Goal: Task Accomplishment & Management: Manage account settings

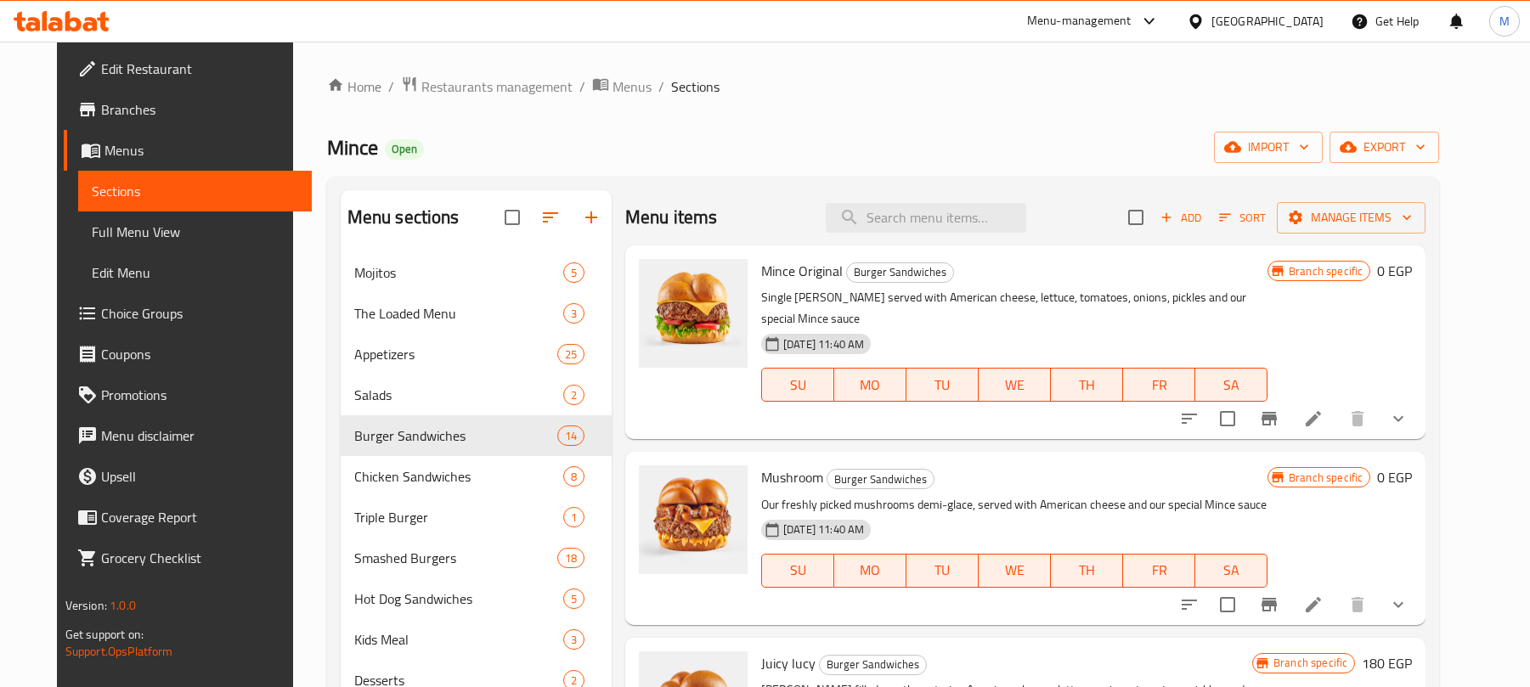
click at [1409, 409] on icon "show more" at bounding box center [1398, 419] width 20 height 20
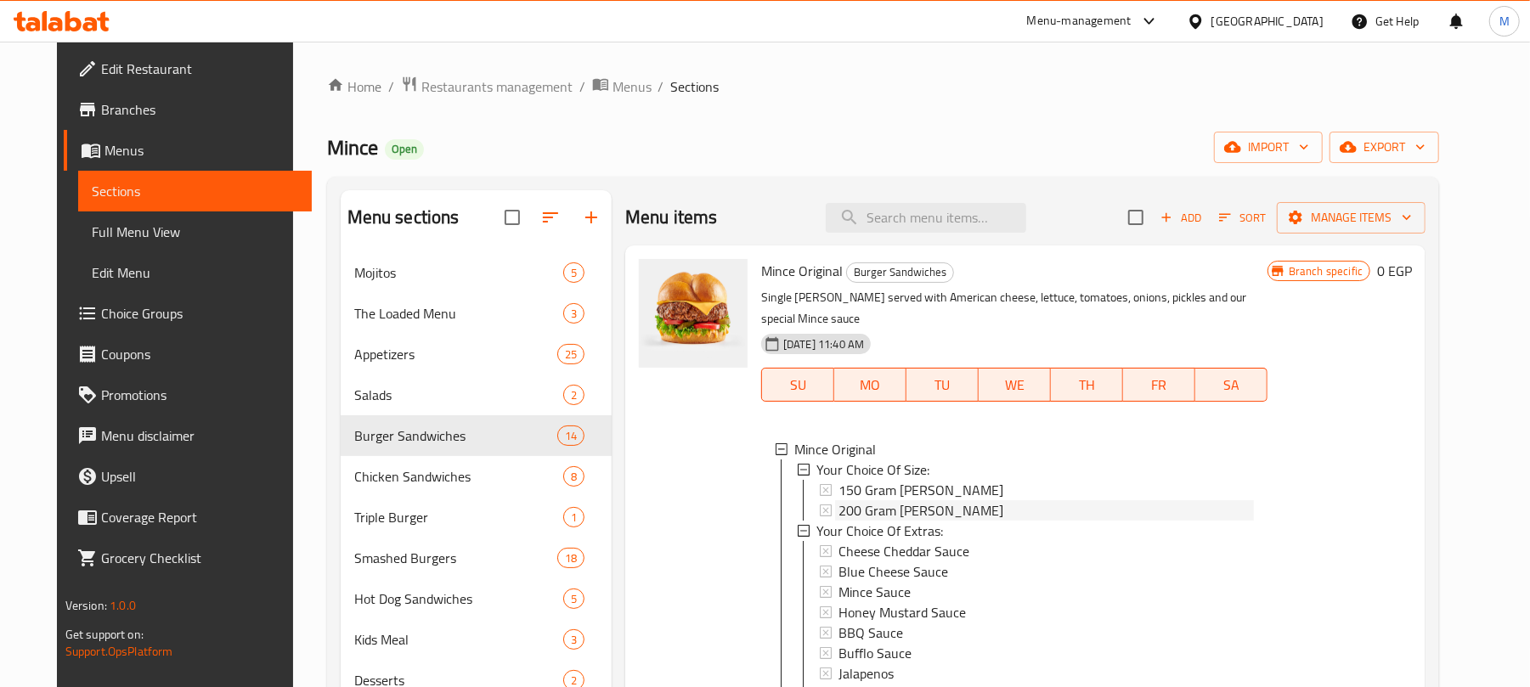
click at [943, 500] on div "200 Gram [PERSON_NAME]" at bounding box center [1046, 510] width 415 height 20
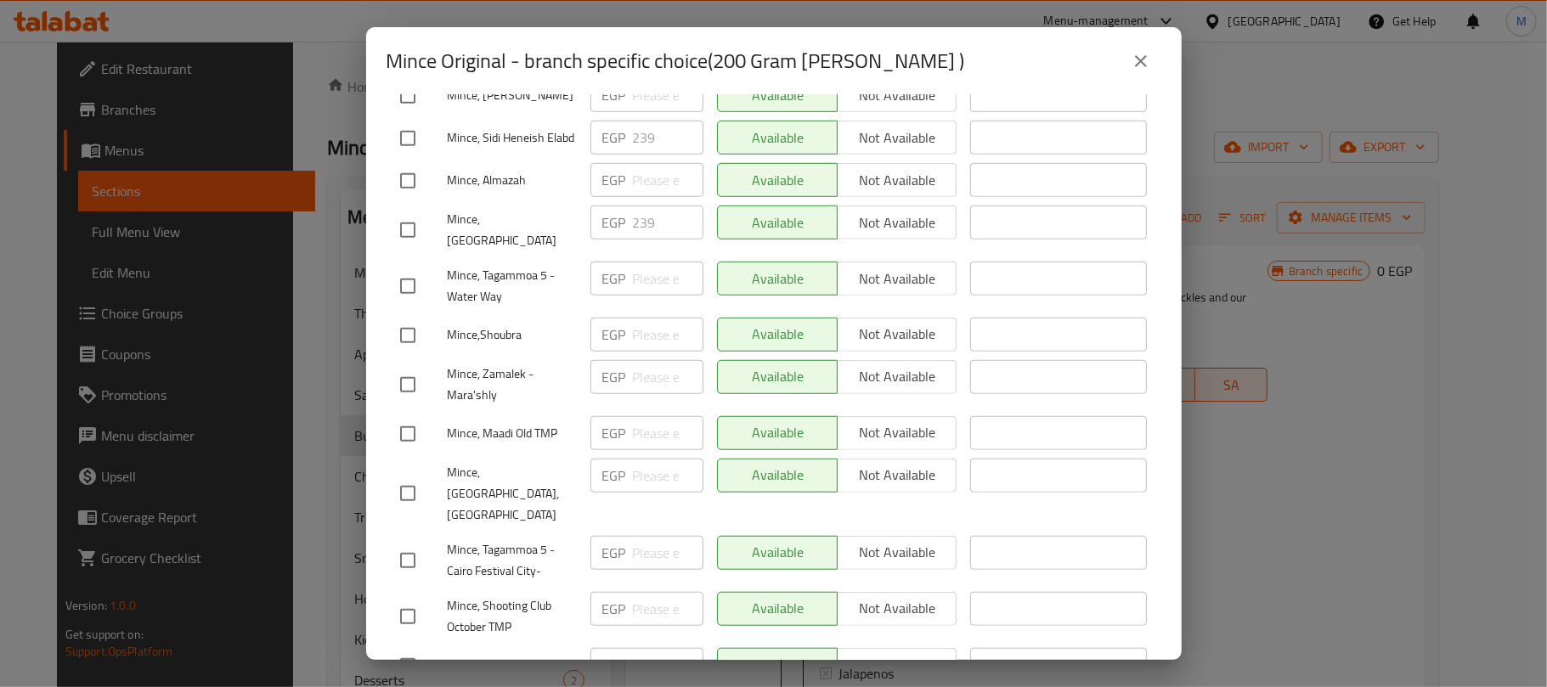
scroll to position [793, 0]
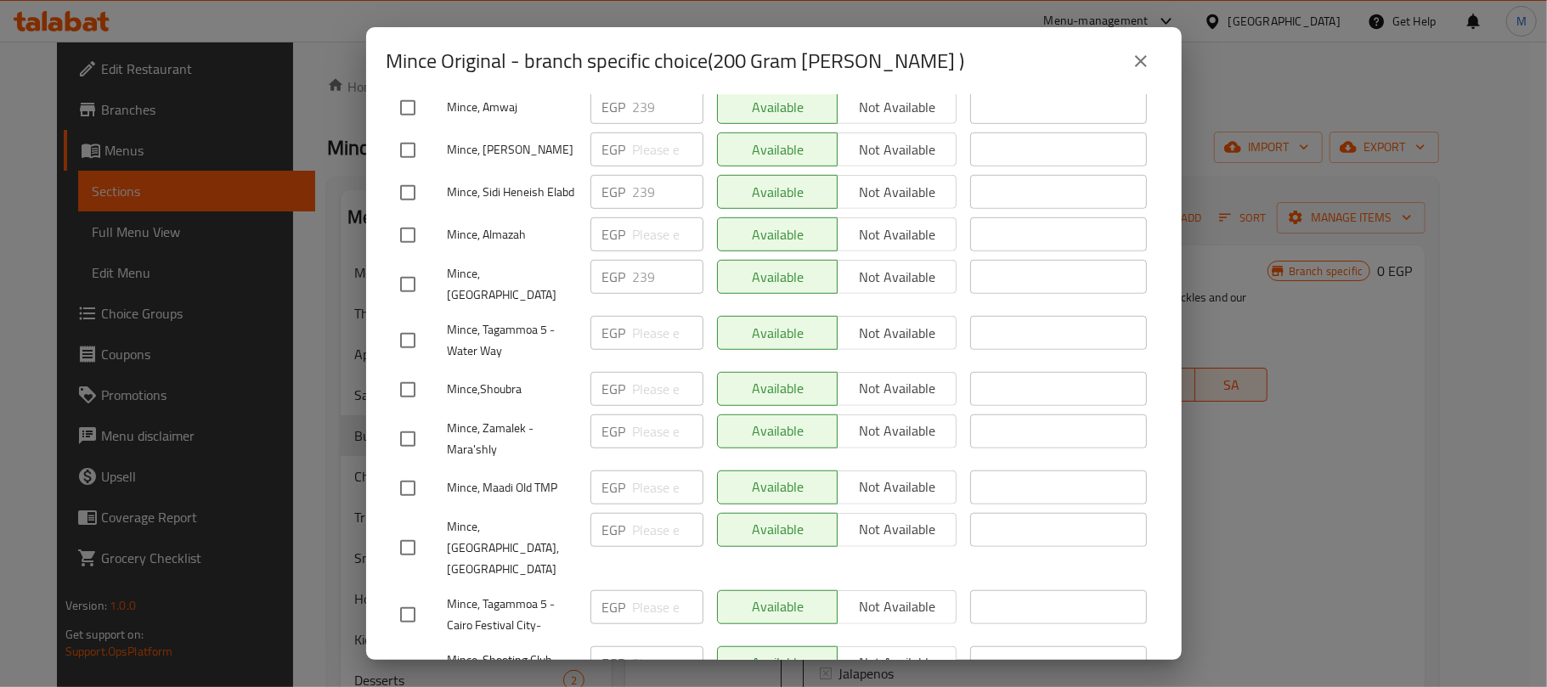
click at [1136, 59] on icon "close" at bounding box center [1141, 61] width 20 height 20
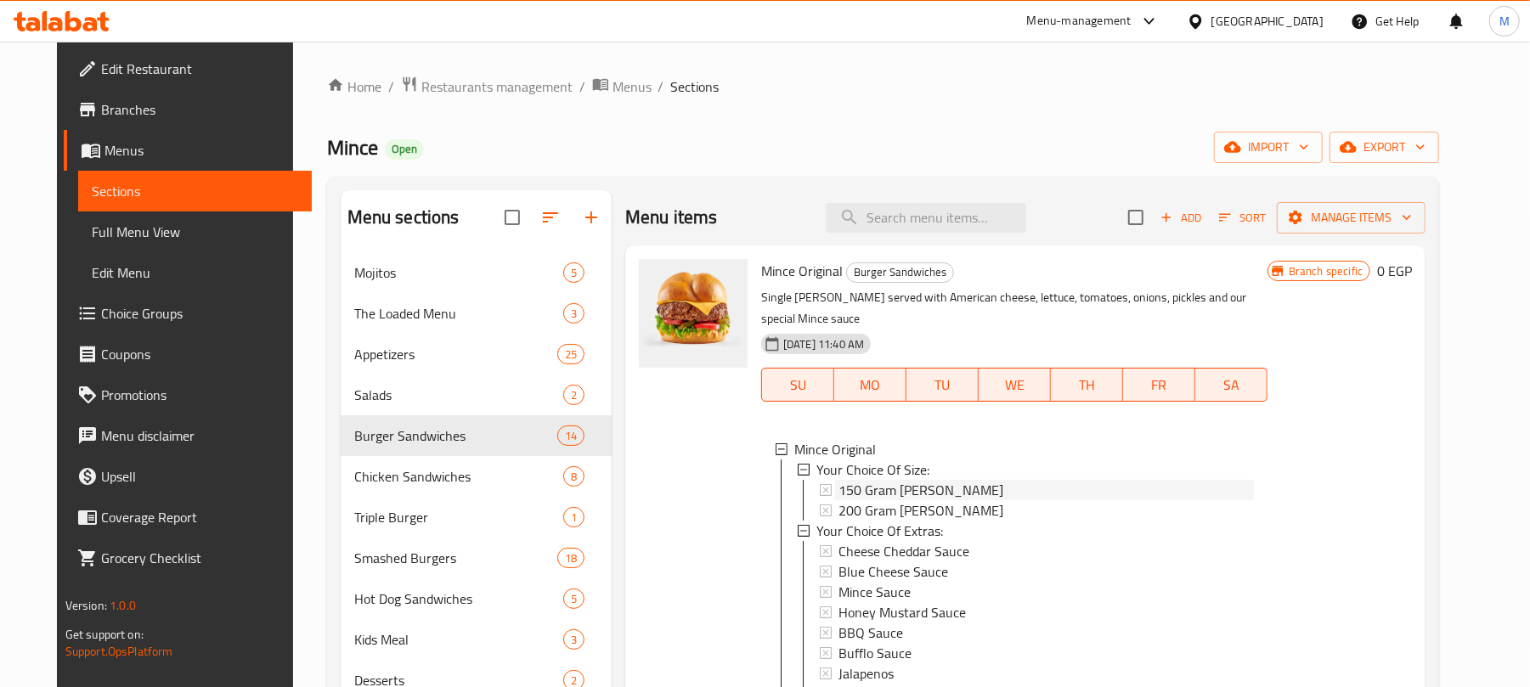
click at [885, 480] on span "150 Gram [PERSON_NAME]" at bounding box center [921, 490] width 165 height 20
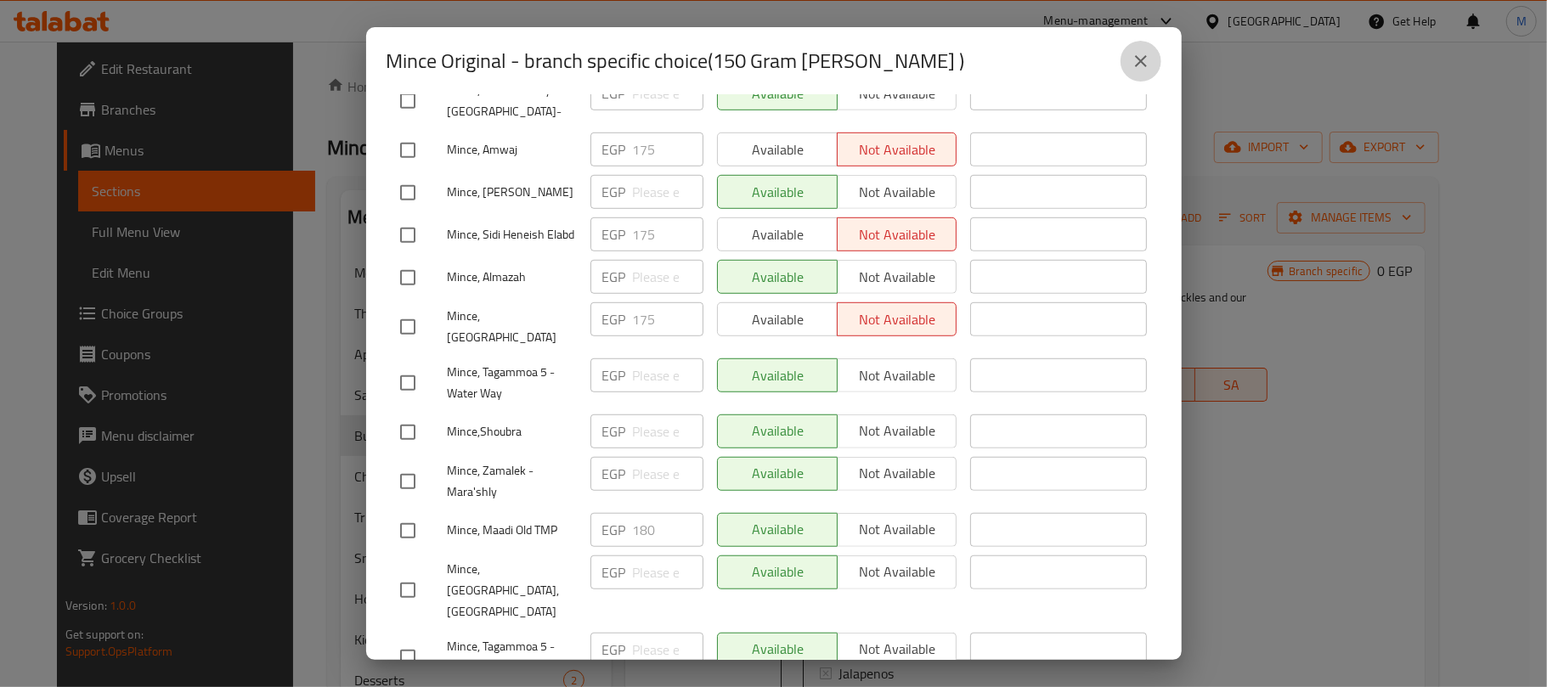
click at [1153, 54] on button "close" at bounding box center [1141, 61] width 41 height 41
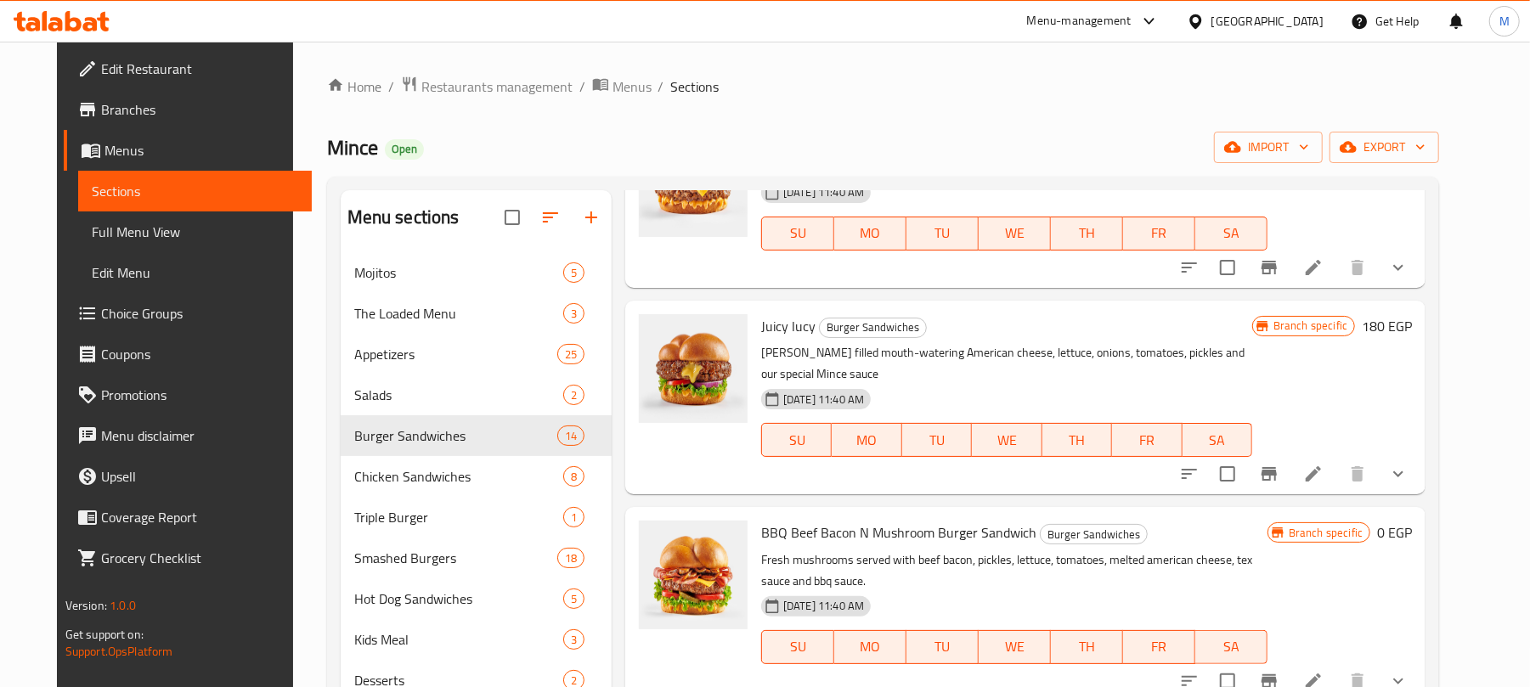
scroll to position [1020, 0]
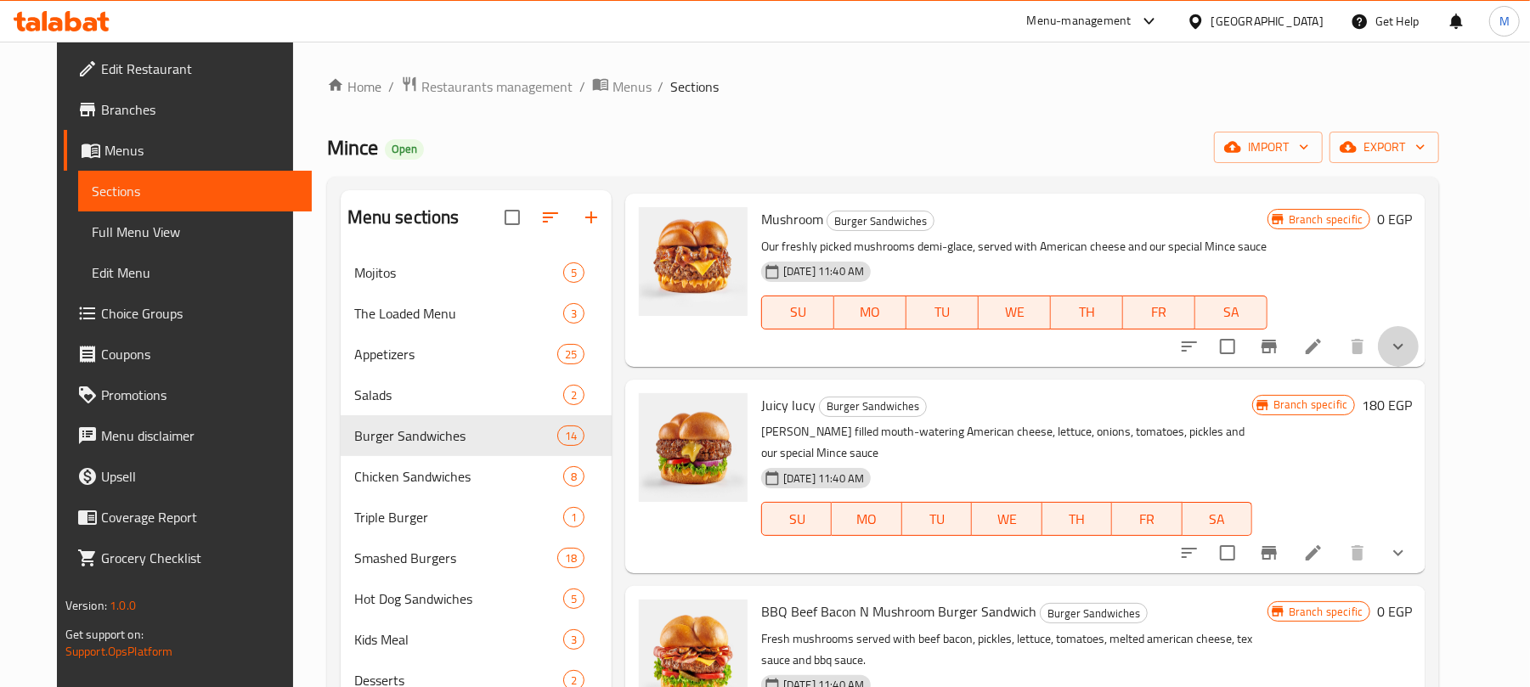
click at [1409, 336] on icon "show more" at bounding box center [1398, 346] width 20 height 20
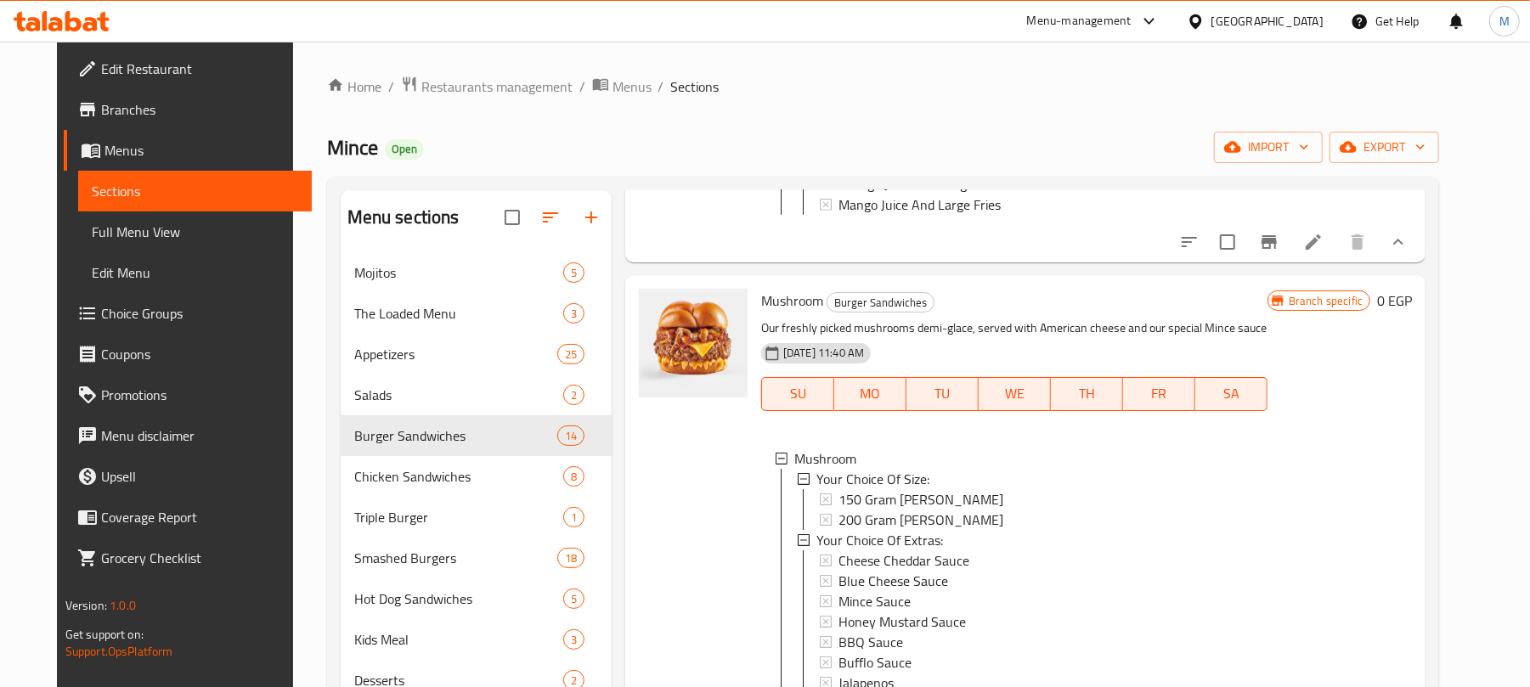
scroll to position [340, 0]
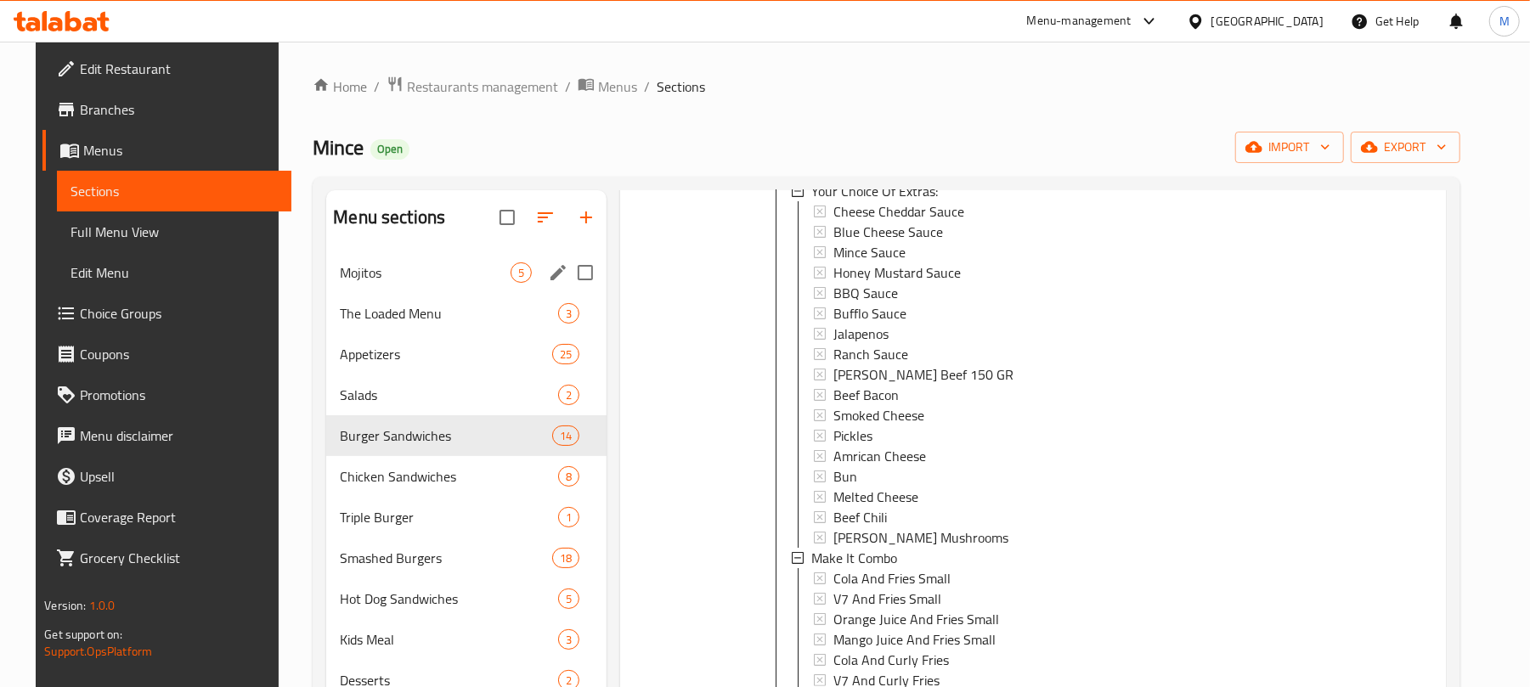
click at [352, 276] on span "Mojitos" at bounding box center [425, 273] width 170 height 20
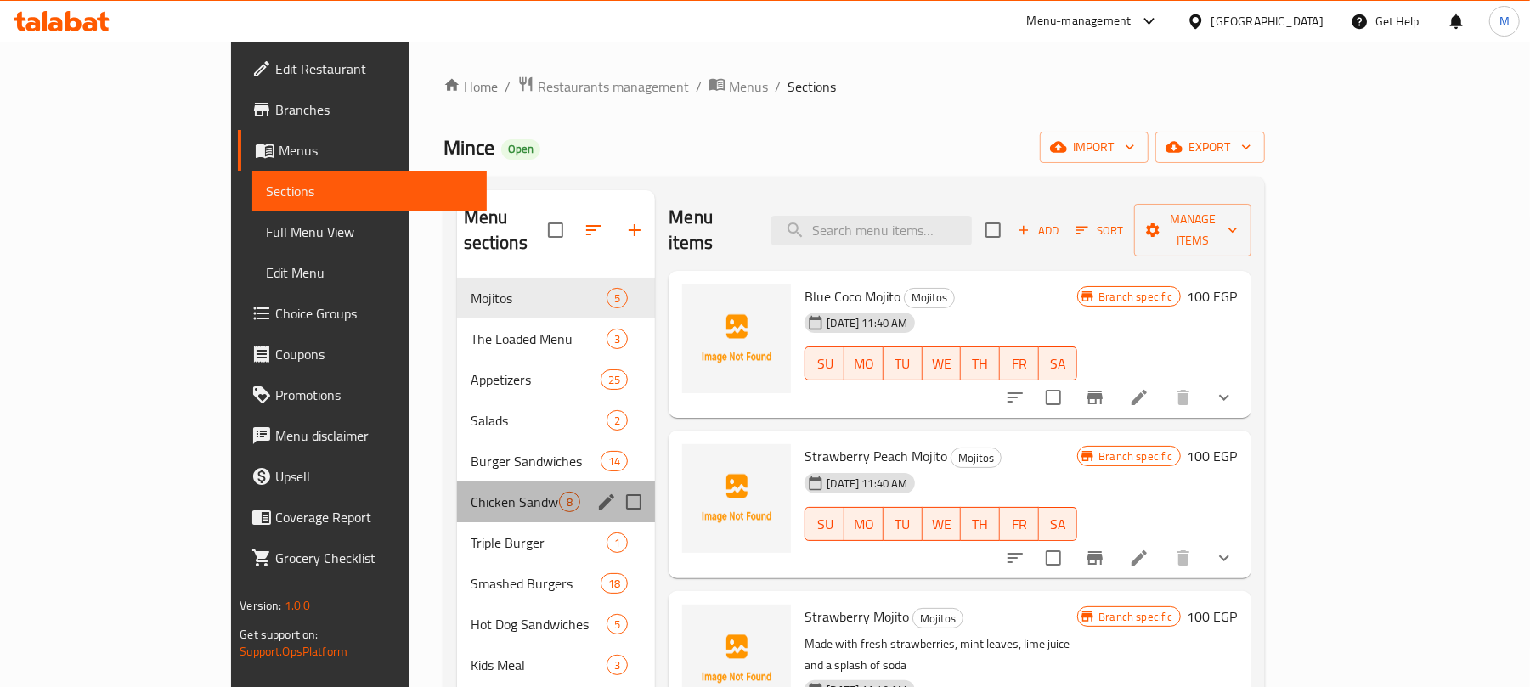
click at [457, 482] on div "Chicken Sandwiches 8" at bounding box center [556, 502] width 199 height 41
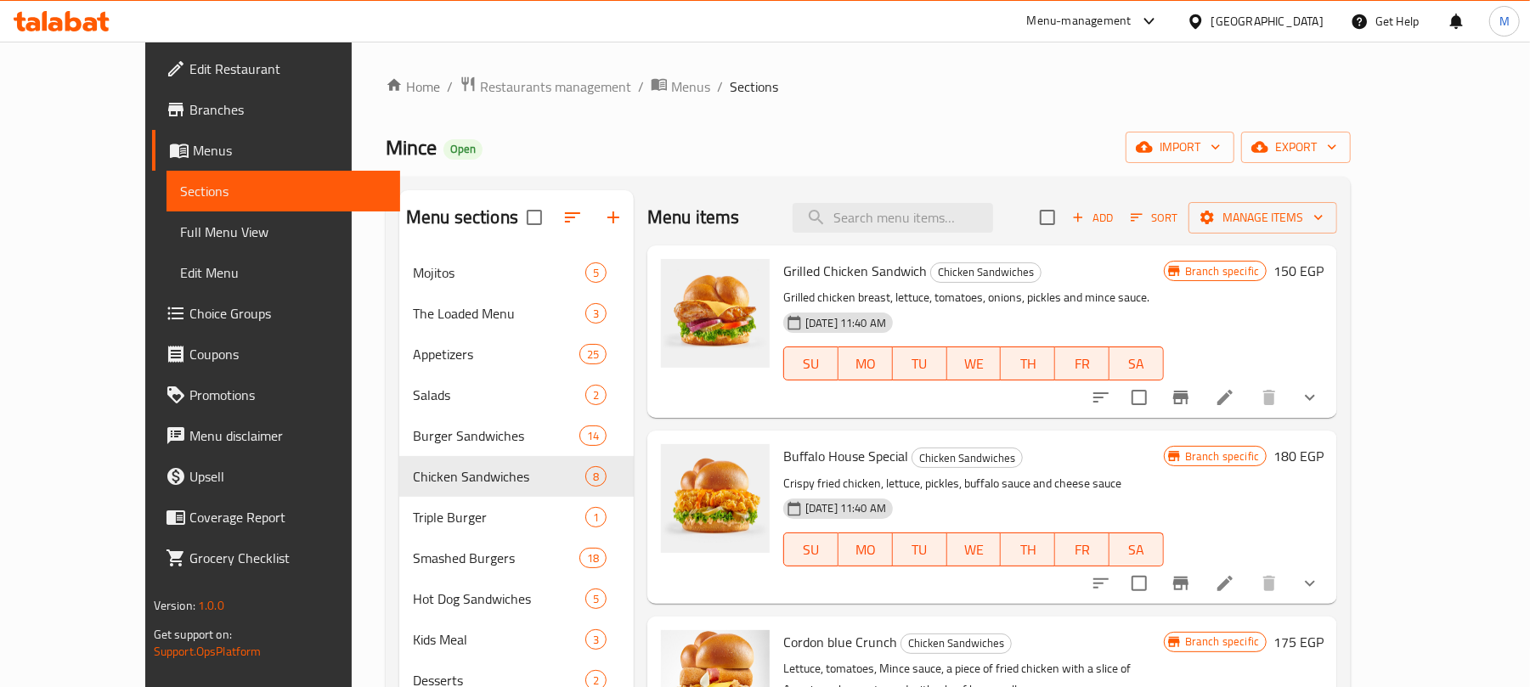
click at [1084, 234] on div "Menu items Add Sort Manage items" at bounding box center [992, 217] width 690 height 55
click at [1116, 214] on span "Add" at bounding box center [1093, 218] width 46 height 20
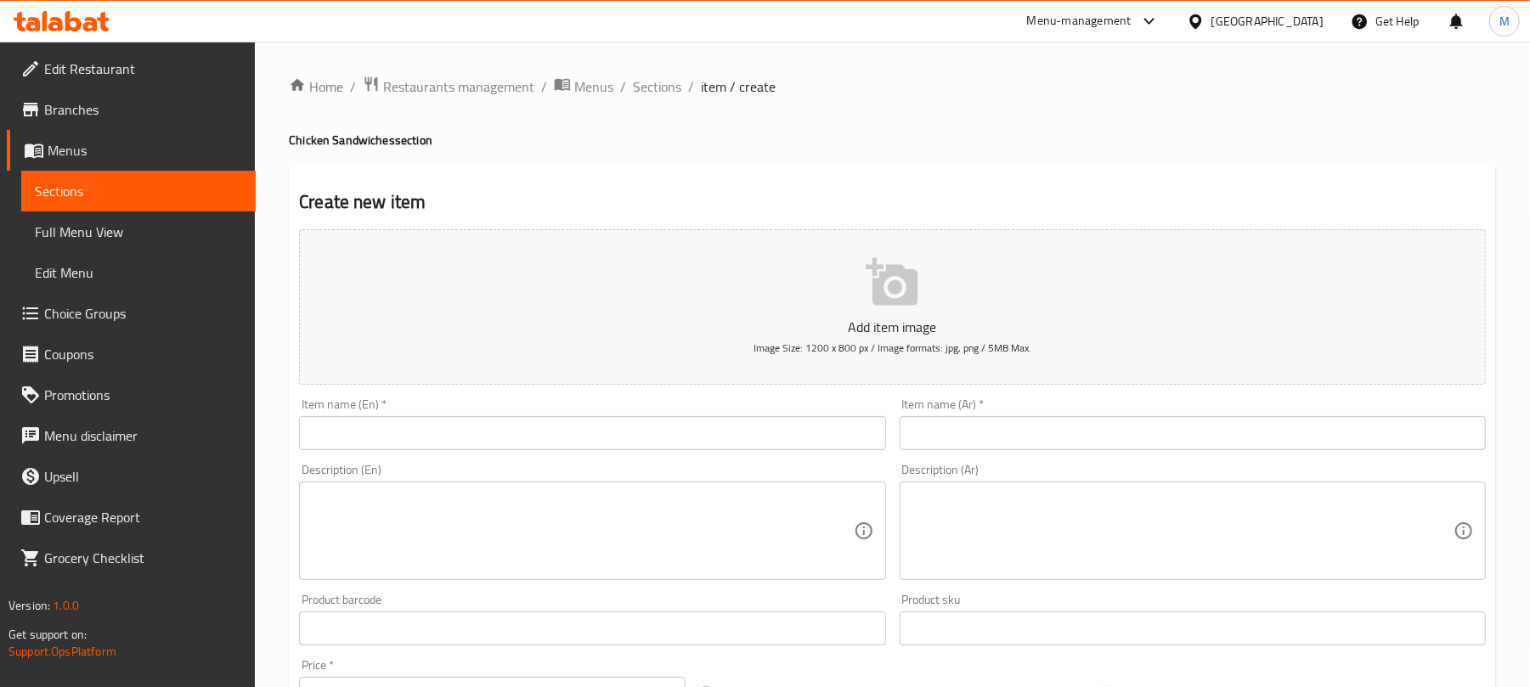
click at [443, 442] on input "text" at bounding box center [592, 433] width 586 height 34
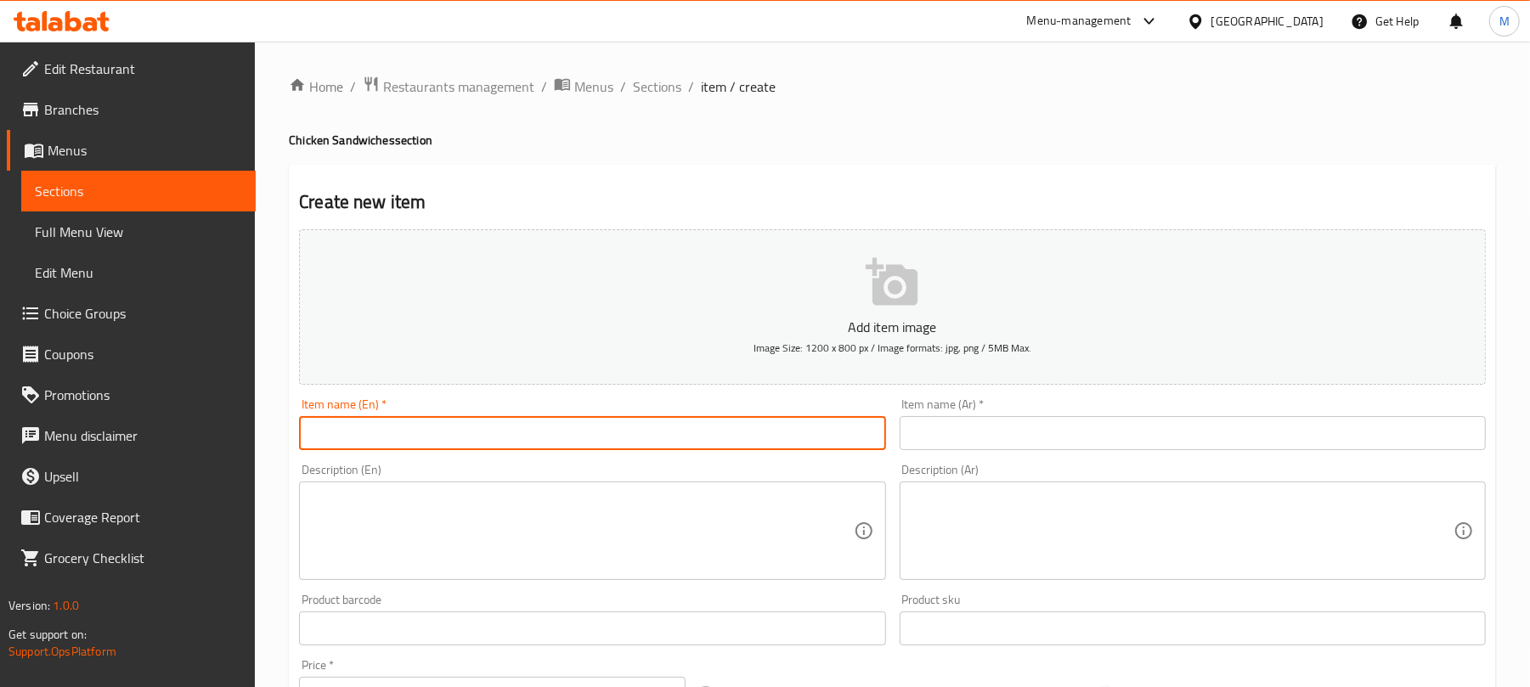
paste input "MFC"
type input "MFC"
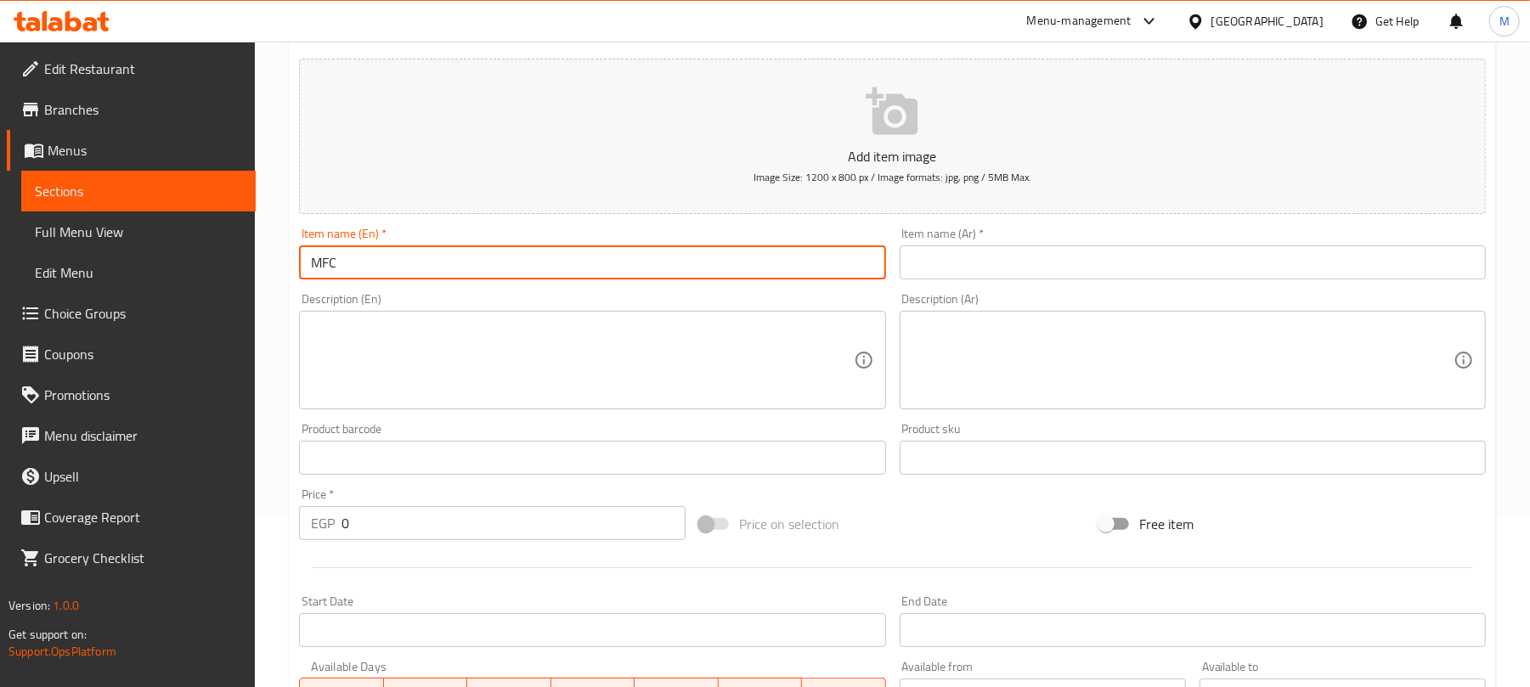
scroll to position [340, 0]
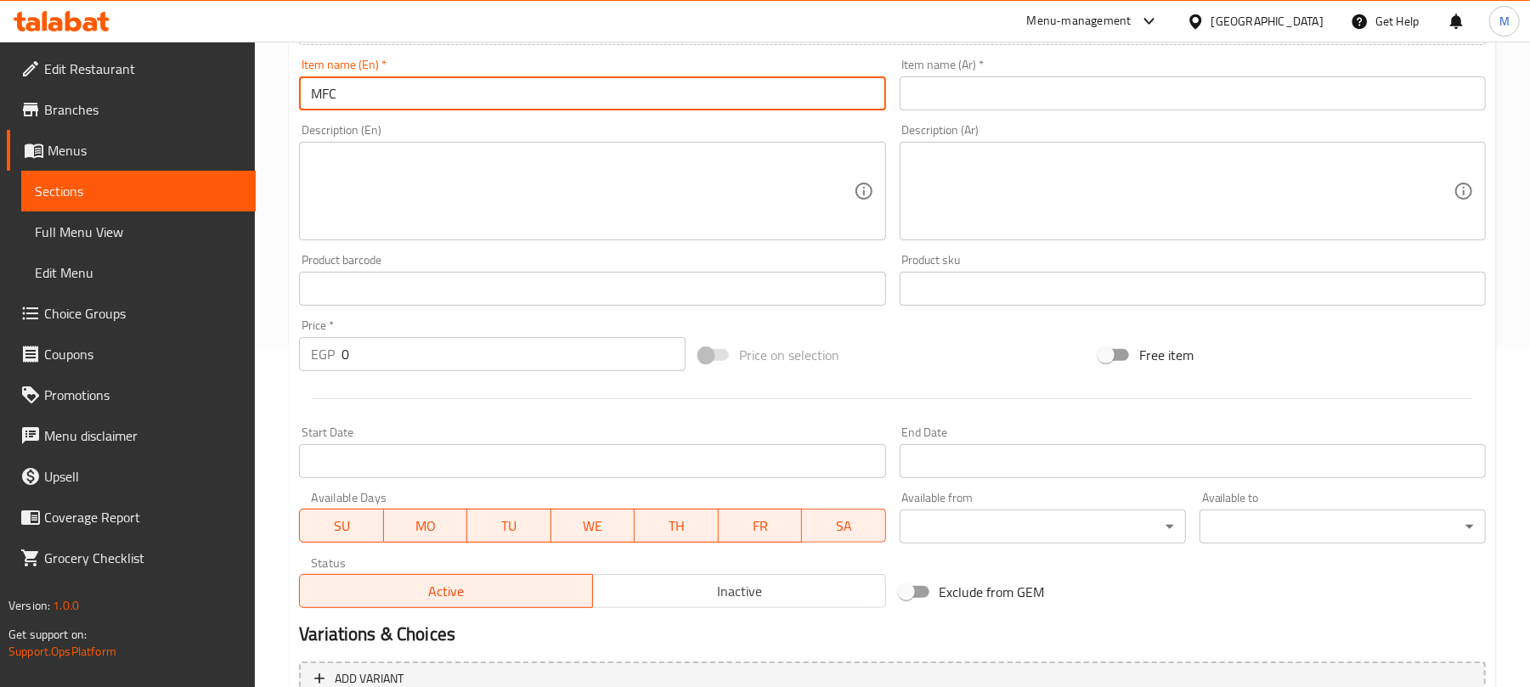
click at [572, 354] on input "0" at bounding box center [514, 354] width 344 height 34
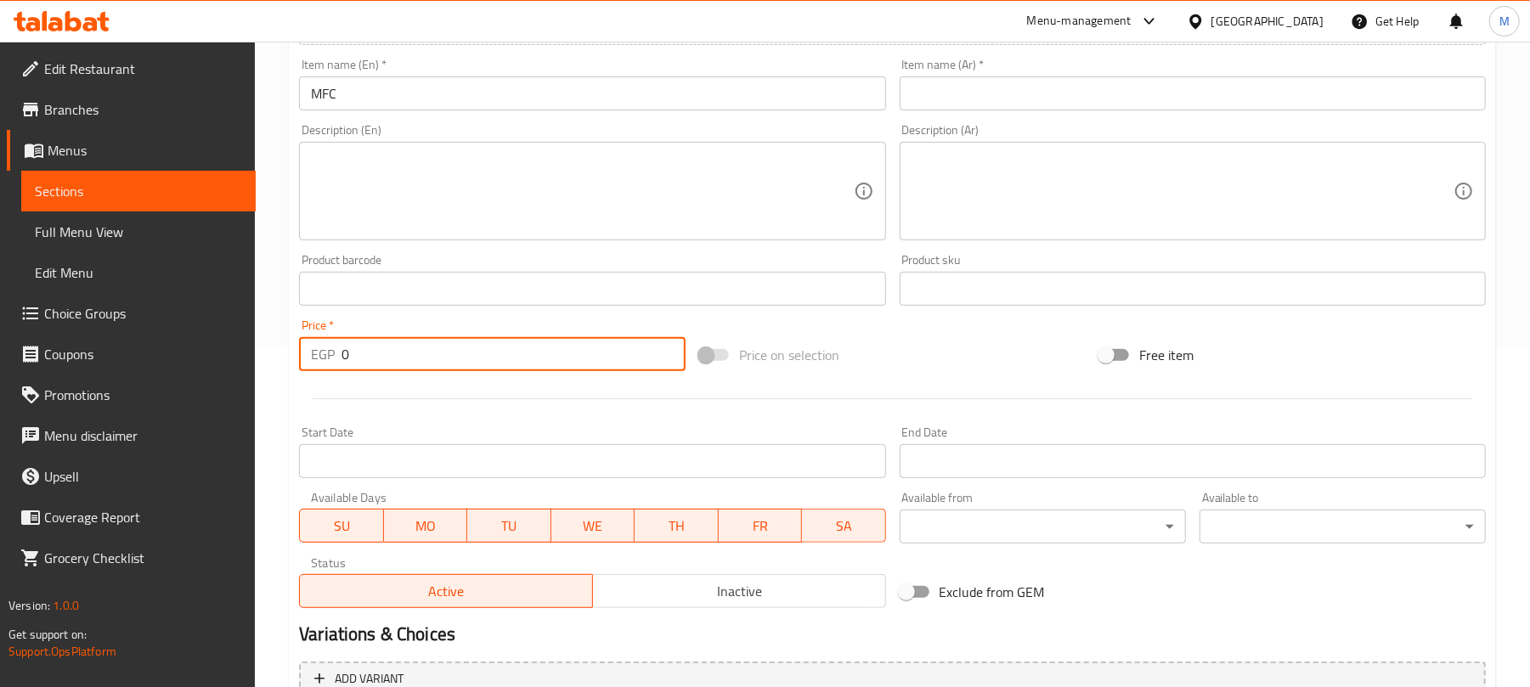
paste input "190.0"
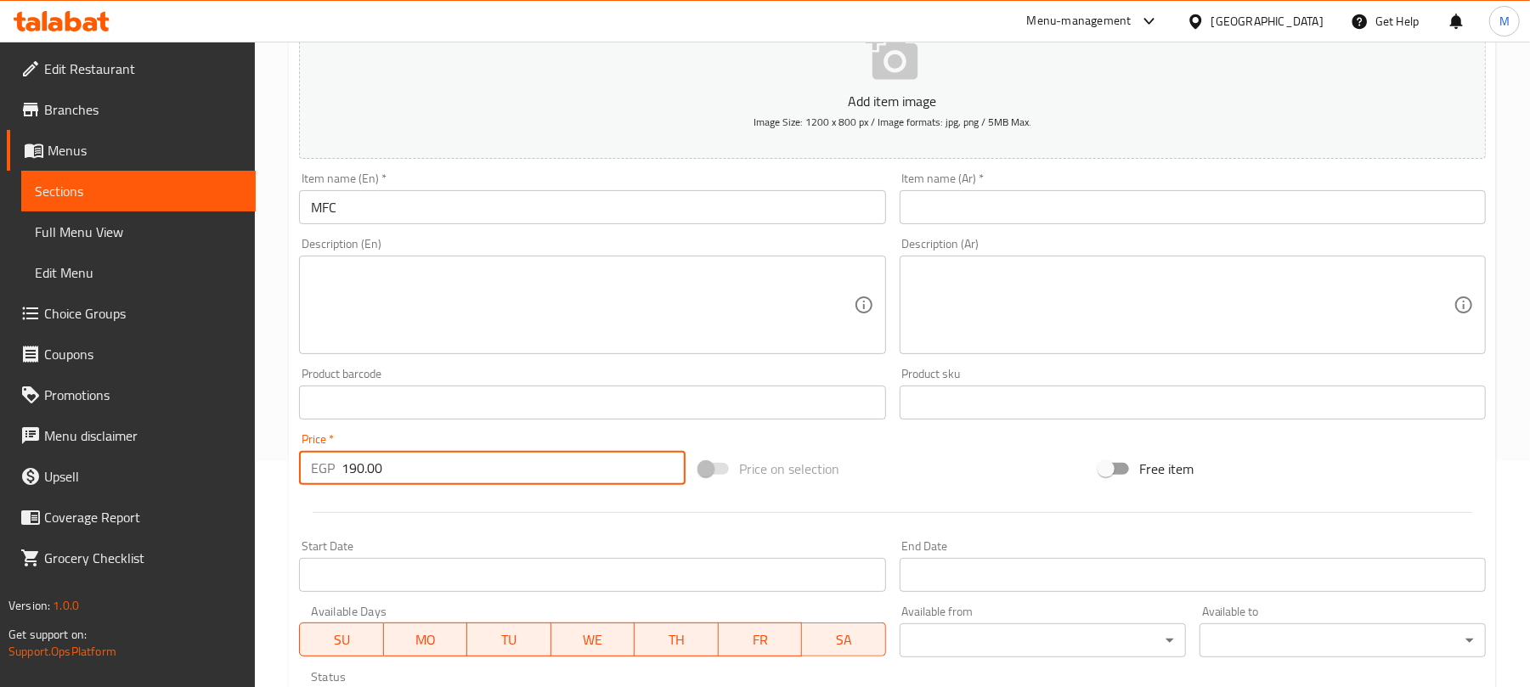
type input "190.00"
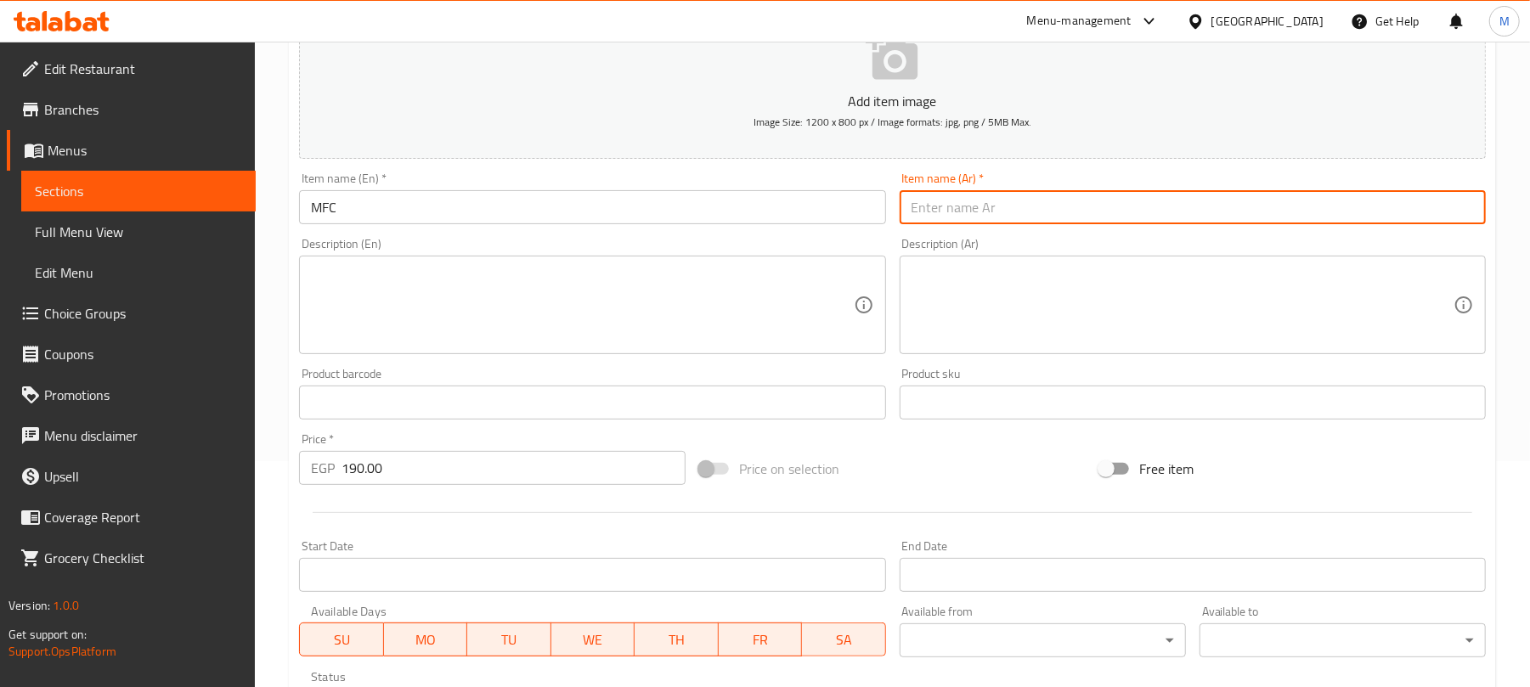
click at [990, 215] on input "text" at bounding box center [1193, 207] width 586 height 34
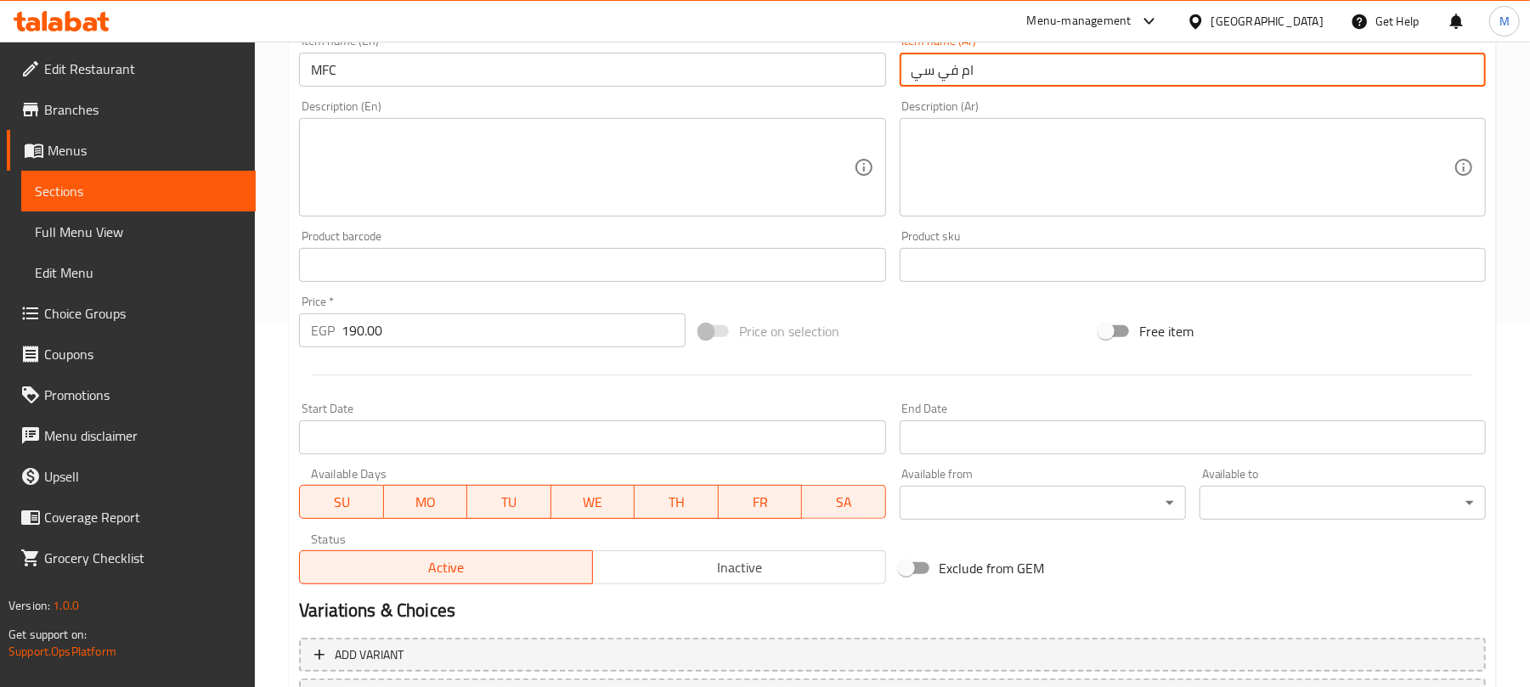
scroll to position [453, 0]
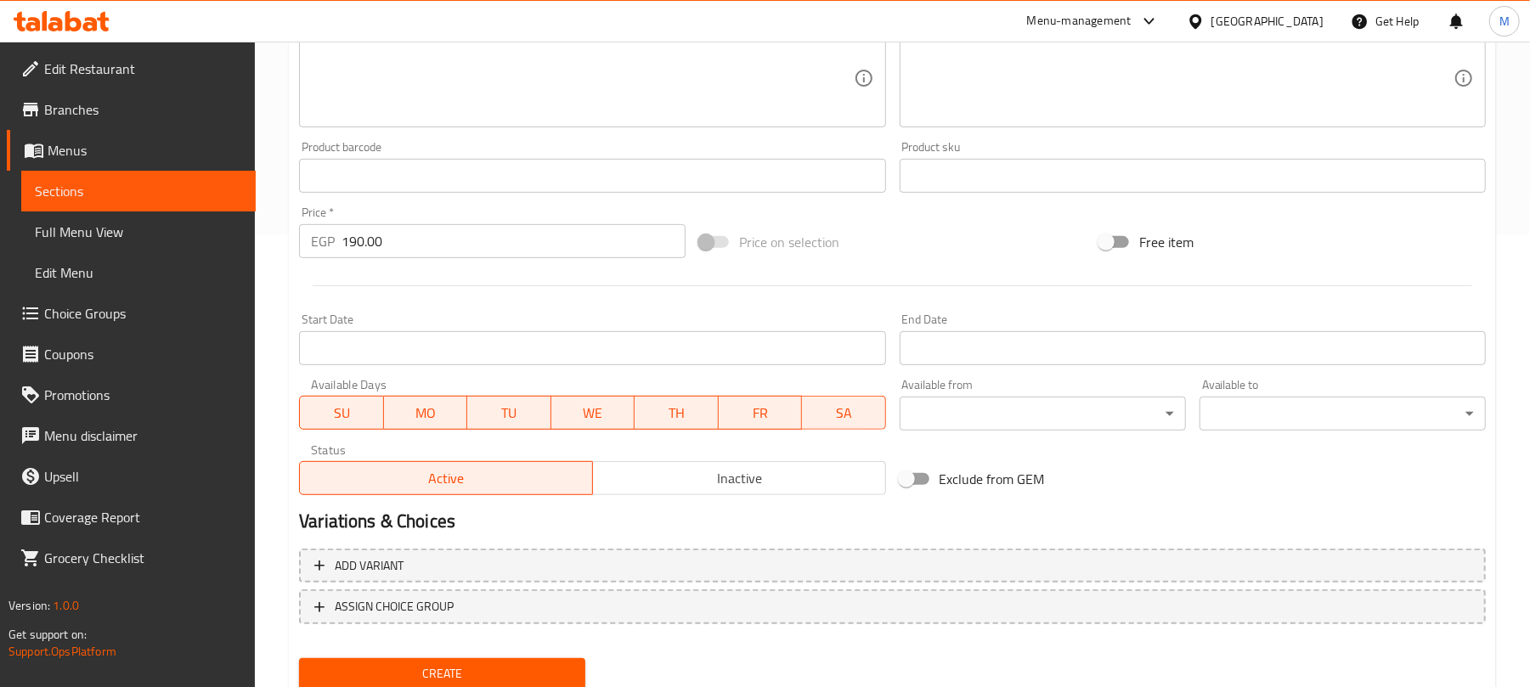
type input "ام في سي"
click at [722, 462] on button "Inactive" at bounding box center [739, 478] width 294 height 34
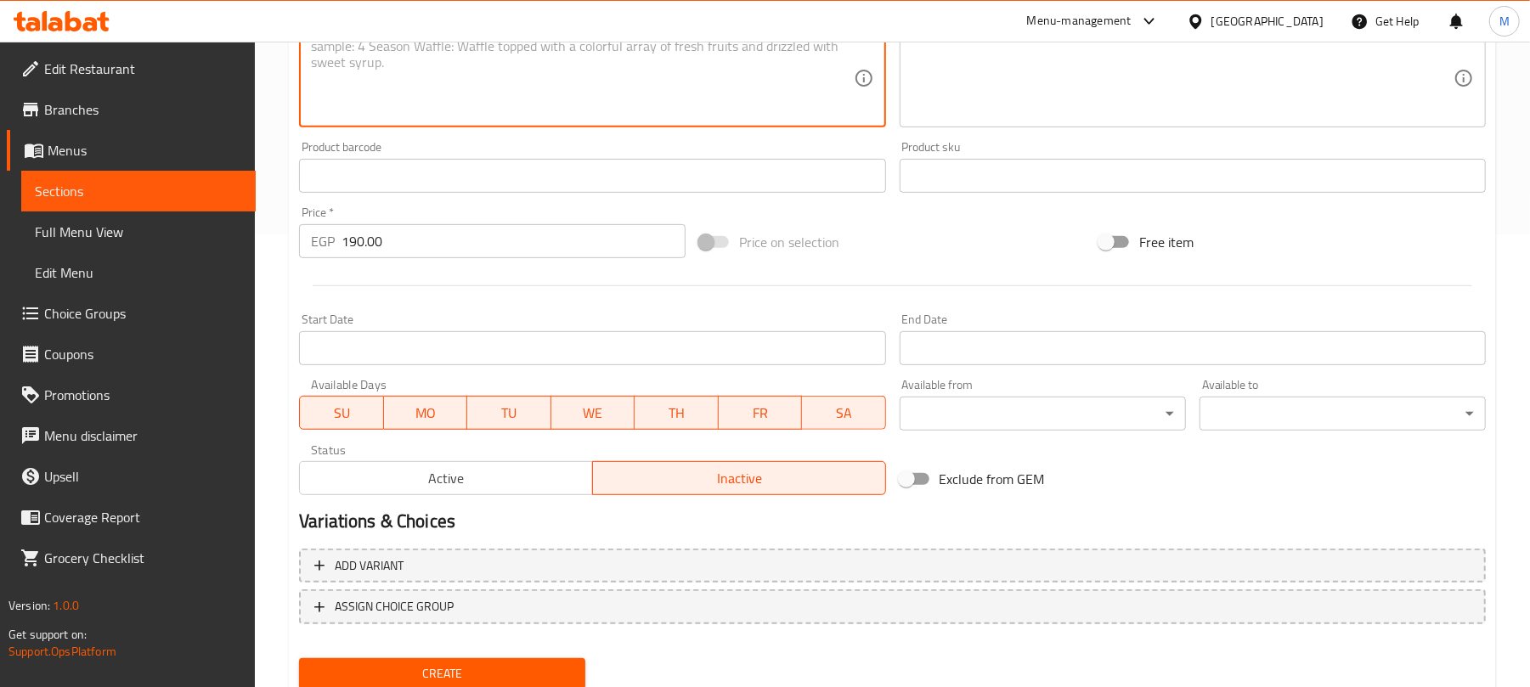
click at [439, 82] on textarea at bounding box center [582, 78] width 542 height 81
paste textarea "Crispy chicken, American cheese, lettuce, pickles, Mince sauce."
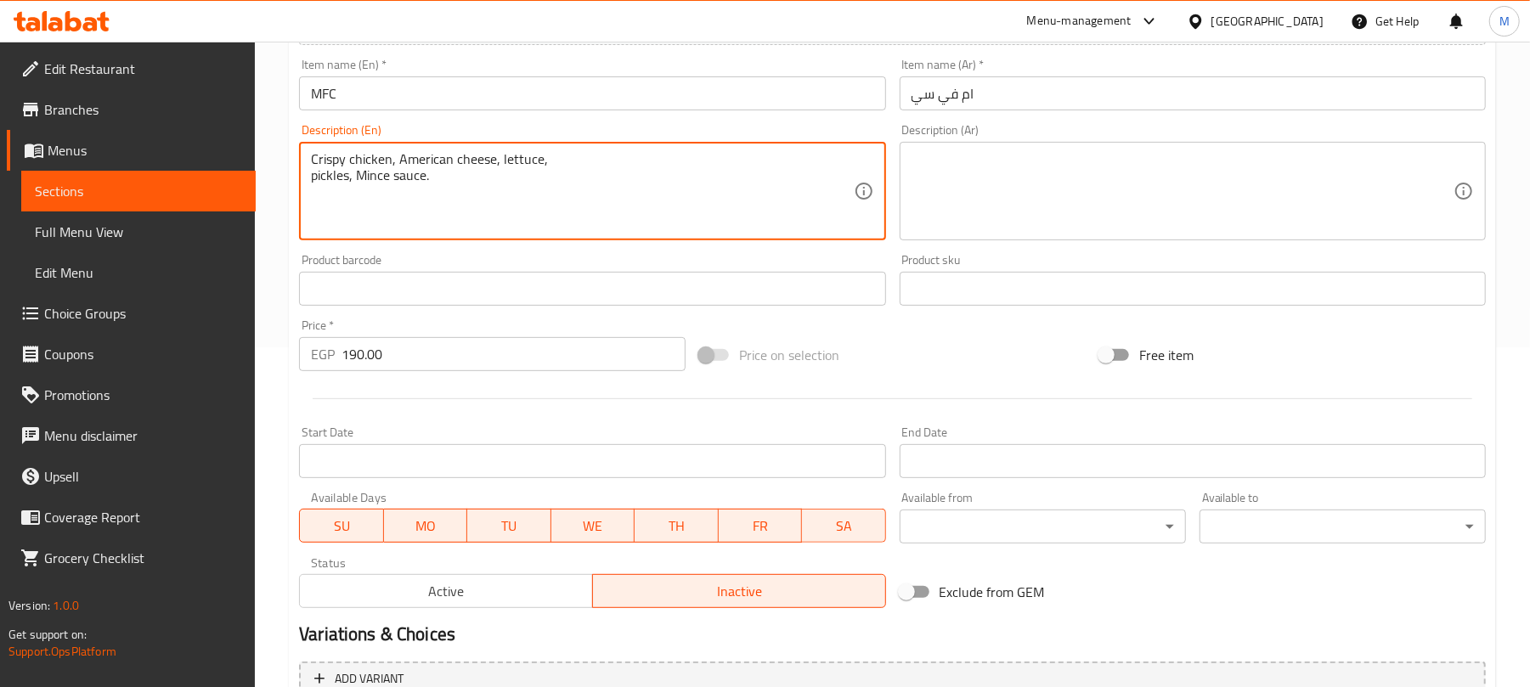
click at [680, 151] on textarea "Crispy chicken, American cheese, lettuce, pickles, Mince sauce." at bounding box center [582, 191] width 542 height 81
type textarea "Crispy chicken, American cheese, lettuce, pickles and Mince sauce."
click at [969, 167] on textarea at bounding box center [1183, 191] width 542 height 81
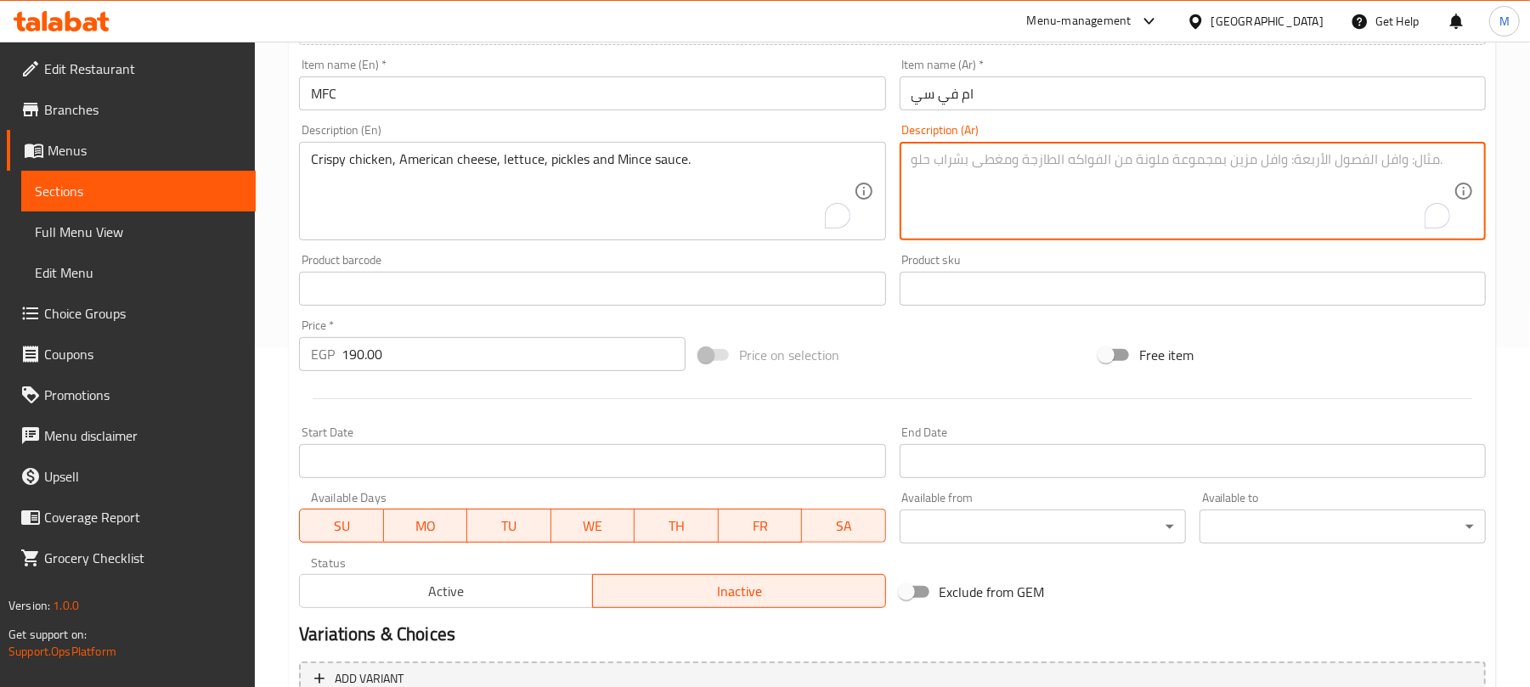
paste textarea "دجاج مقرمش جبنة أمريكي خس مخلل. وصوص مينس"
click at [1191, 161] on textarea "دجاج مقرمش جبنة أمريكي خس مخلل. وصوص مينس" at bounding box center [1183, 191] width 542 height 81
click at [1061, 165] on textarea "دجاج مقرمش جبنة أمريكي خس مخلل. وصوص مينس" at bounding box center [1183, 191] width 542 height 81
click at [1137, 163] on textarea "دجاج مقرمش جبنة أمريكي، [GEOGRAPHIC_DATA]، مخلل. وصوص مينس" at bounding box center [1183, 191] width 542 height 81
type textarea "دجاج مقرمش، جبنة أمريكي، خس، مخلل. وصوص مينس"
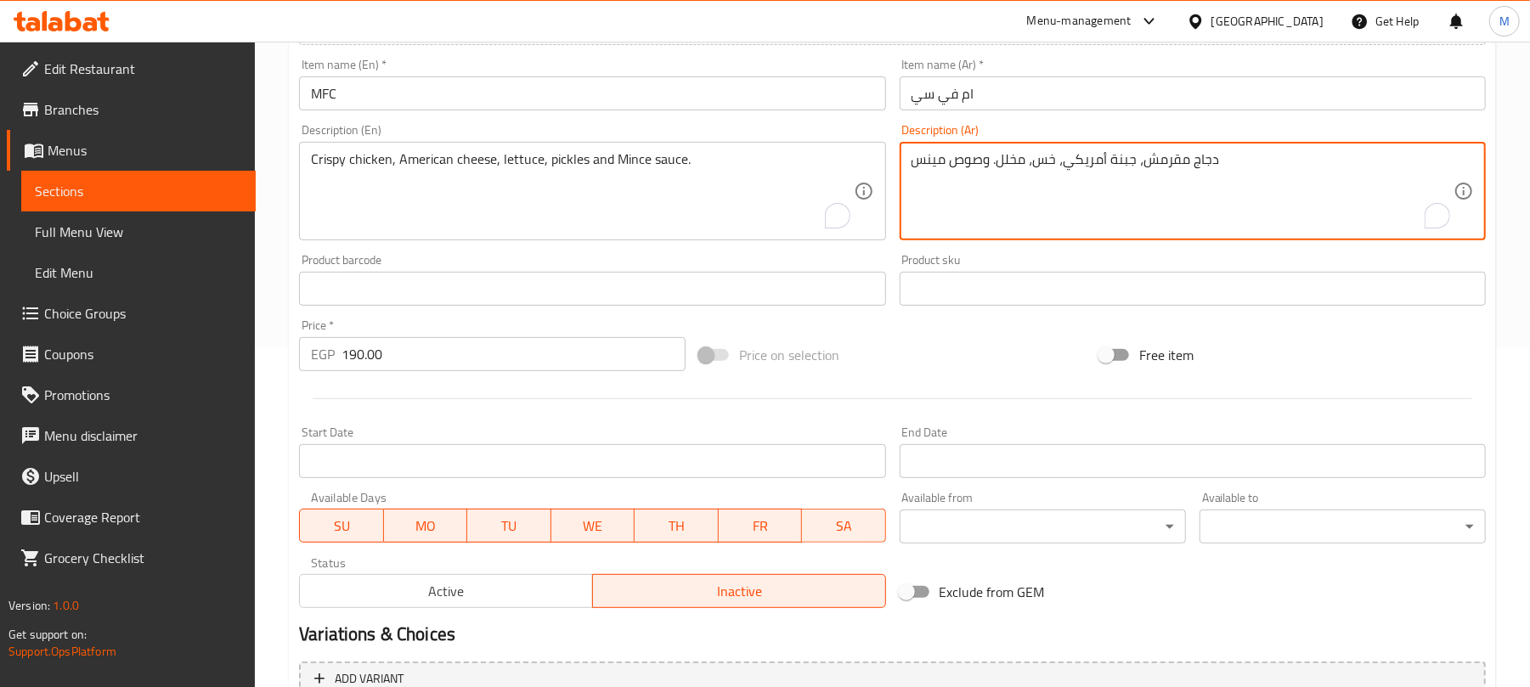
click at [520, 88] on input "MFC" at bounding box center [592, 93] width 586 height 34
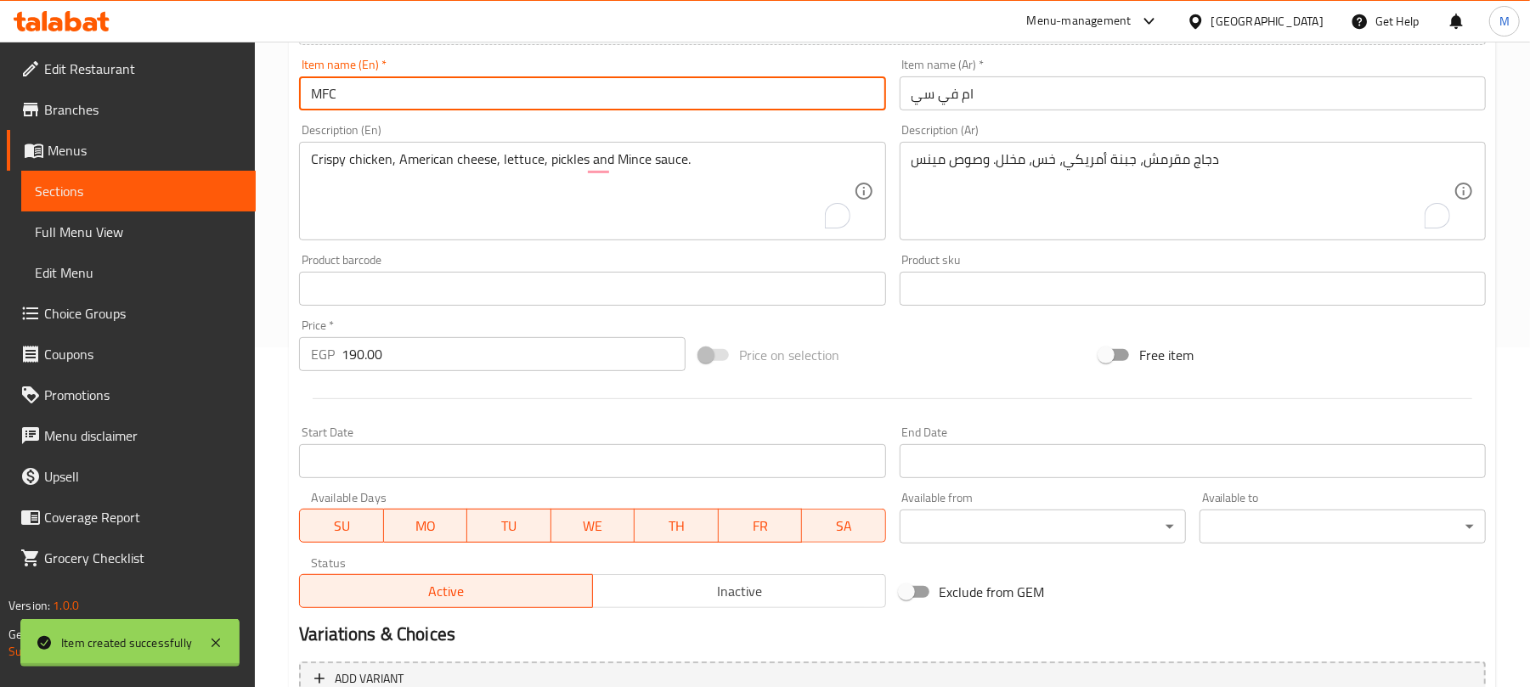
type input "0"
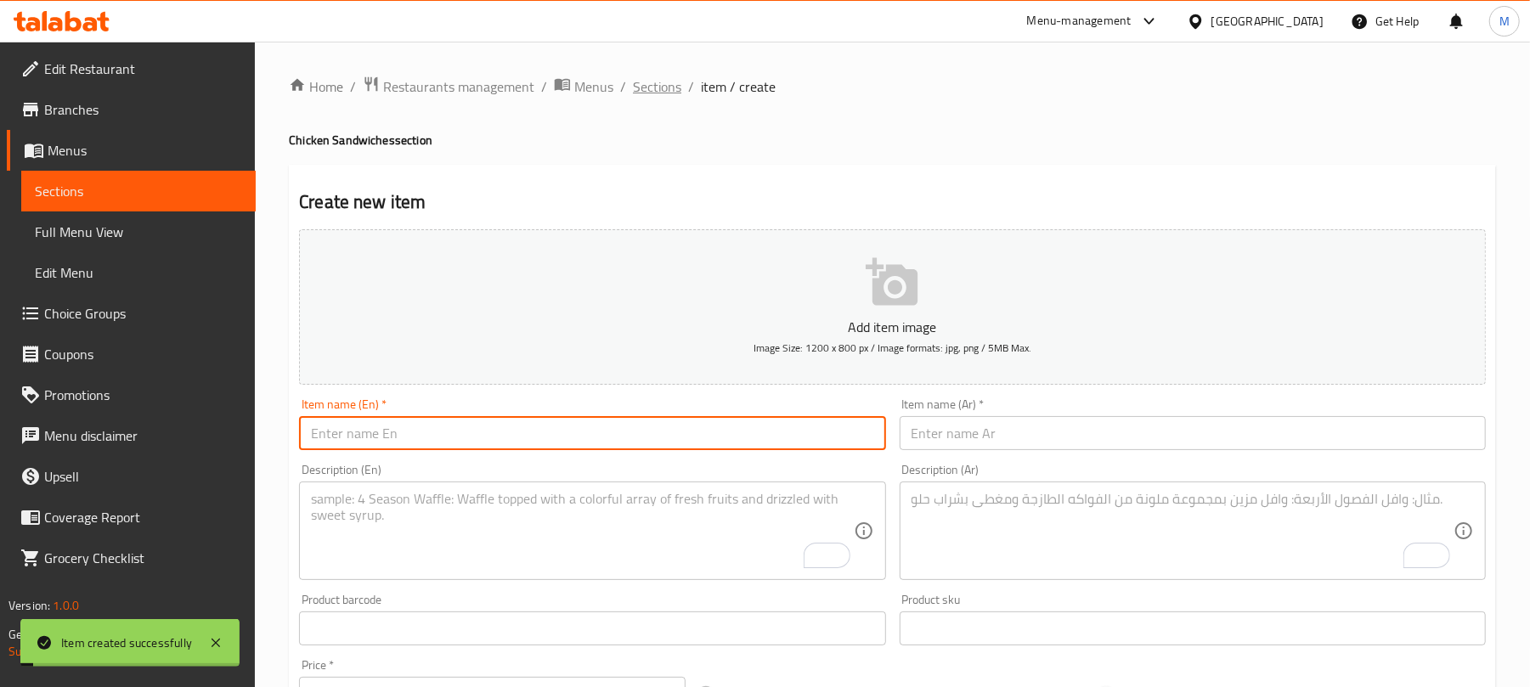
click at [651, 89] on span "Sections" at bounding box center [657, 86] width 48 height 20
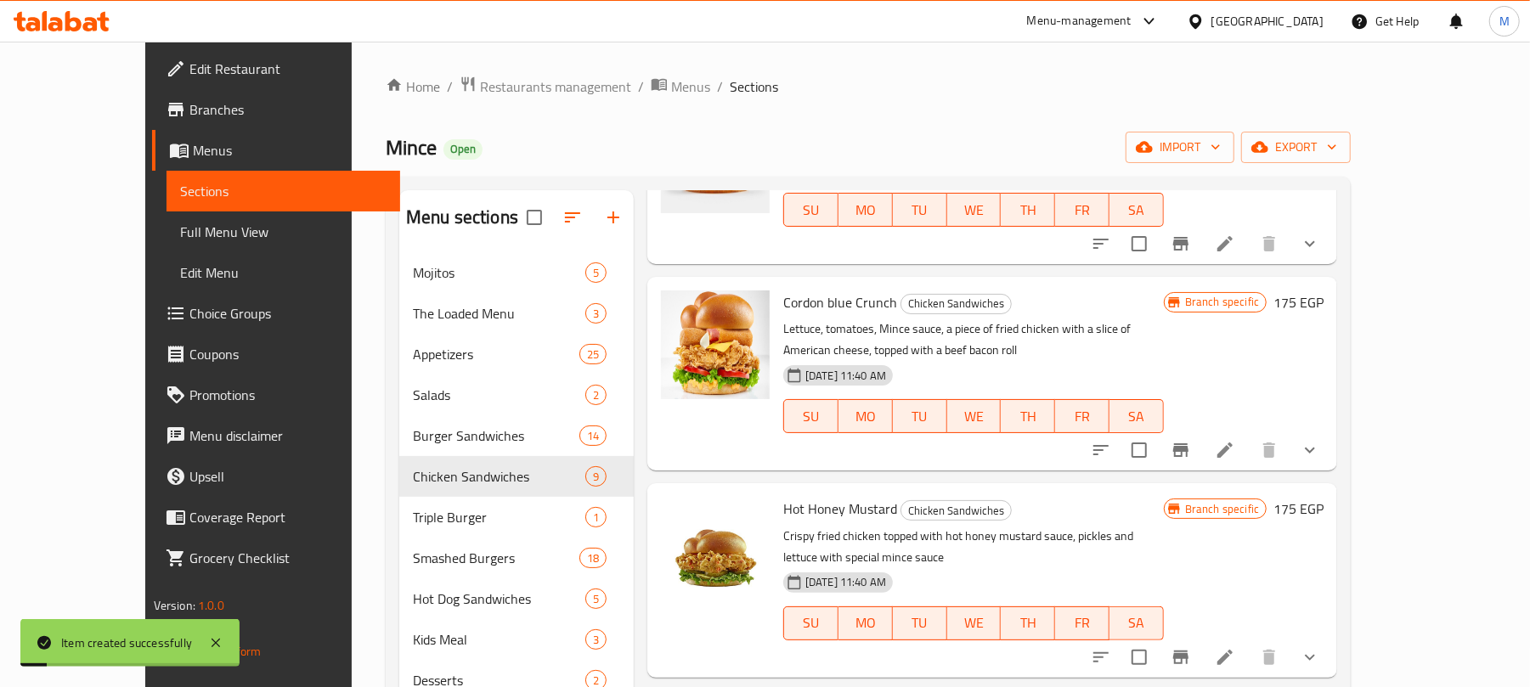
scroll to position [969, 0]
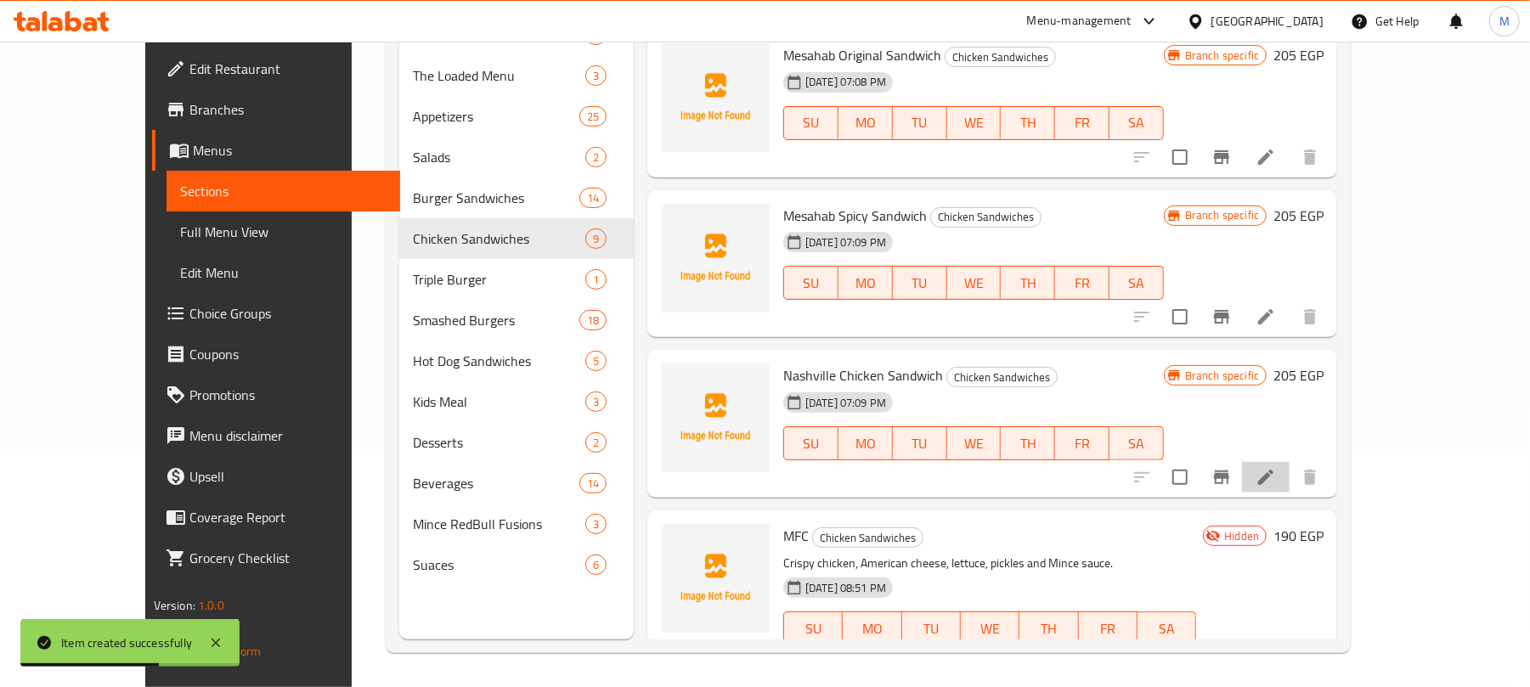
click at [1290, 462] on li at bounding box center [1266, 477] width 48 height 31
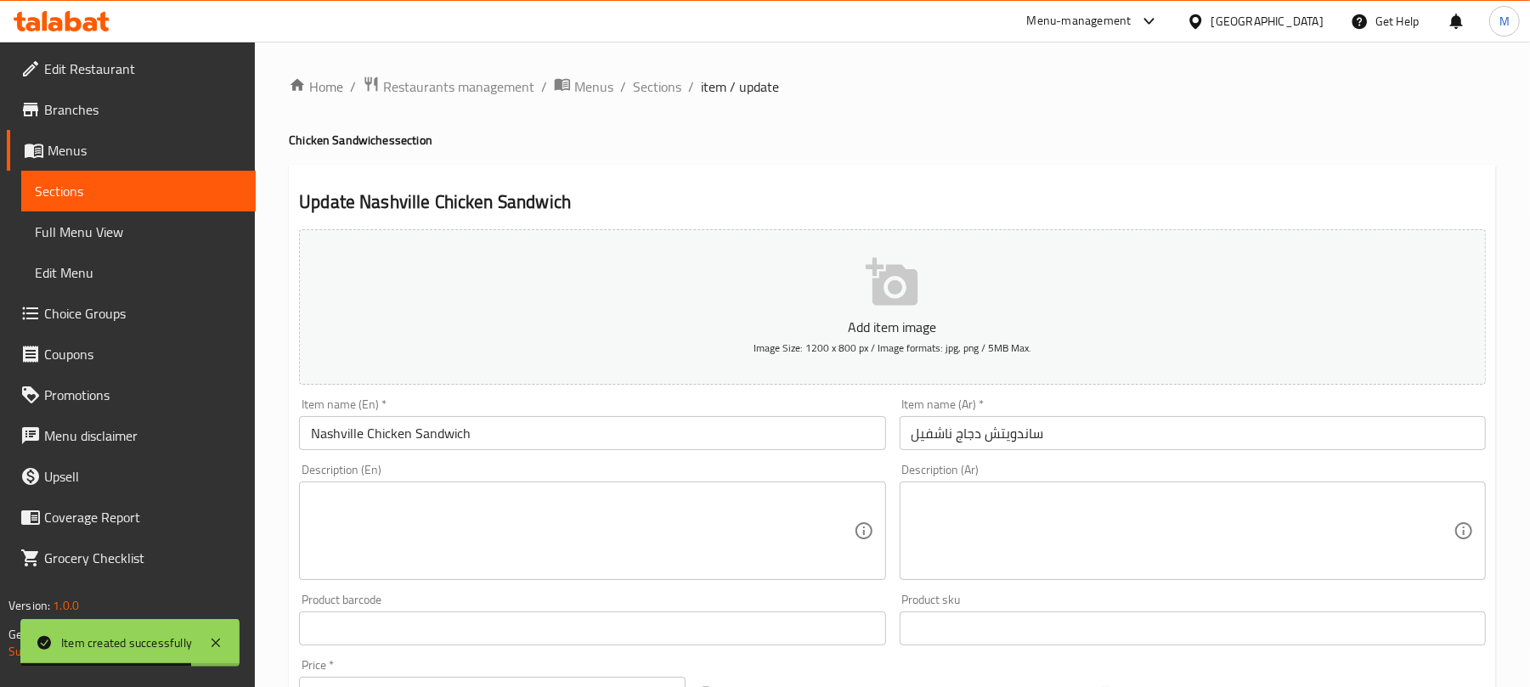
click at [554, 523] on textarea at bounding box center [582, 531] width 542 height 81
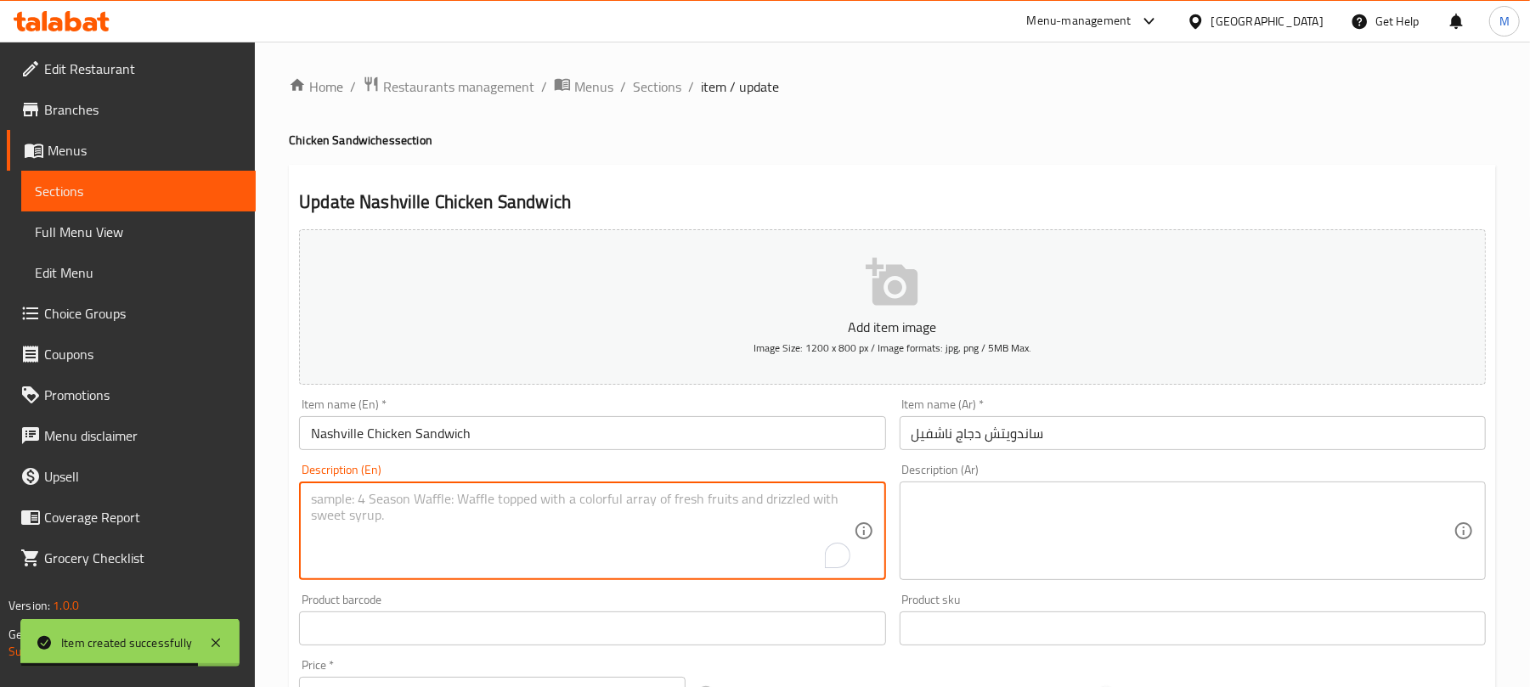
paste textarea "Spicy Nashville chicken, American cheese, lettuce, pickles, cheddar cheese sauc…"
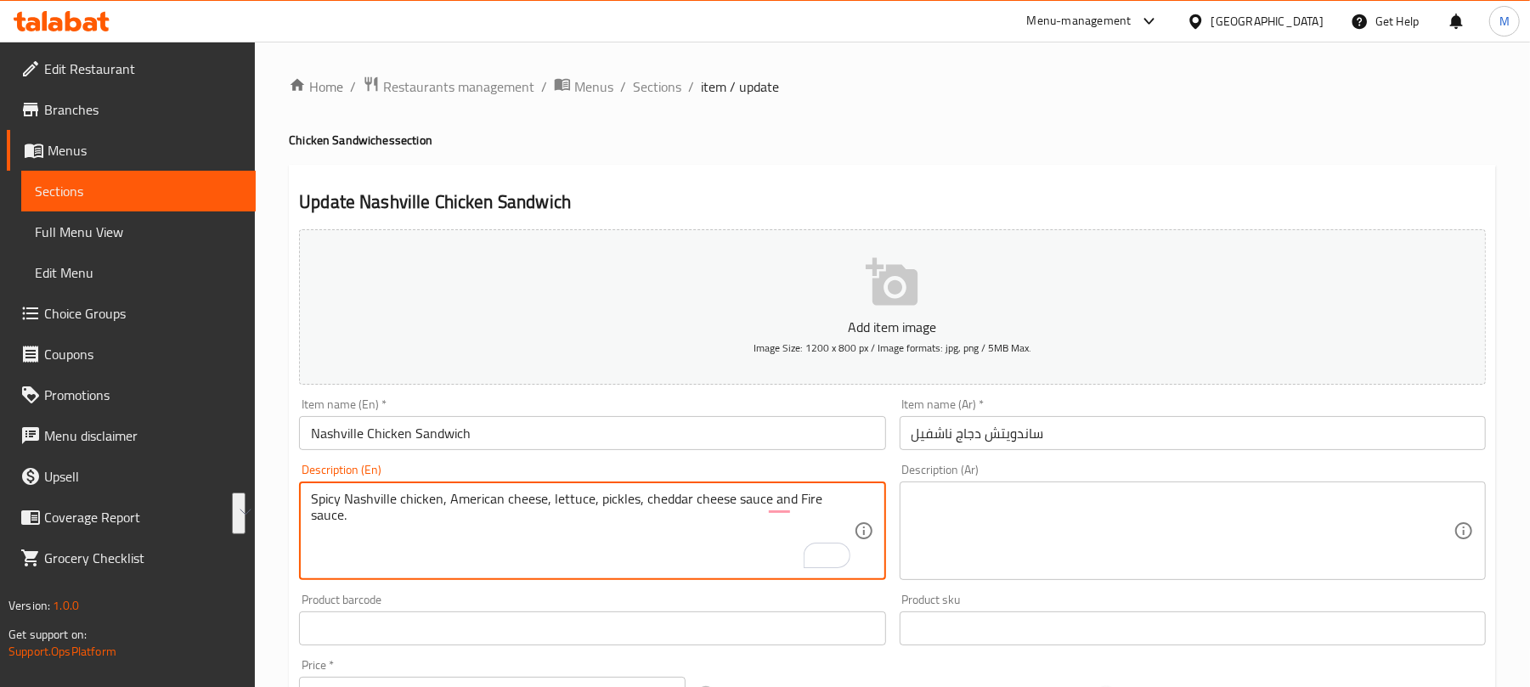
type textarea "Spicy Nashville chicken, American cheese, lettuce, pickles, cheddar cheese sauc…"
click at [972, 503] on textarea at bounding box center [1183, 531] width 542 height 81
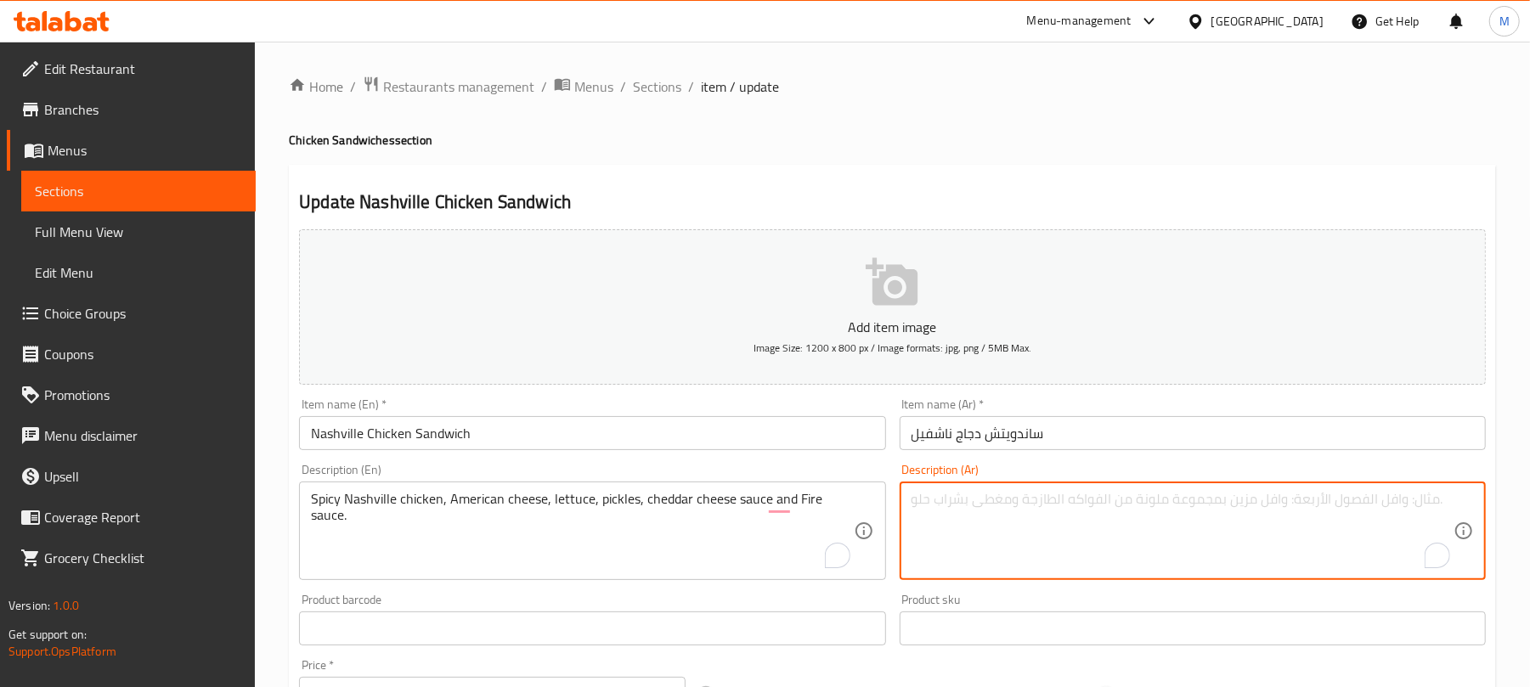
paste textarea "دجاج ناشفيل سبايسي جبنة أمريكي خس مخلل صوص جبنه شيدر وصوص الفاير."
click at [1184, 500] on textarea "دجاج ناشفيل سبايسي جبنة أمريكي خس مخلل صوص جبنه شيدر وصوص الفاير." at bounding box center [1183, 531] width 542 height 81
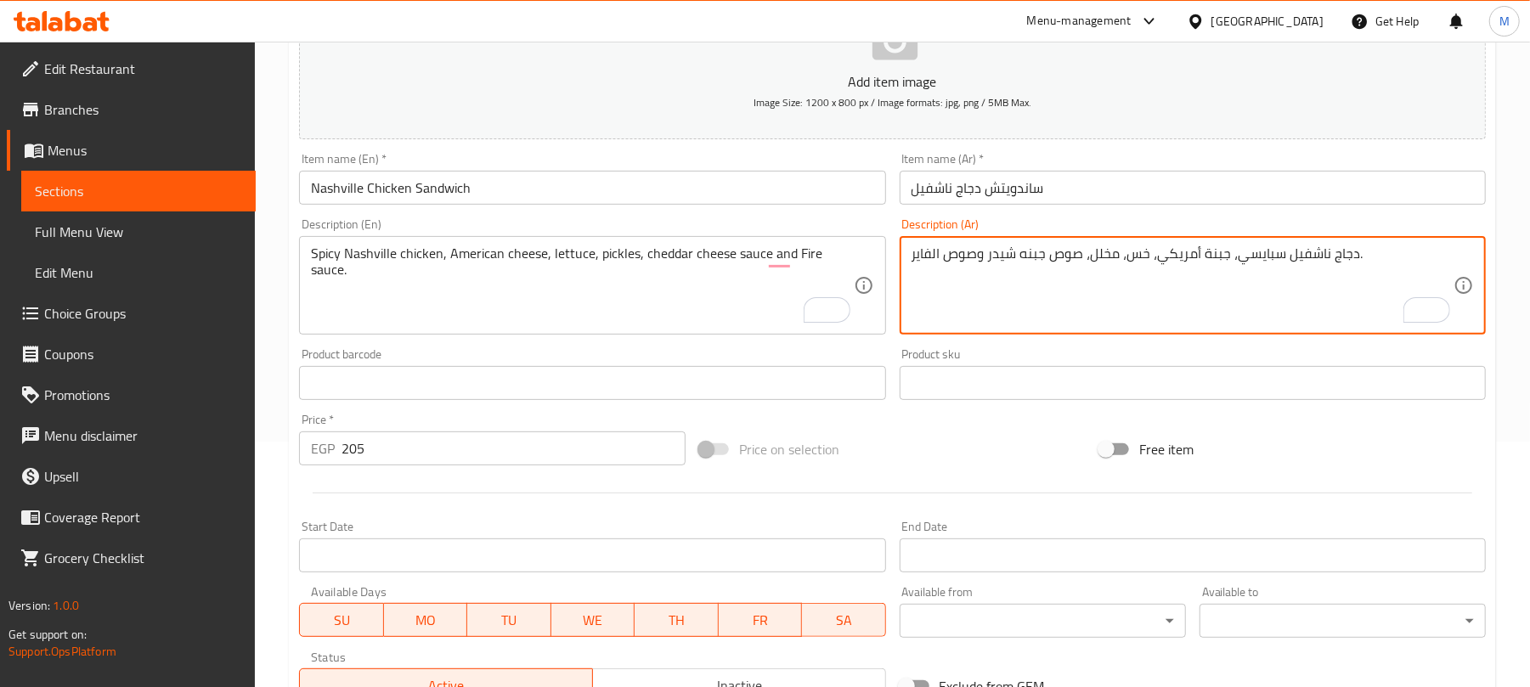
scroll to position [226, 0]
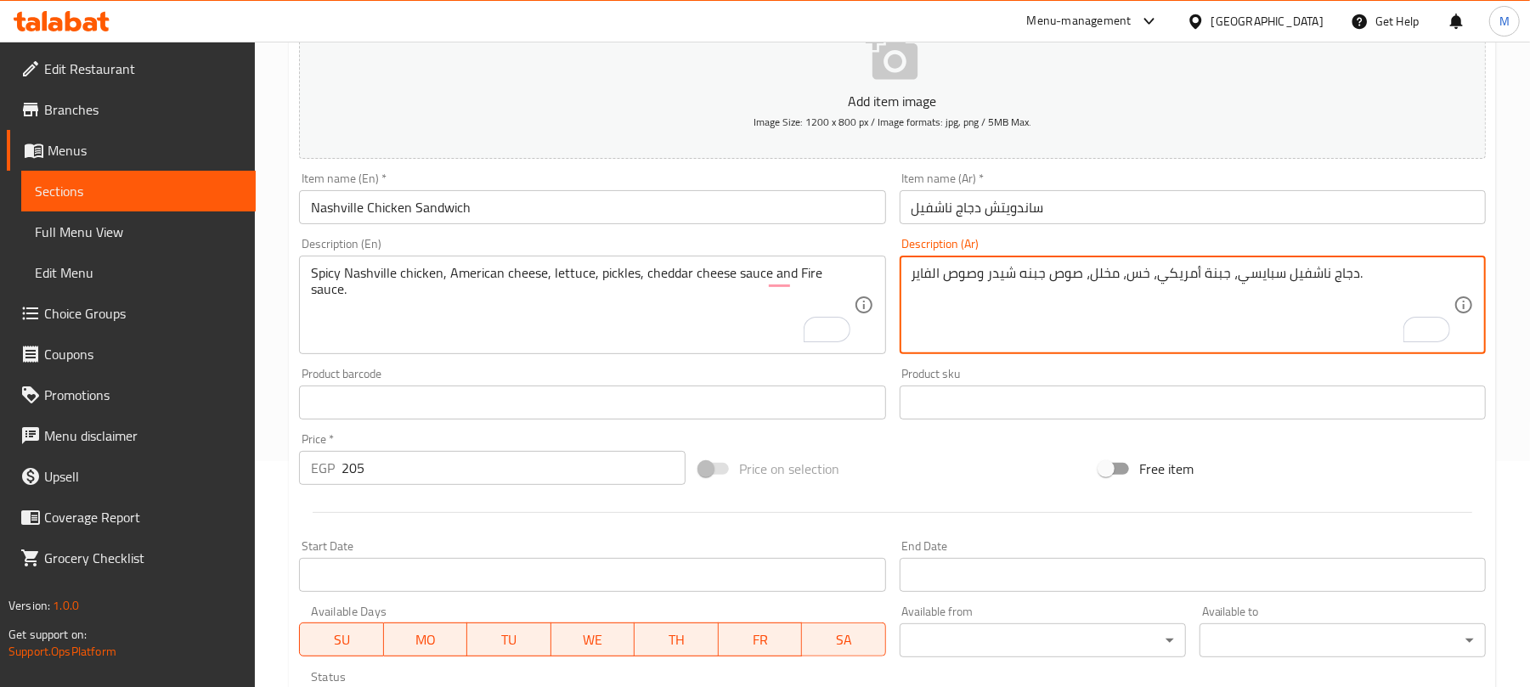
type textarea "دجاج ناشفيل سبايسي، جبنة أمريكي، خس، مخلل، صوص جبنه شيدر وصوص الفاير."
click at [559, 201] on input "Nashville Chicken Sandwich" at bounding box center [592, 207] width 586 height 34
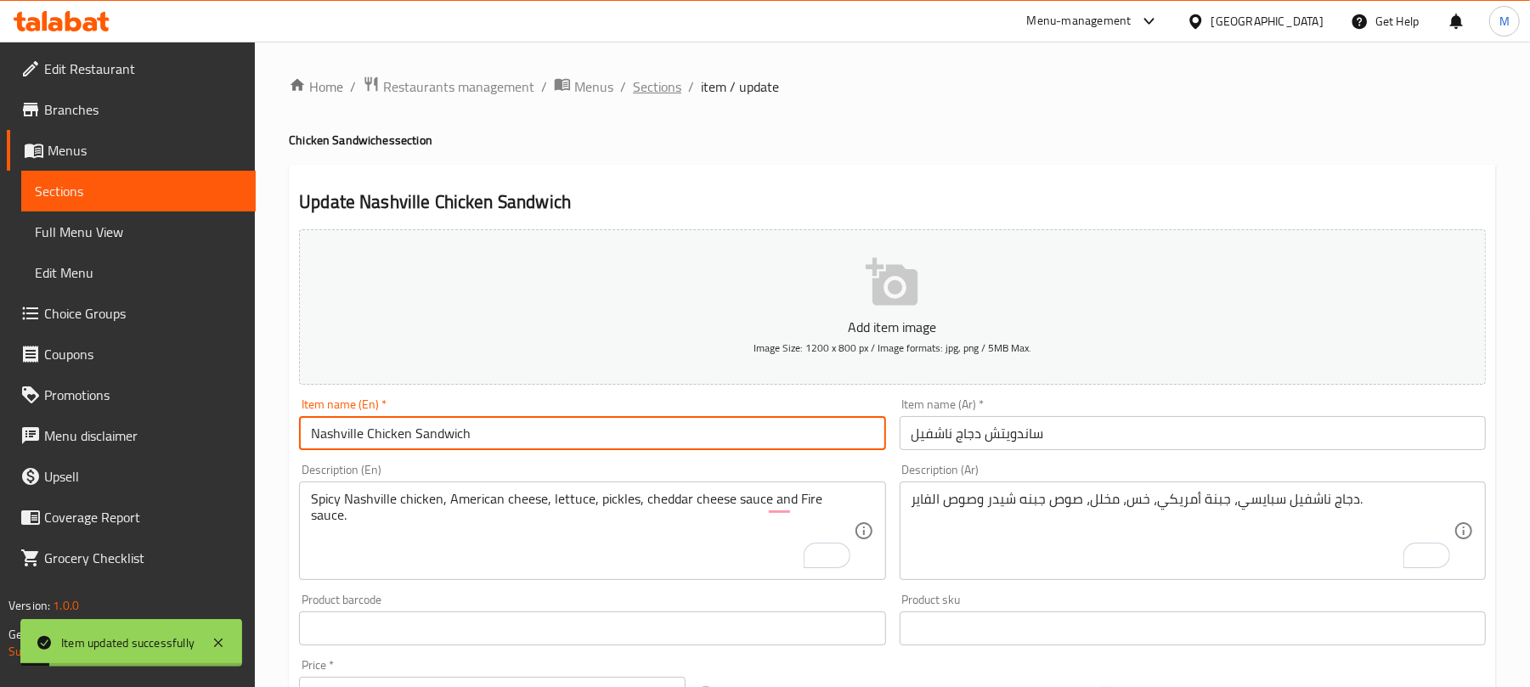
click at [667, 78] on span "Sections" at bounding box center [657, 86] width 48 height 20
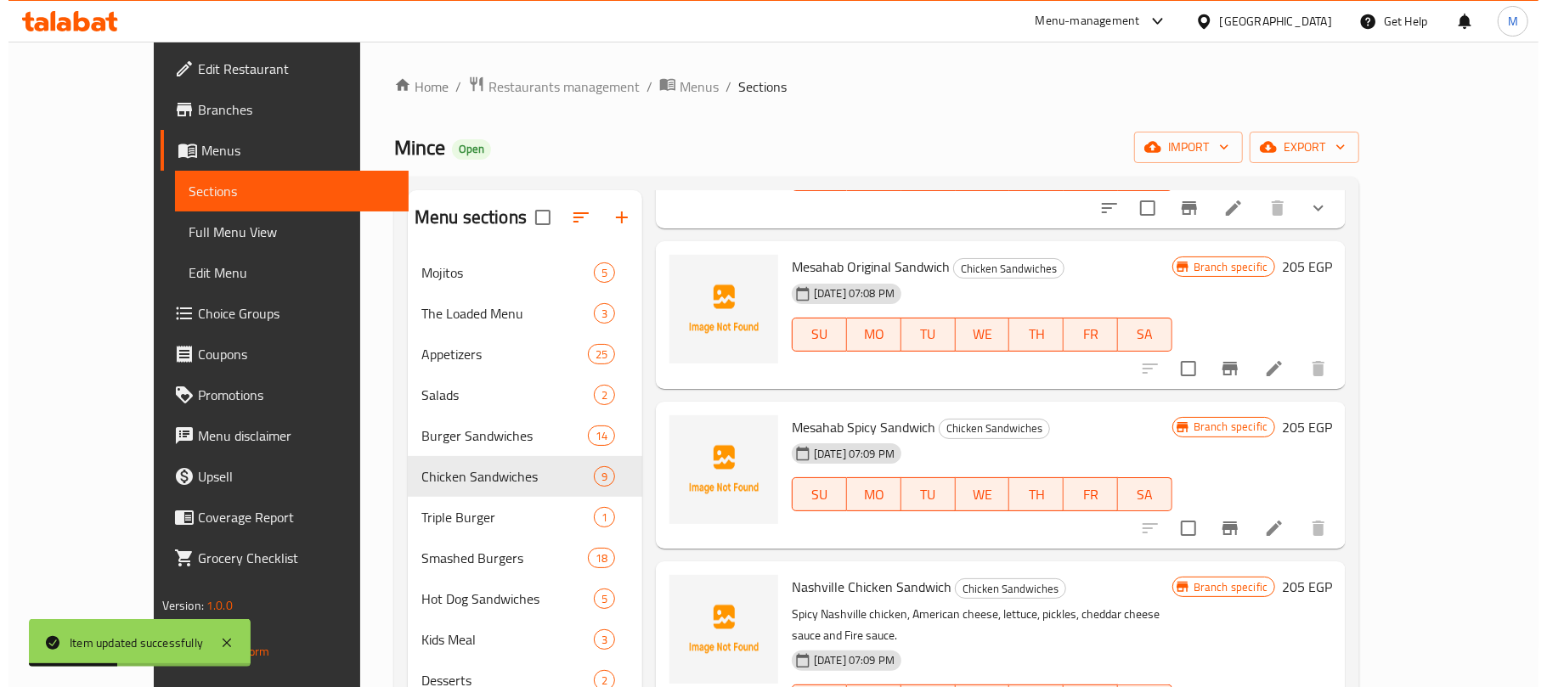
scroll to position [239, 0]
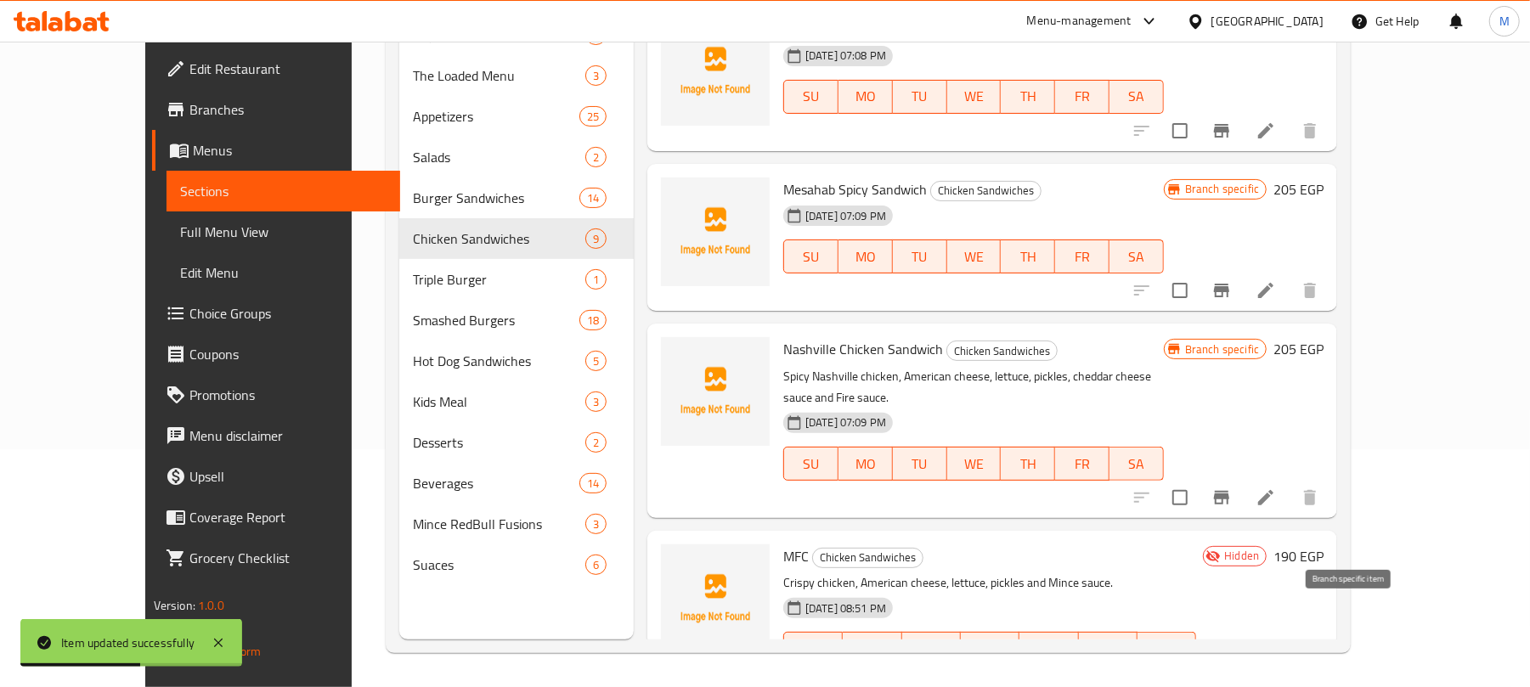
click at [1229, 676] on icon "Branch-specific-item" at bounding box center [1221, 683] width 15 height 14
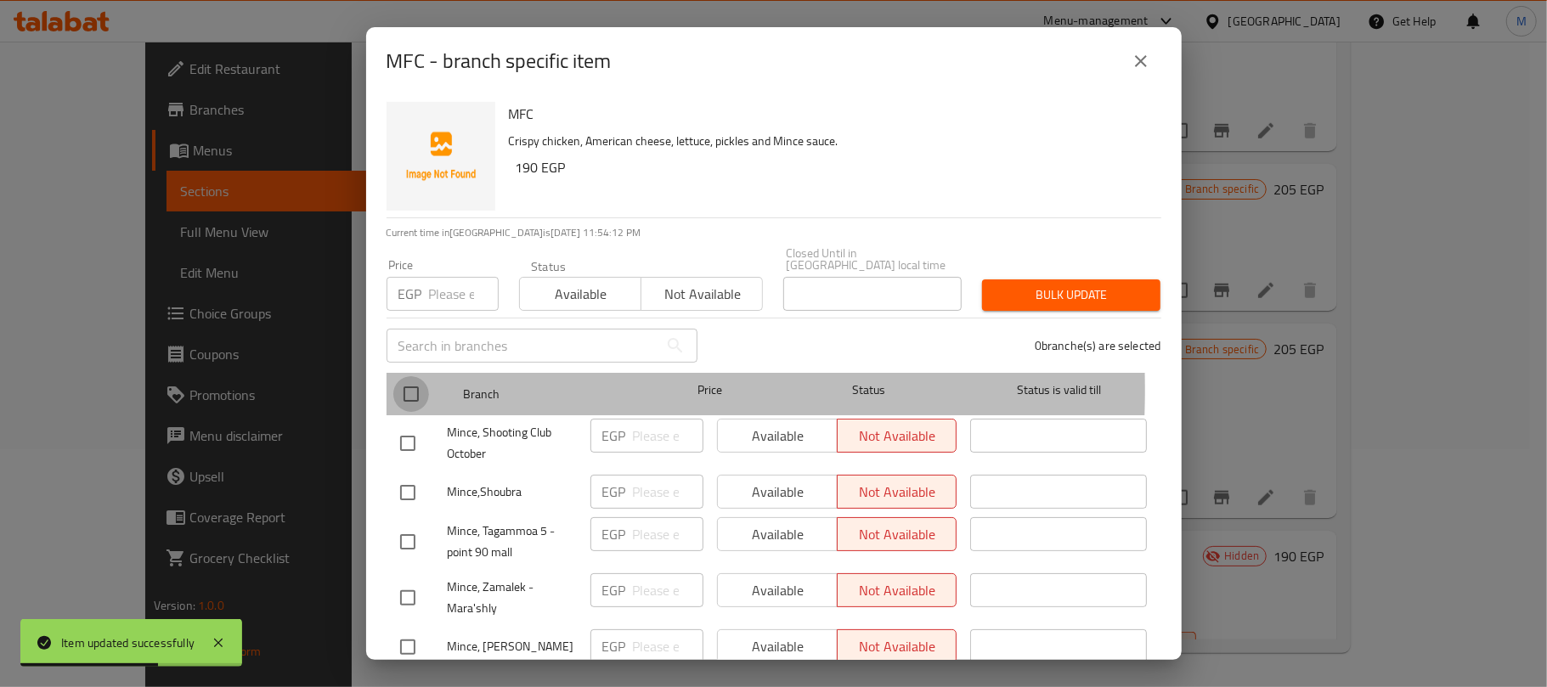
click at [408, 378] on input "checkbox" at bounding box center [411, 394] width 36 height 36
checkbox input "true"
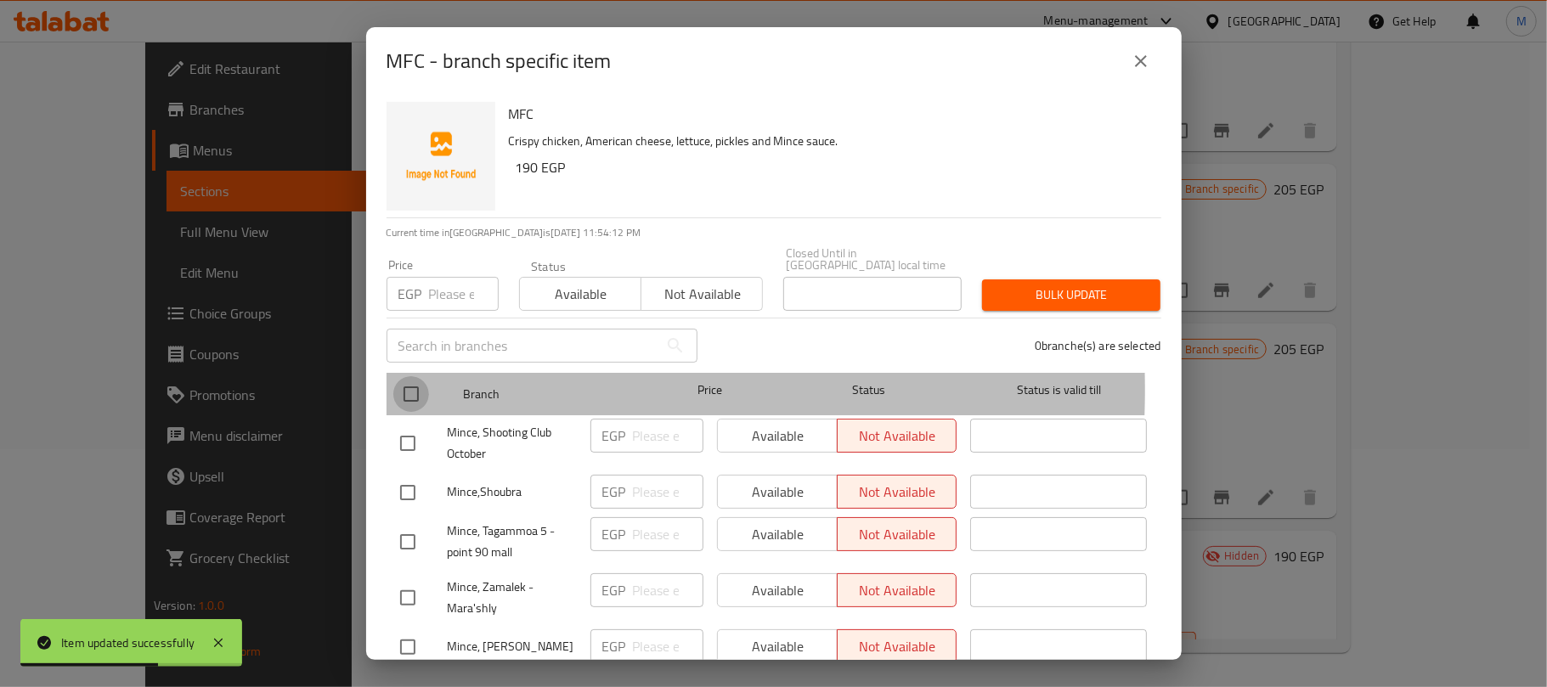
checkbox input "true"
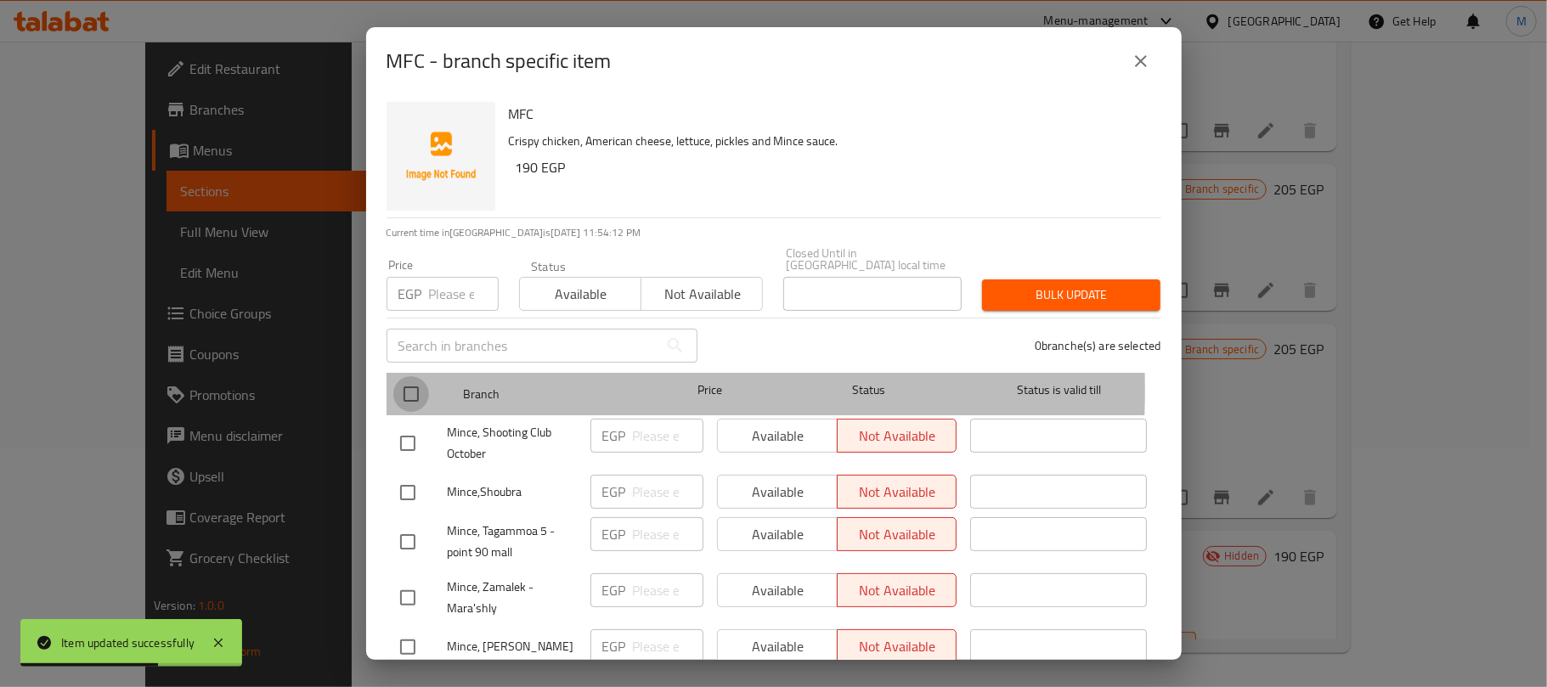
checkbox input "true"
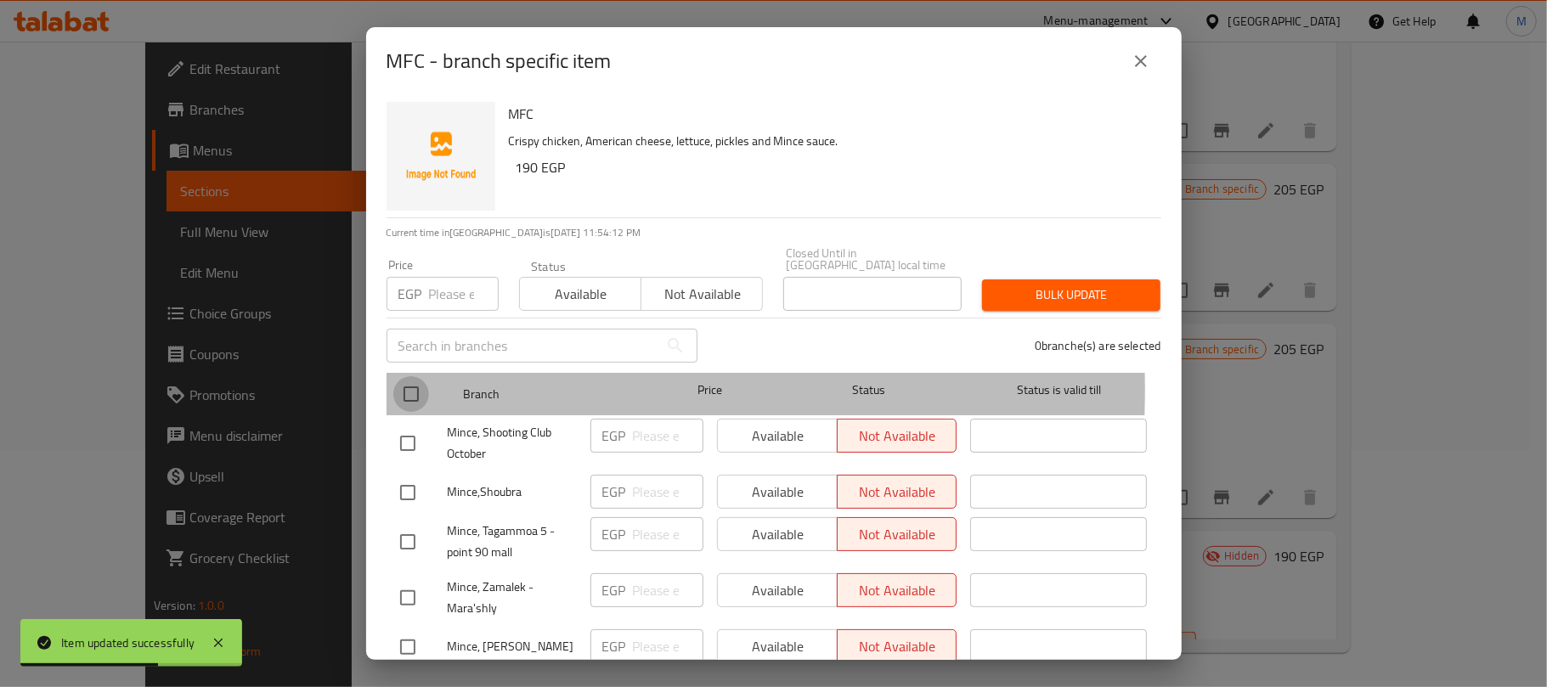
checkbox input "true"
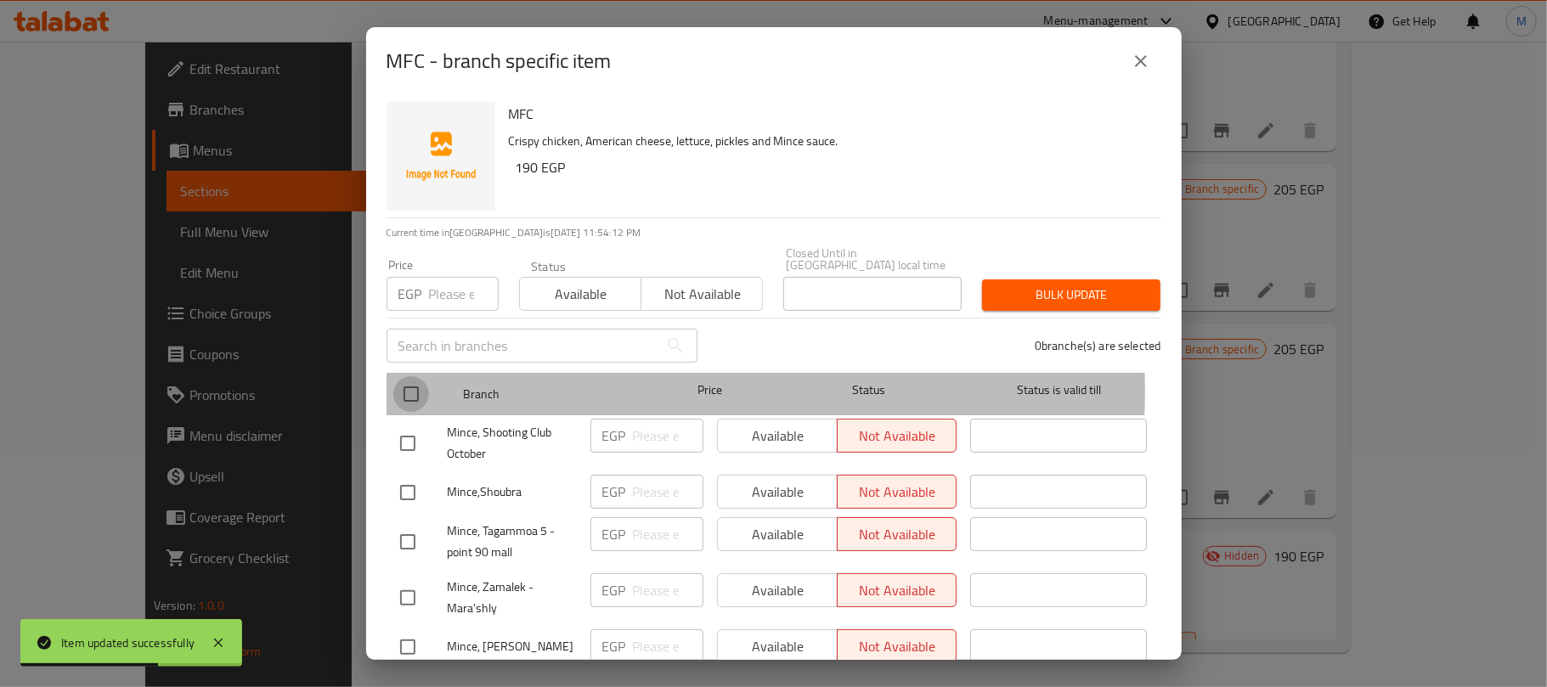
checkbox input "true"
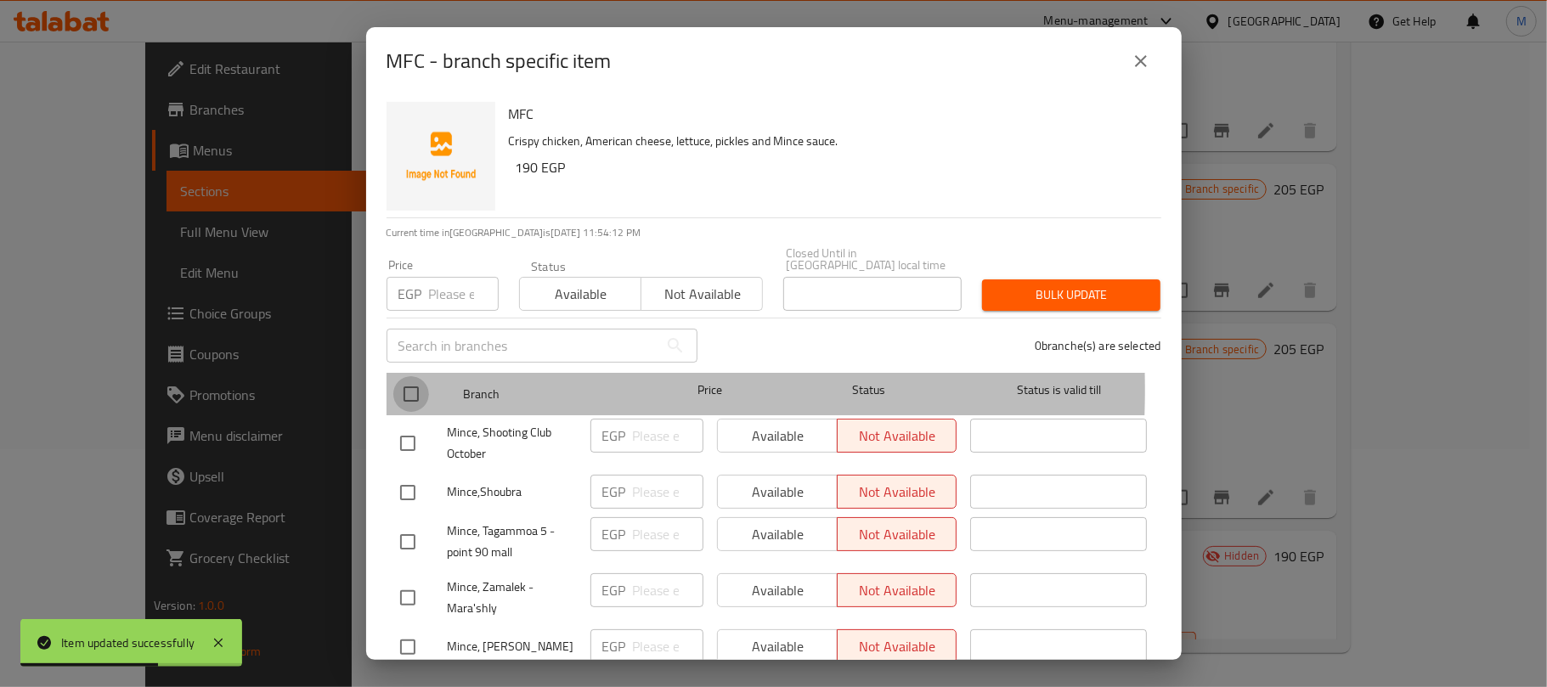
checkbox input "true"
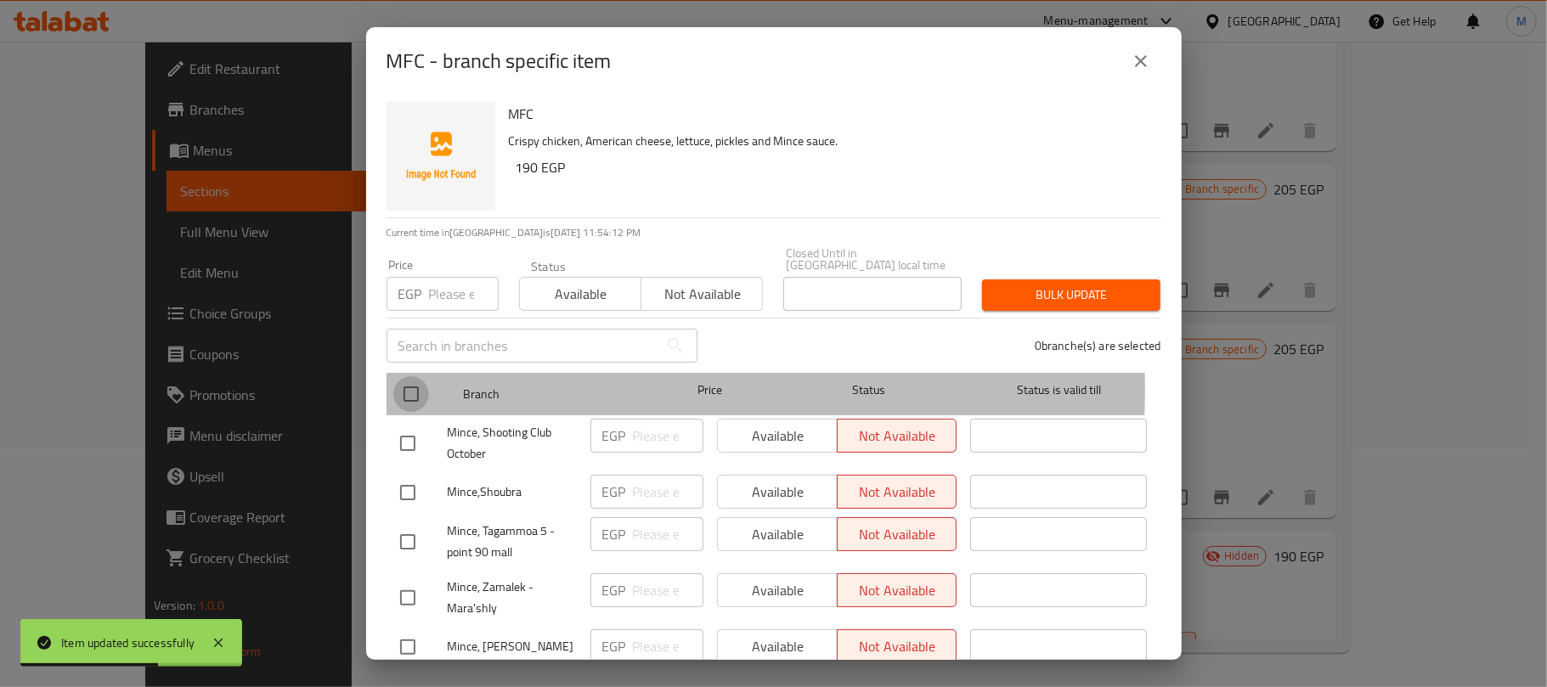
checkbox input "true"
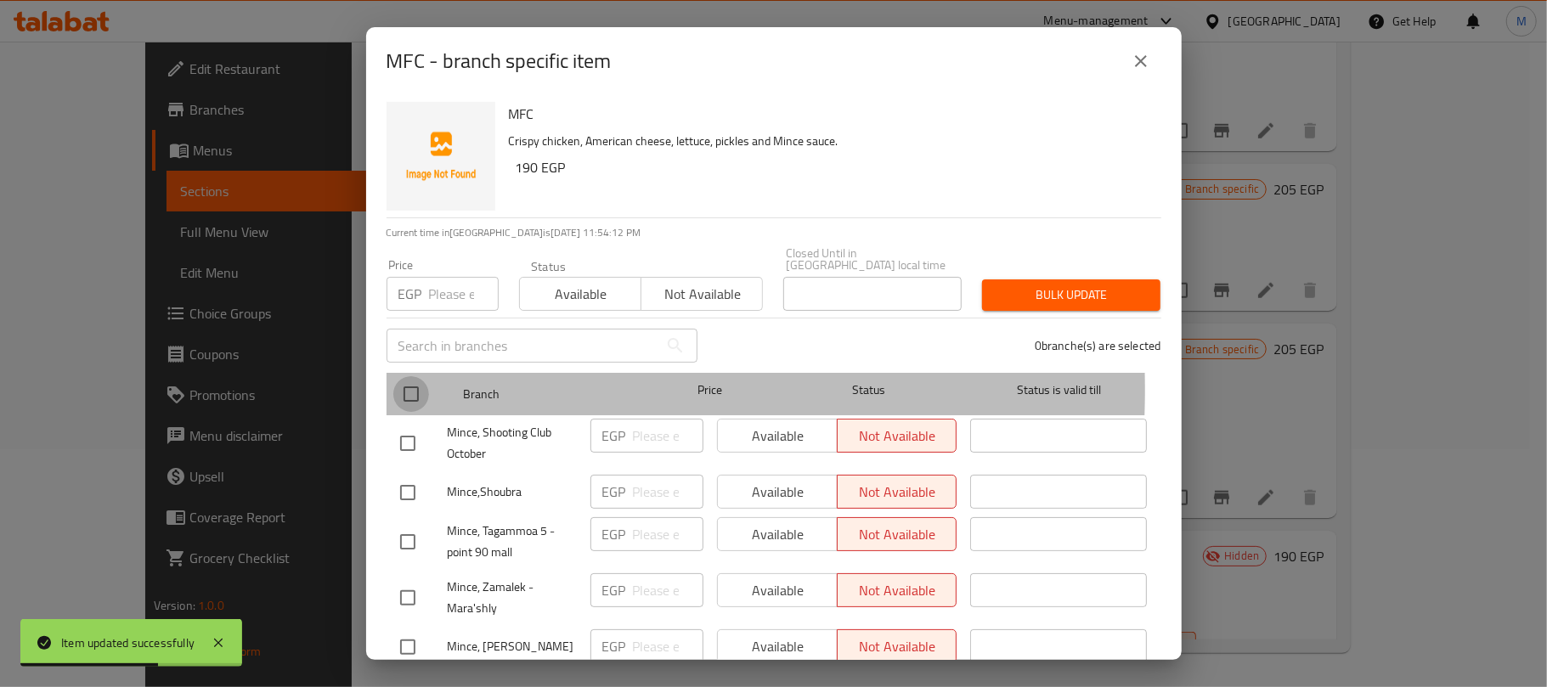
checkbox input "true"
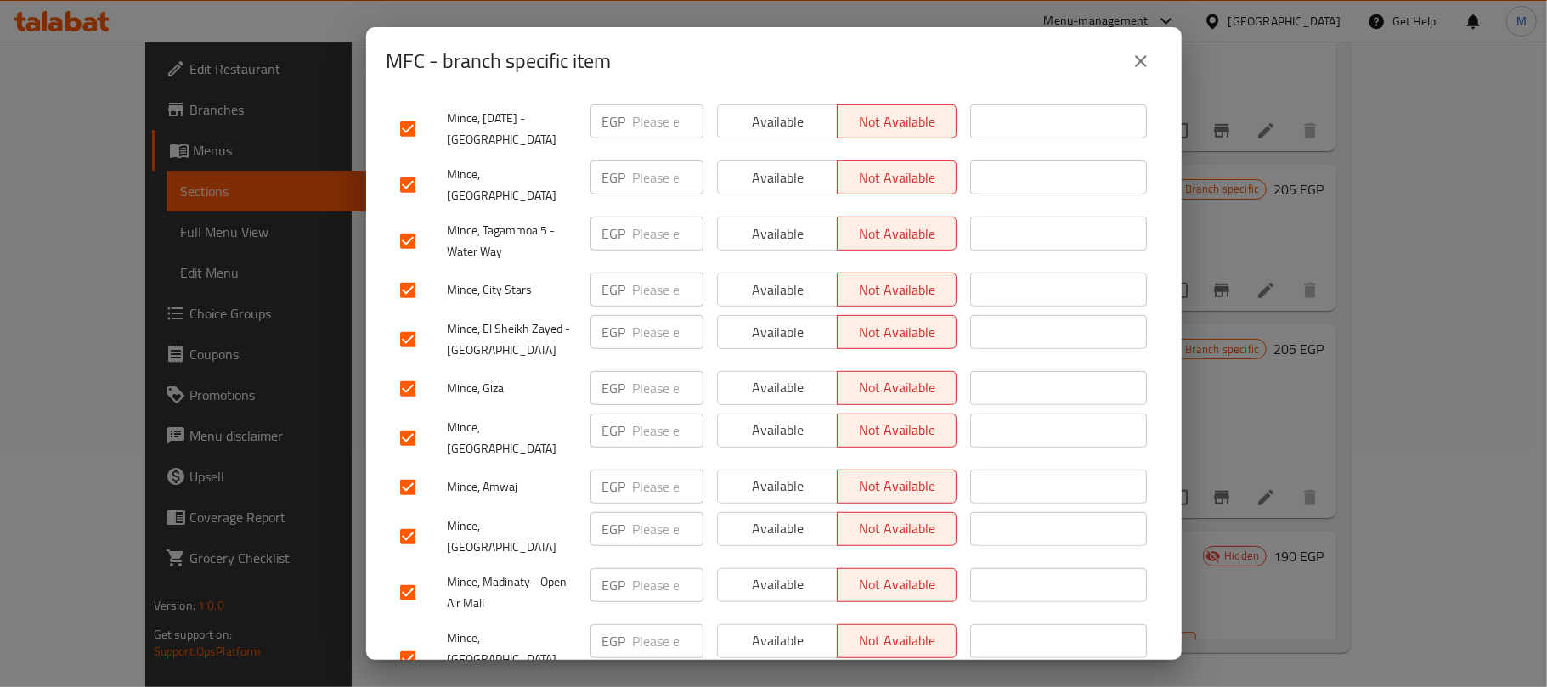
scroll to position [680, 0]
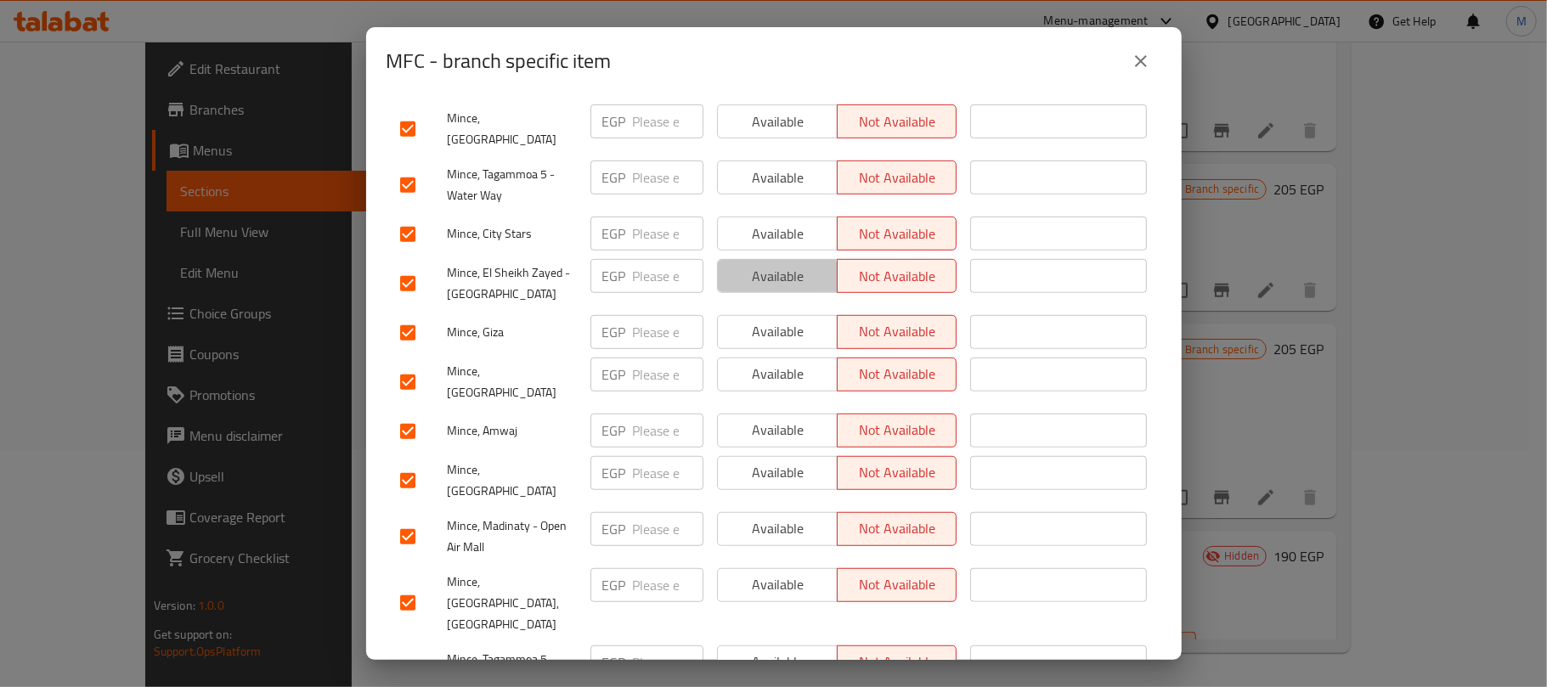
click at [770, 264] on span "Available" at bounding box center [778, 276] width 106 height 25
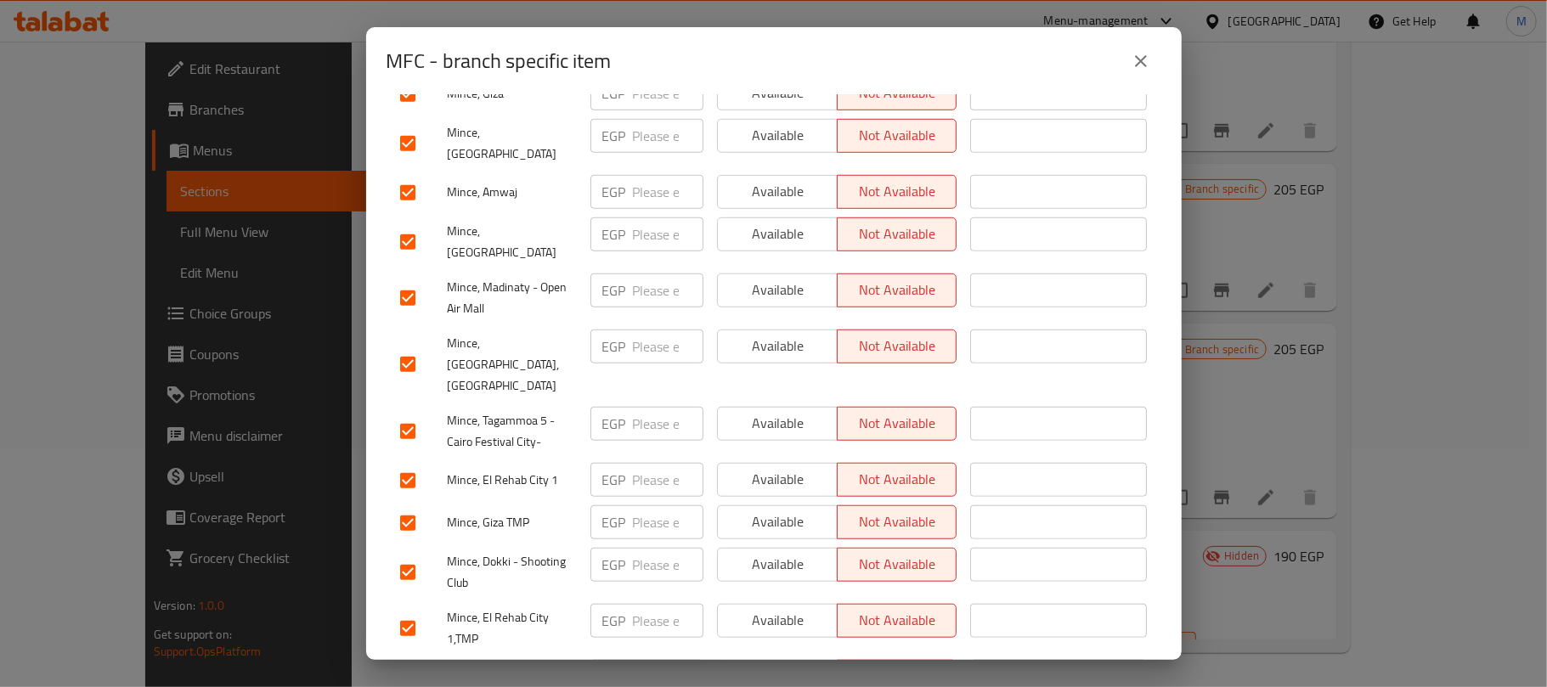
scroll to position [1020, 0]
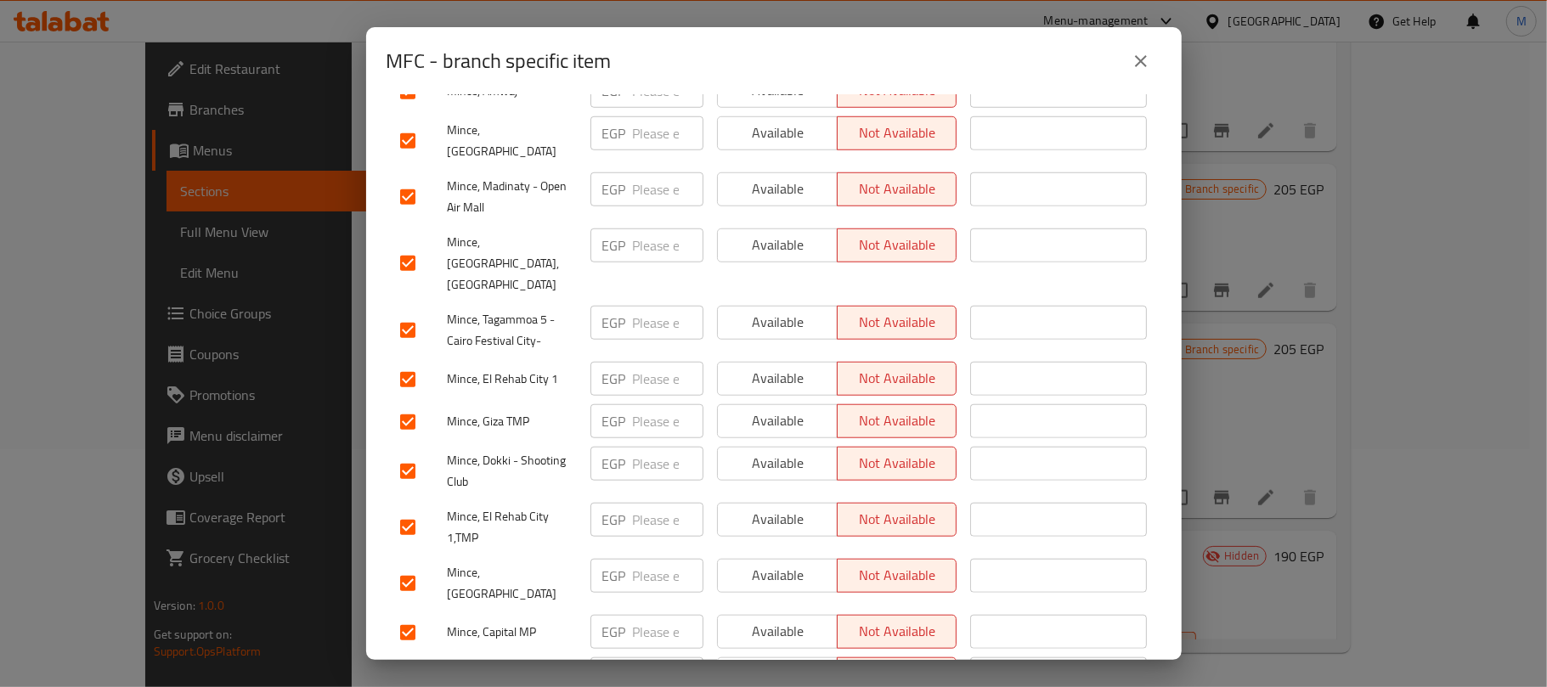
click at [770, 177] on span "Available" at bounding box center [778, 189] width 106 height 25
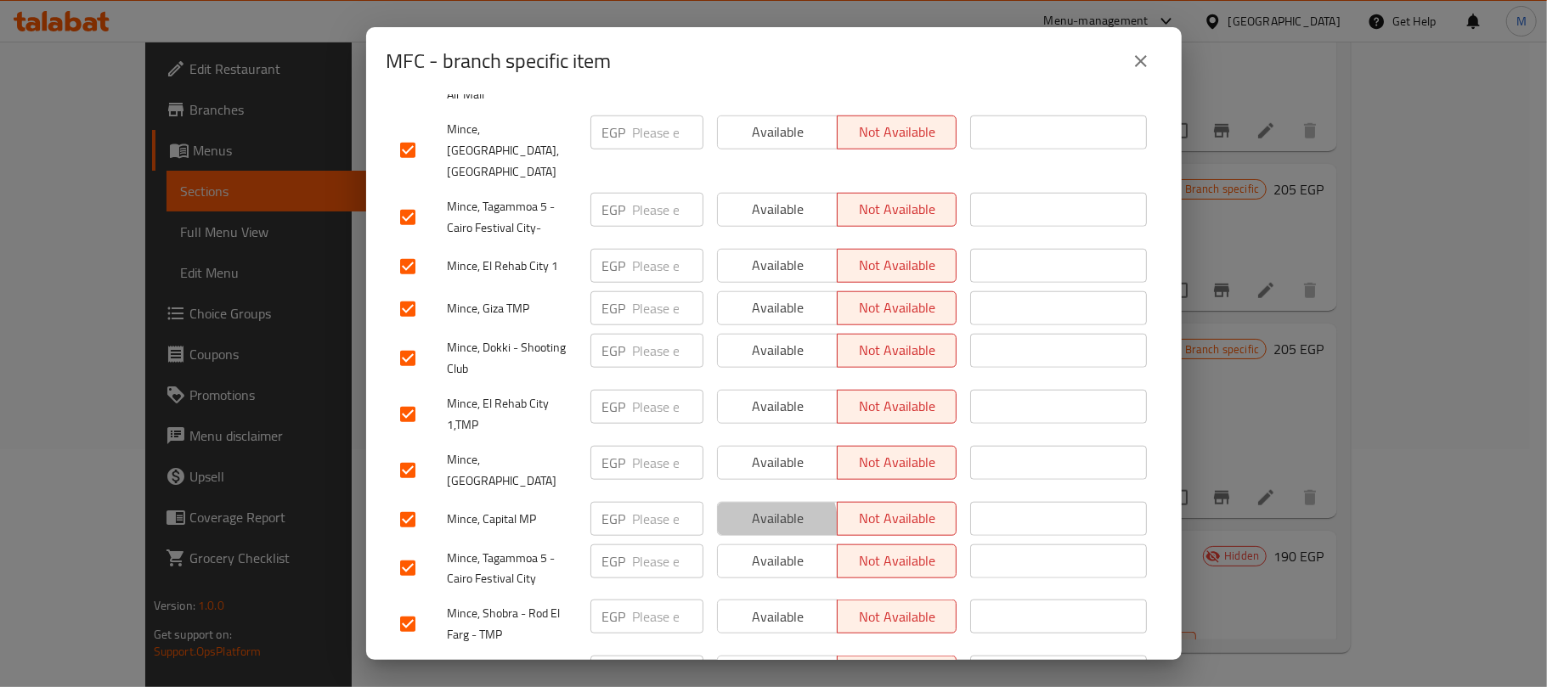
click at [761, 506] on span "Available" at bounding box center [778, 518] width 106 height 25
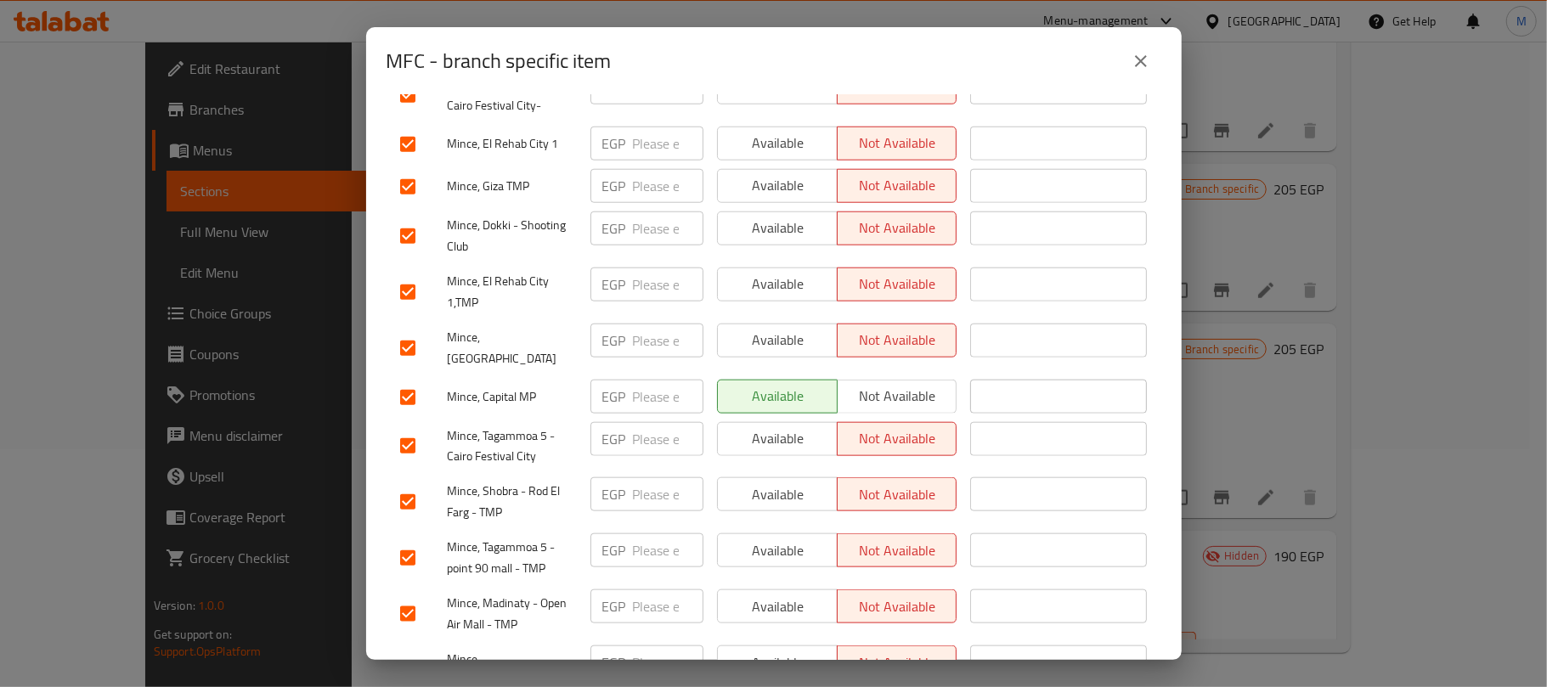
scroll to position [1359, 0]
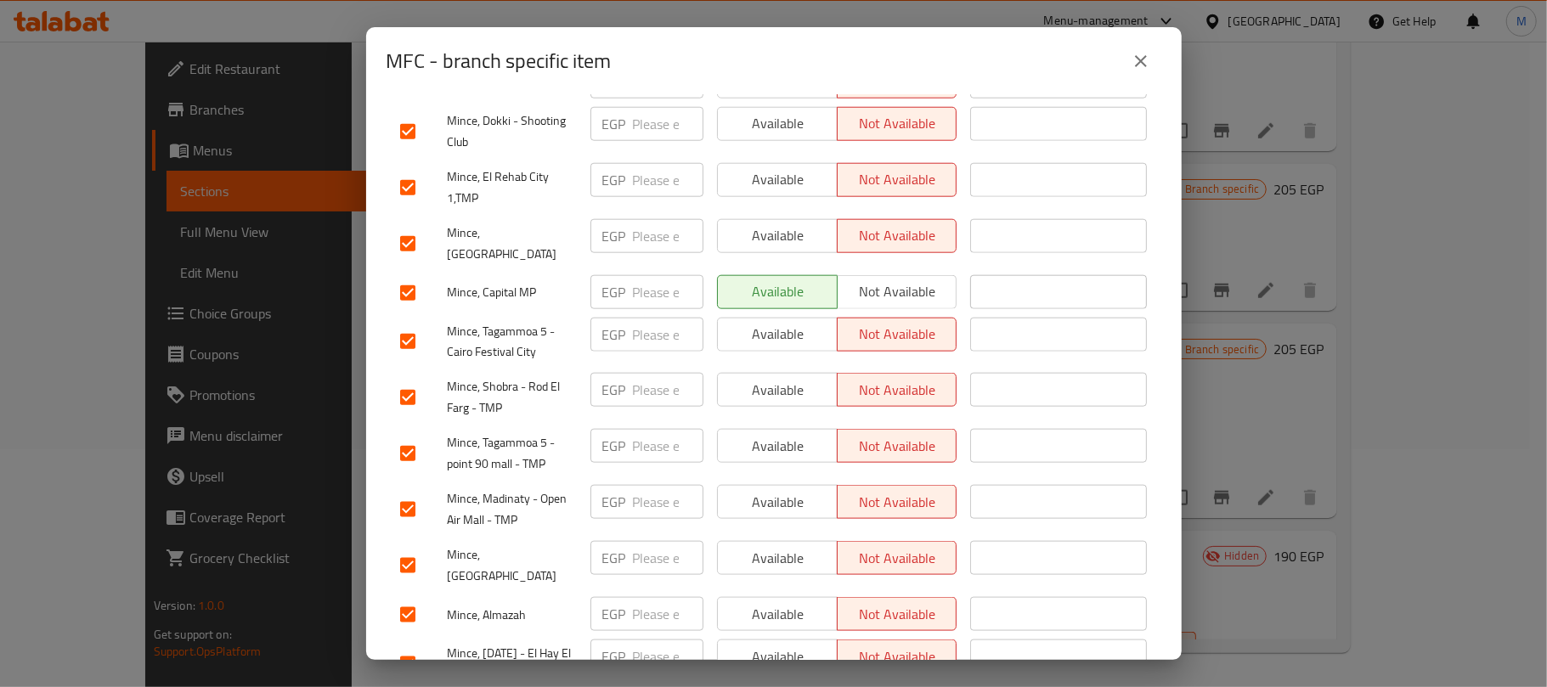
click at [766, 490] on span "Available" at bounding box center [778, 502] width 106 height 25
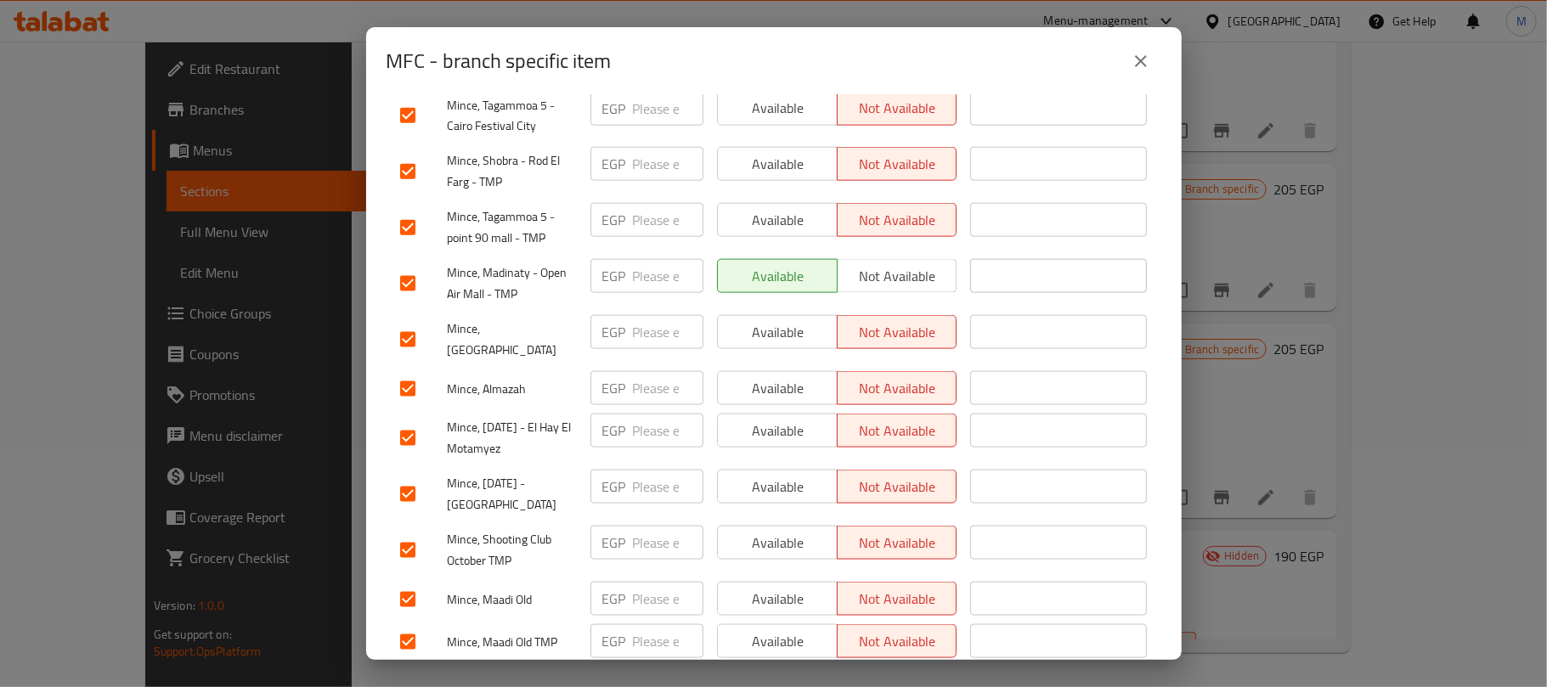
scroll to position [1658, 0]
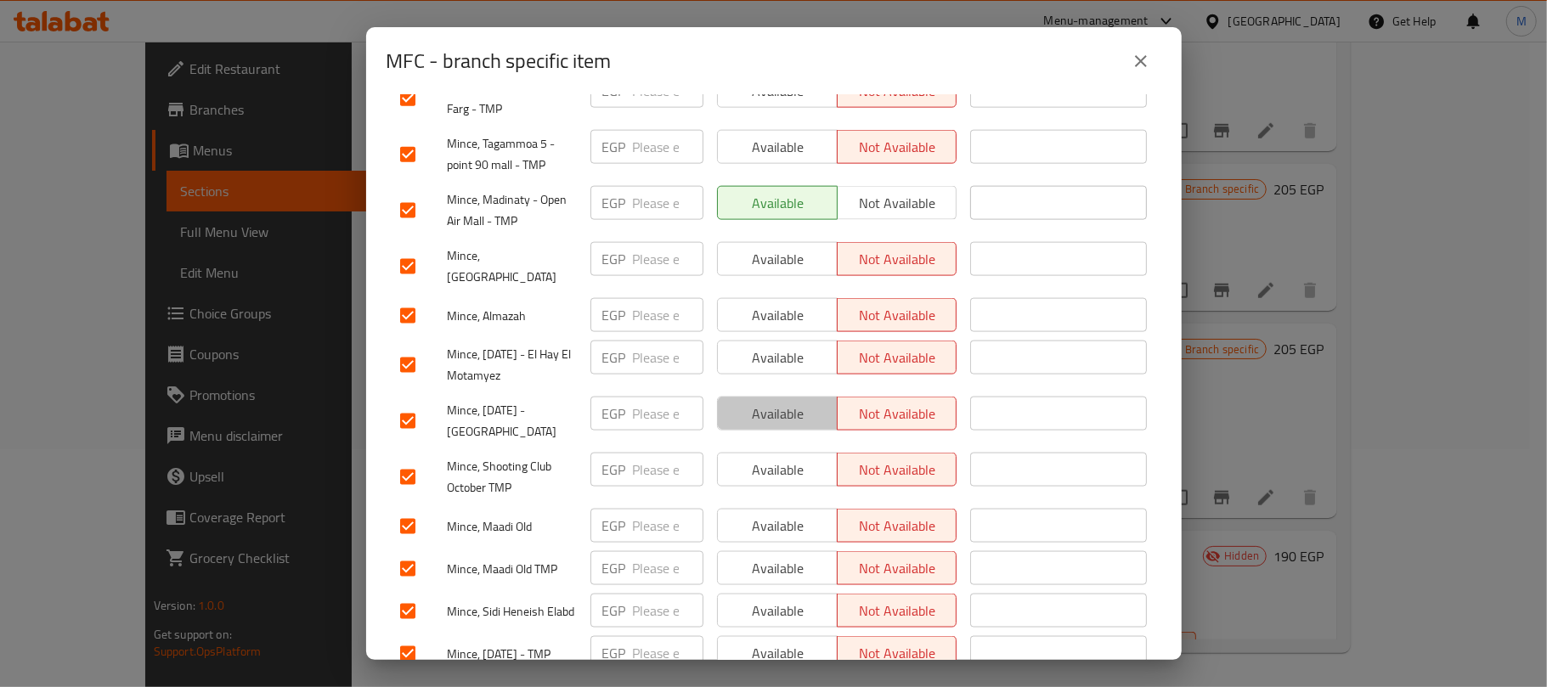
click at [776, 402] on span "Available" at bounding box center [778, 414] width 106 height 25
click at [751, 687] on span "Save" at bounding box center [774, 697] width 748 height 21
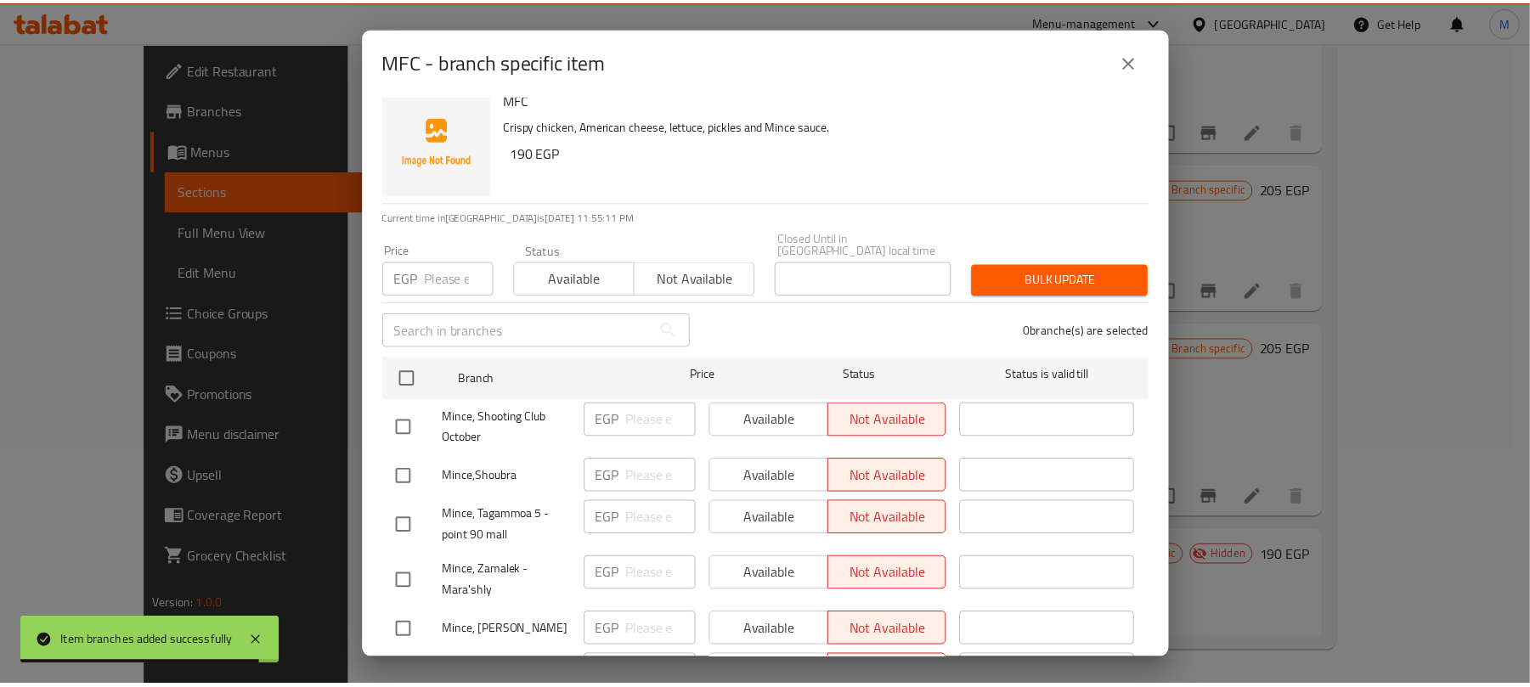
scroll to position [0, 0]
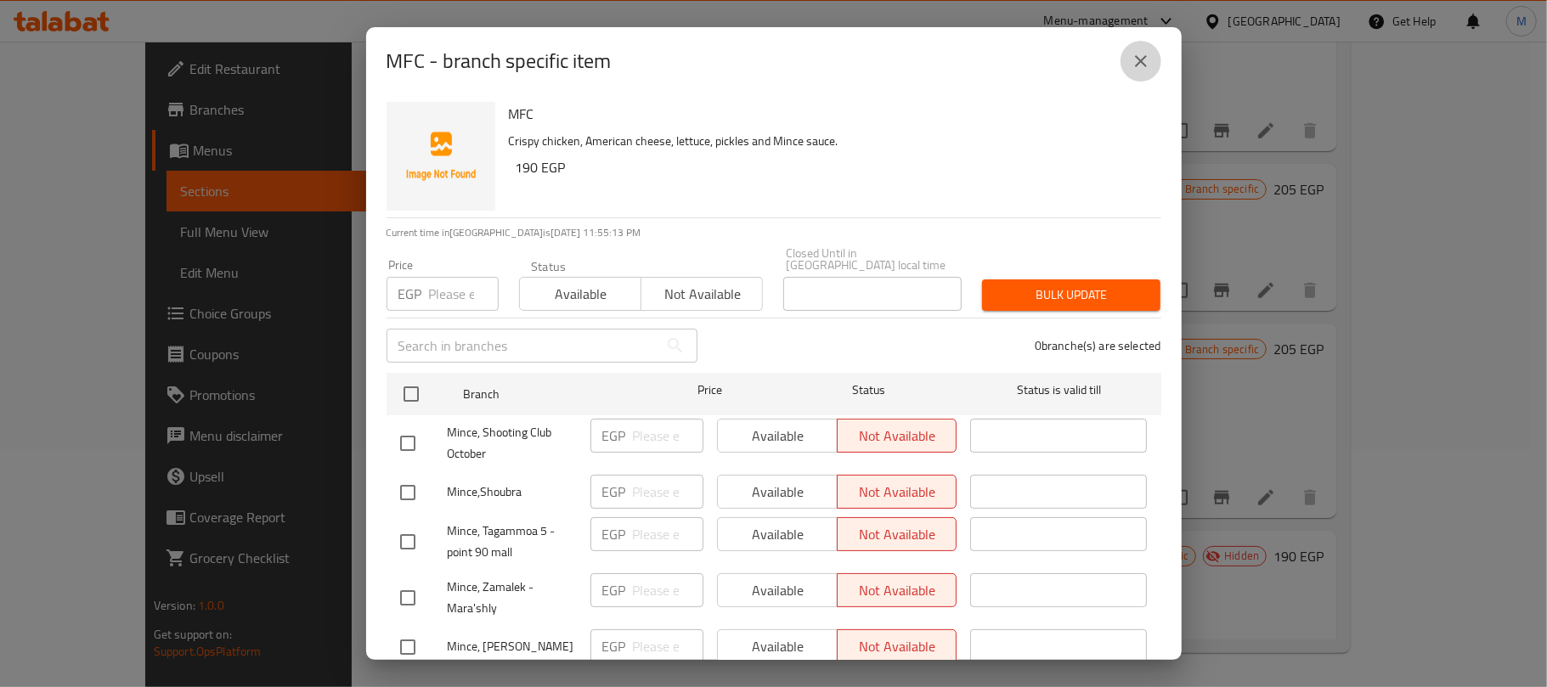
click at [1142, 54] on icon "close" at bounding box center [1141, 61] width 20 height 20
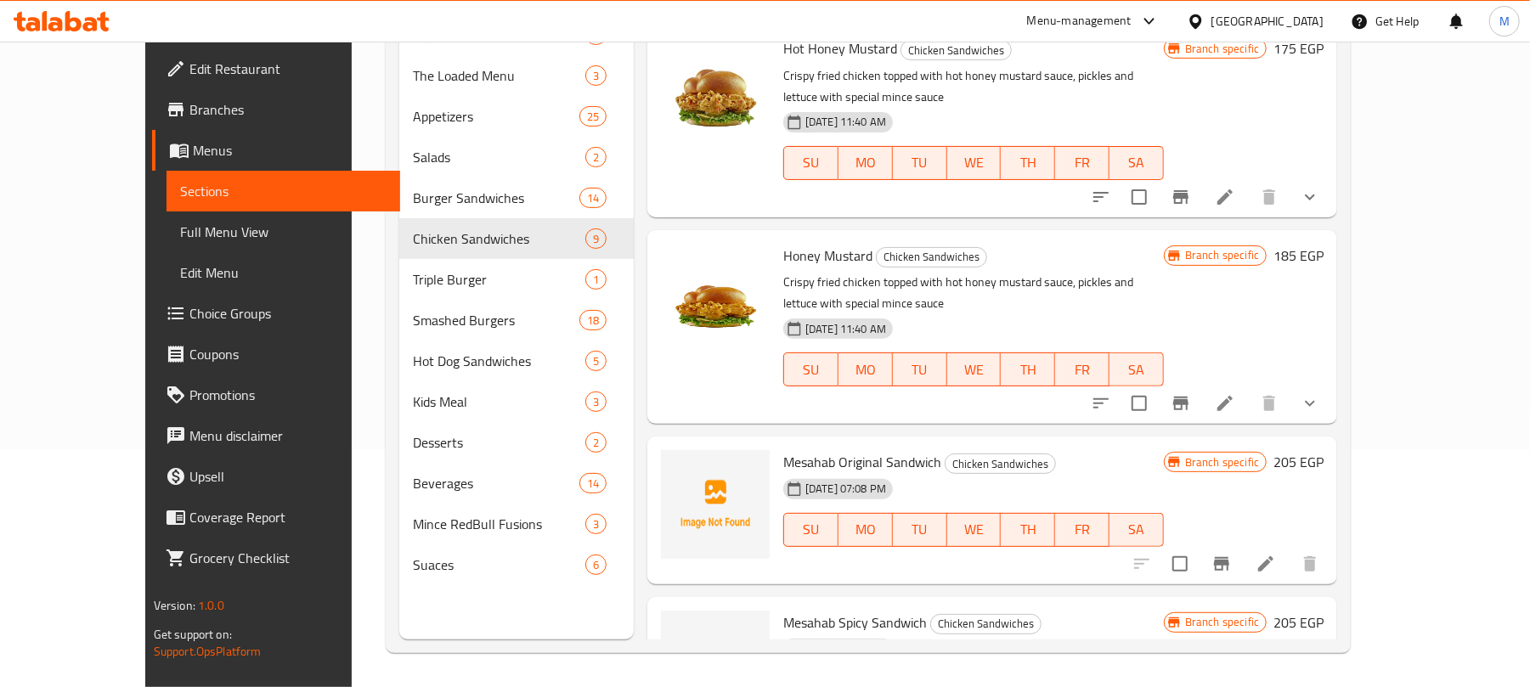
scroll to position [996, 0]
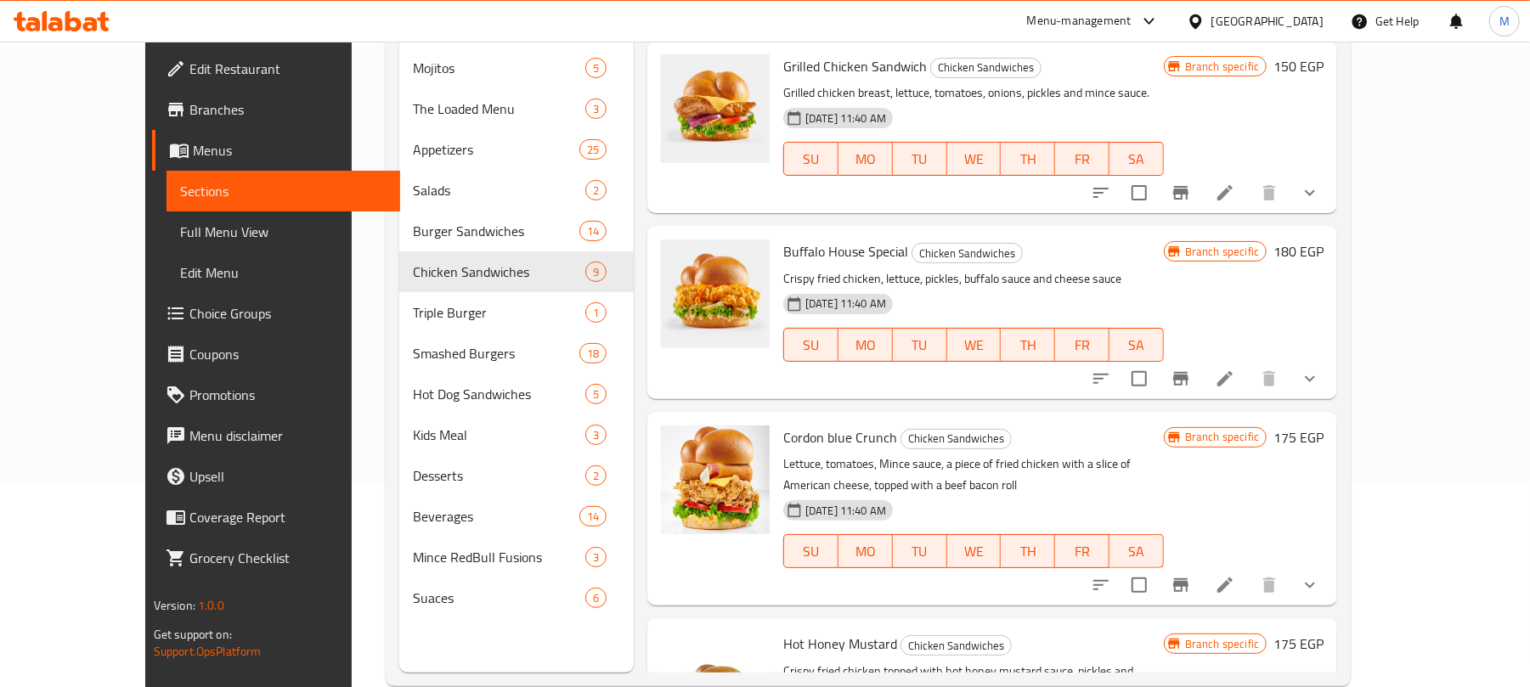
scroll to position [0, 0]
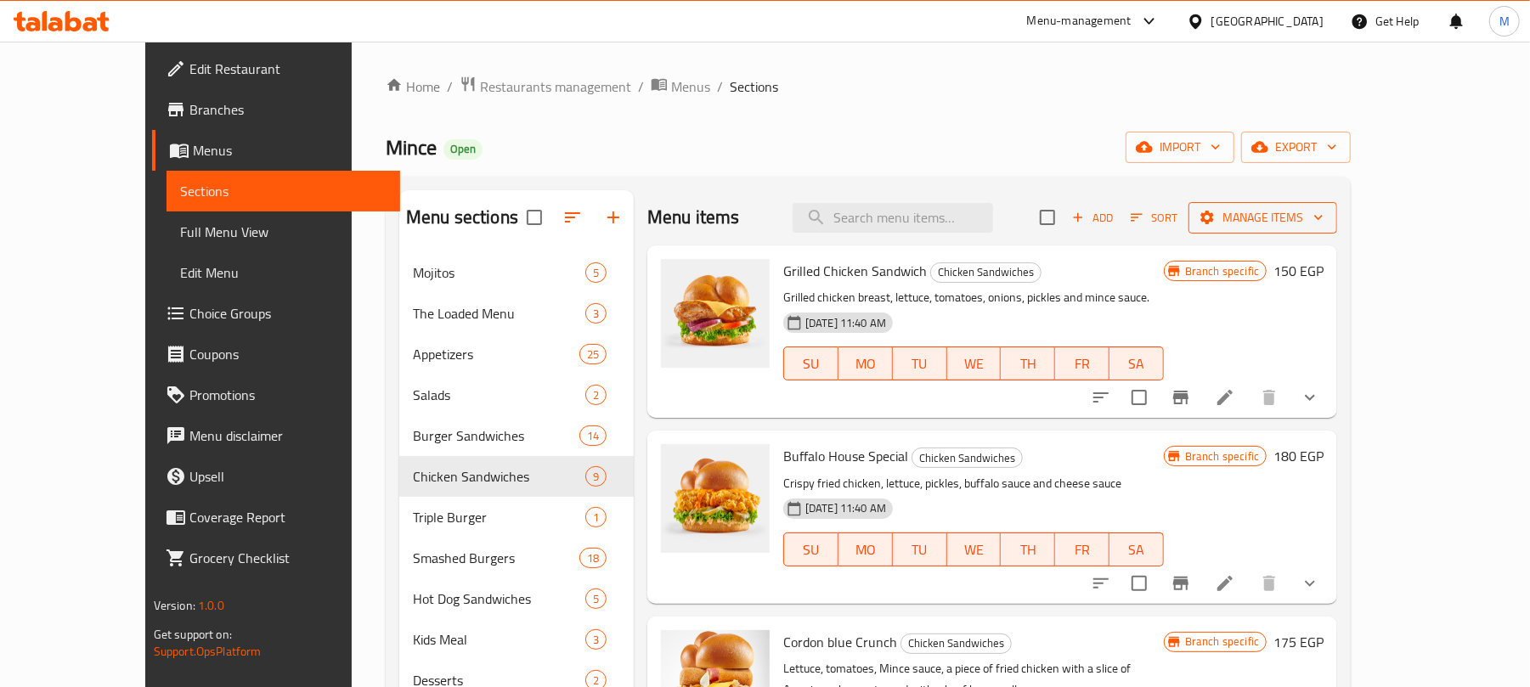
click at [1324, 218] on span "Manage items" at bounding box center [1262, 217] width 121 height 21
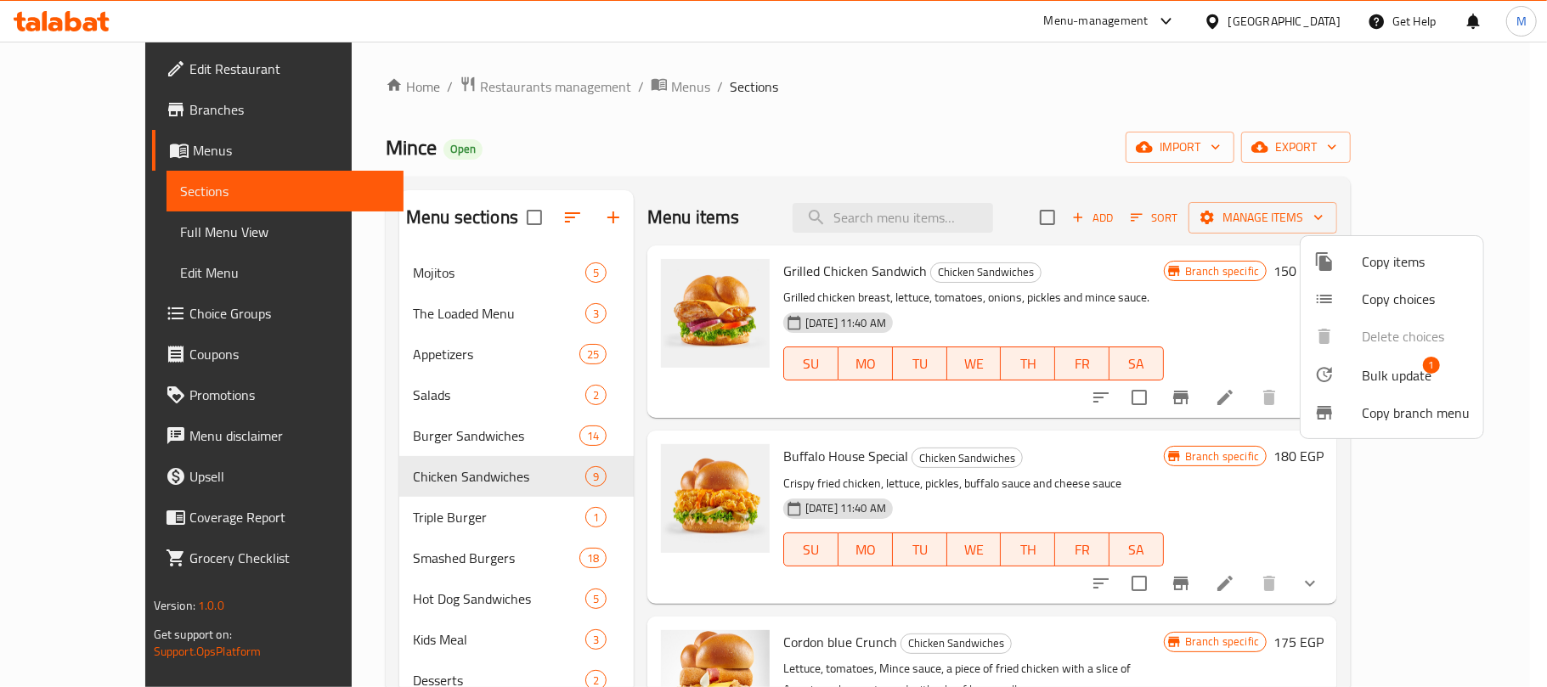
click at [1332, 357] on li "Bulk update 1" at bounding box center [1392, 374] width 183 height 39
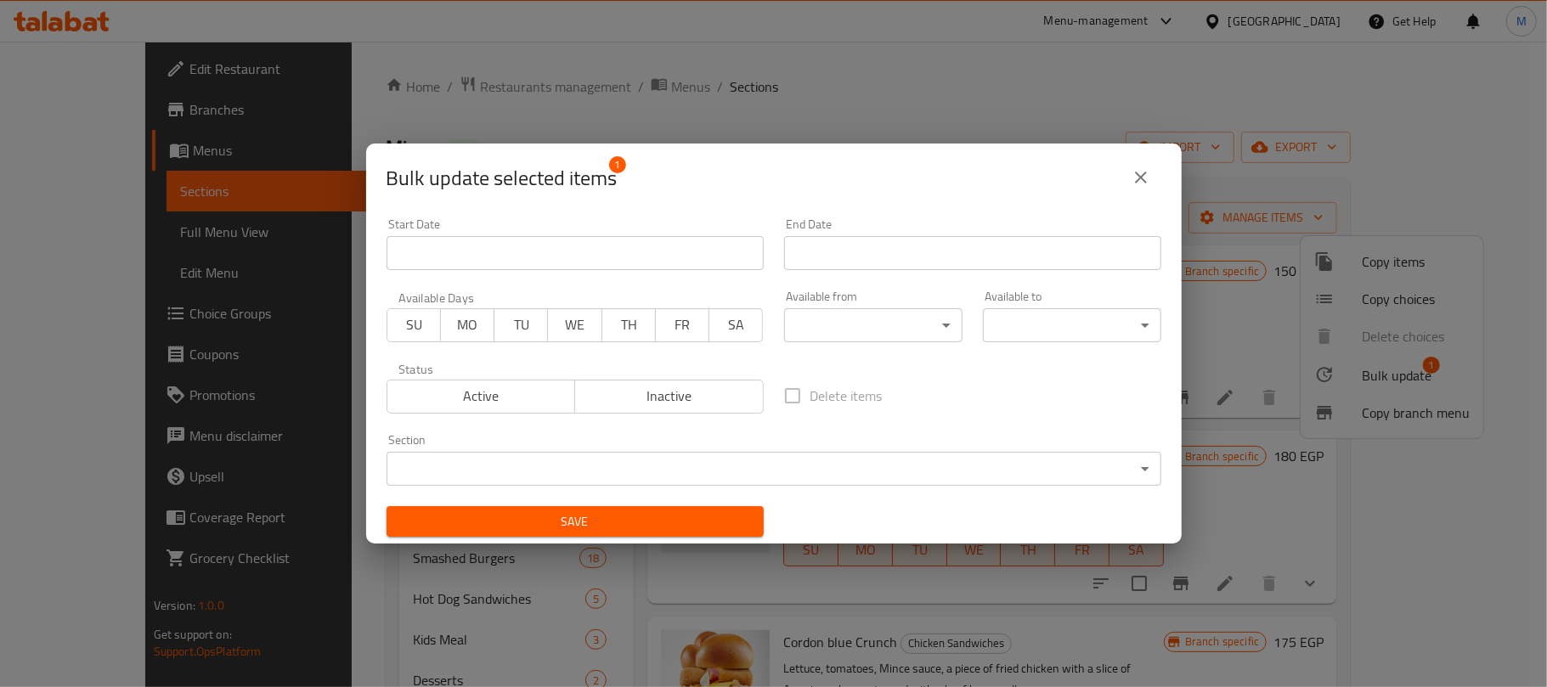
click at [456, 396] on span "Active" at bounding box center [481, 396] width 175 height 25
click at [678, 532] on button "Save" at bounding box center [575, 521] width 377 height 31
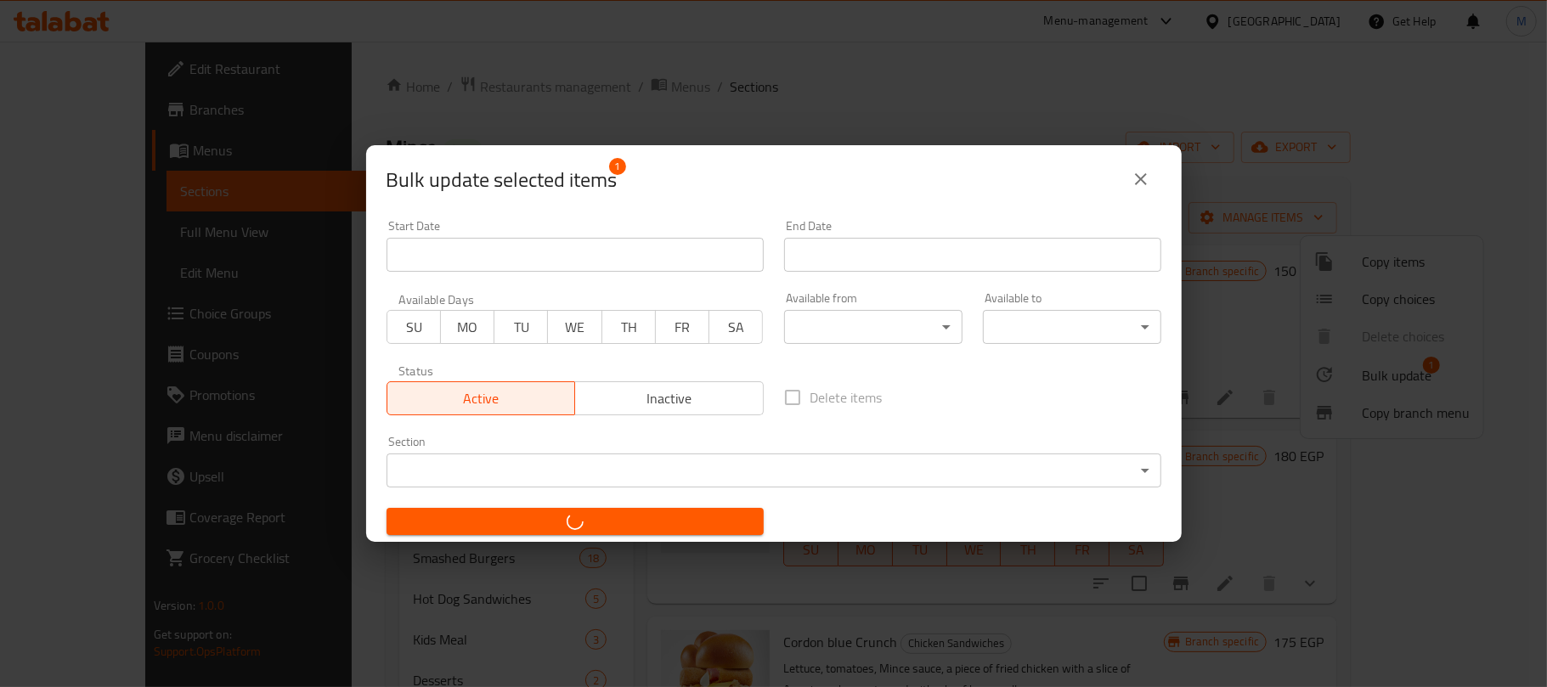
checkbox input "false"
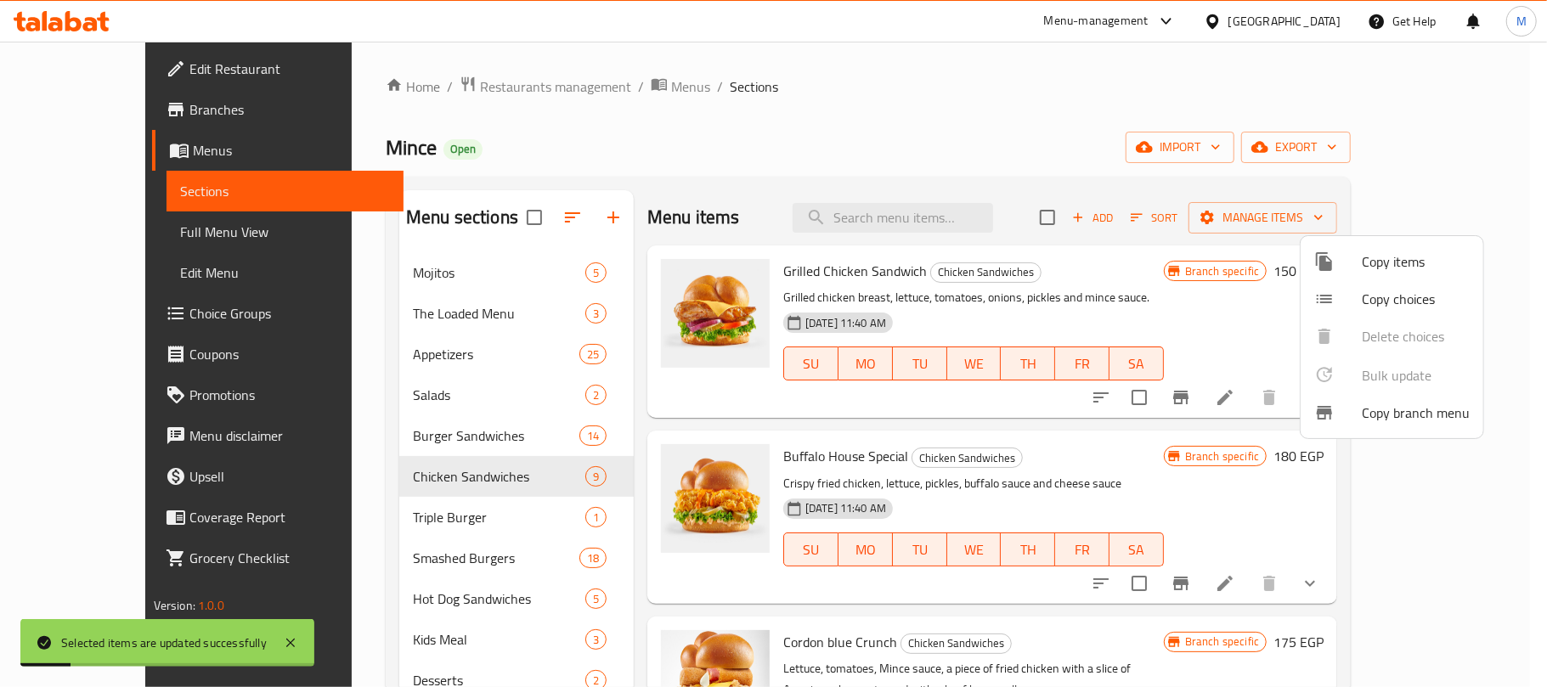
click at [1111, 454] on div at bounding box center [773, 343] width 1547 height 687
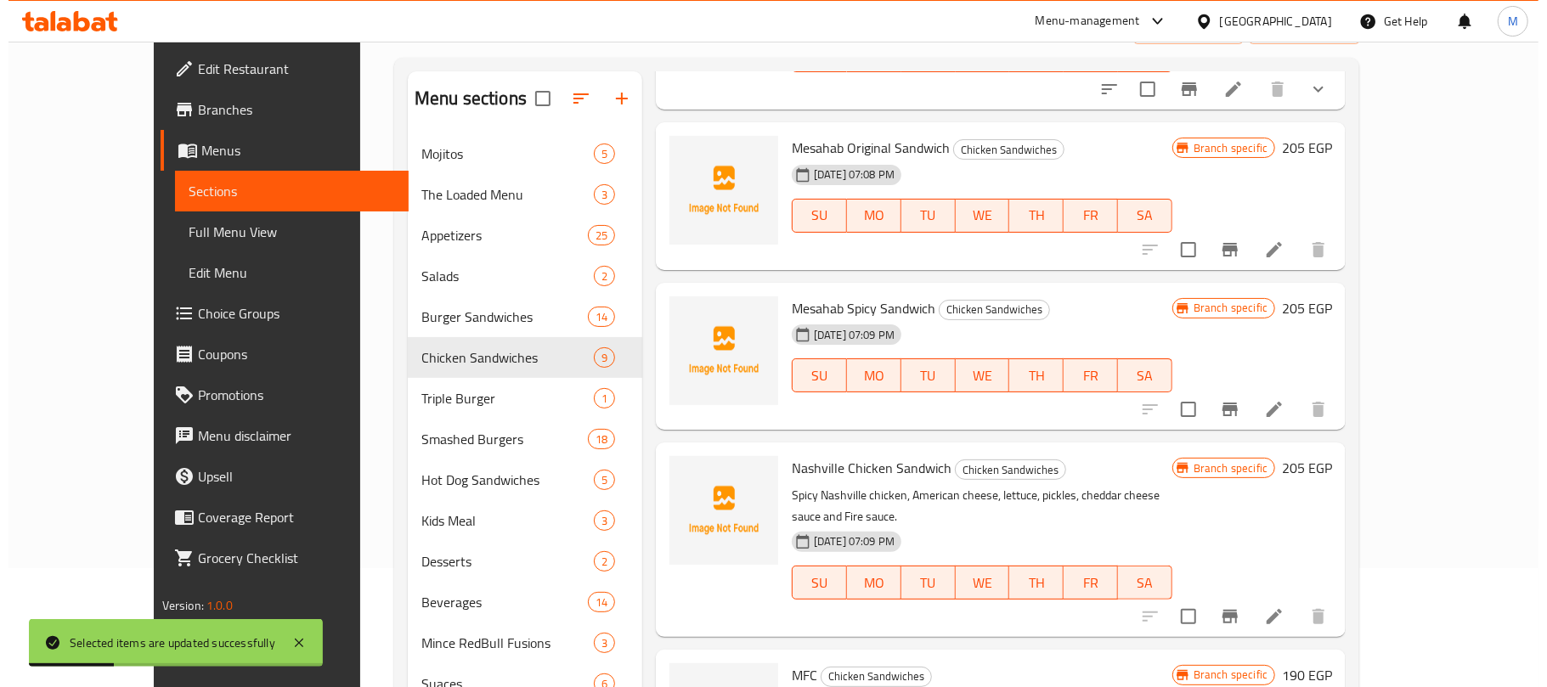
scroll to position [239, 0]
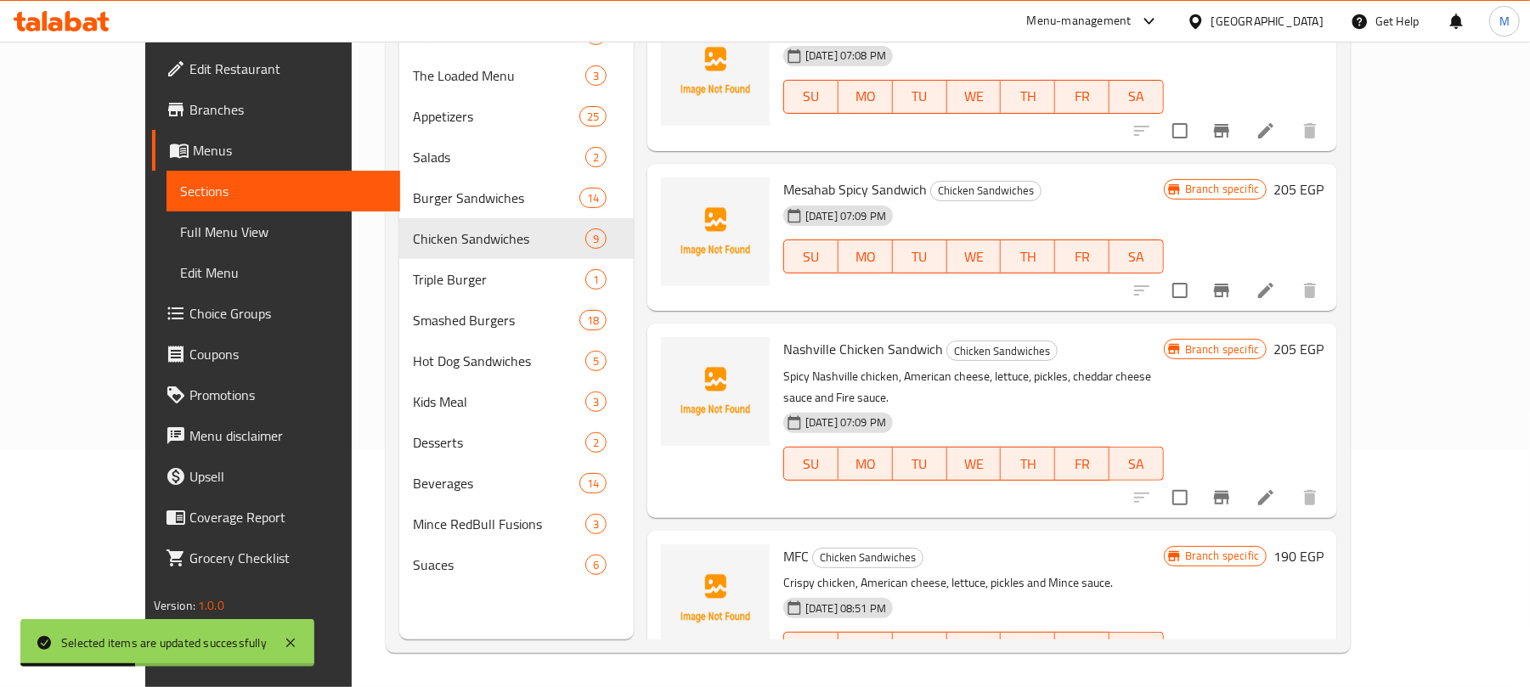
click at [1232, 673] on icon "Branch-specific-item" at bounding box center [1222, 683] width 20 height 20
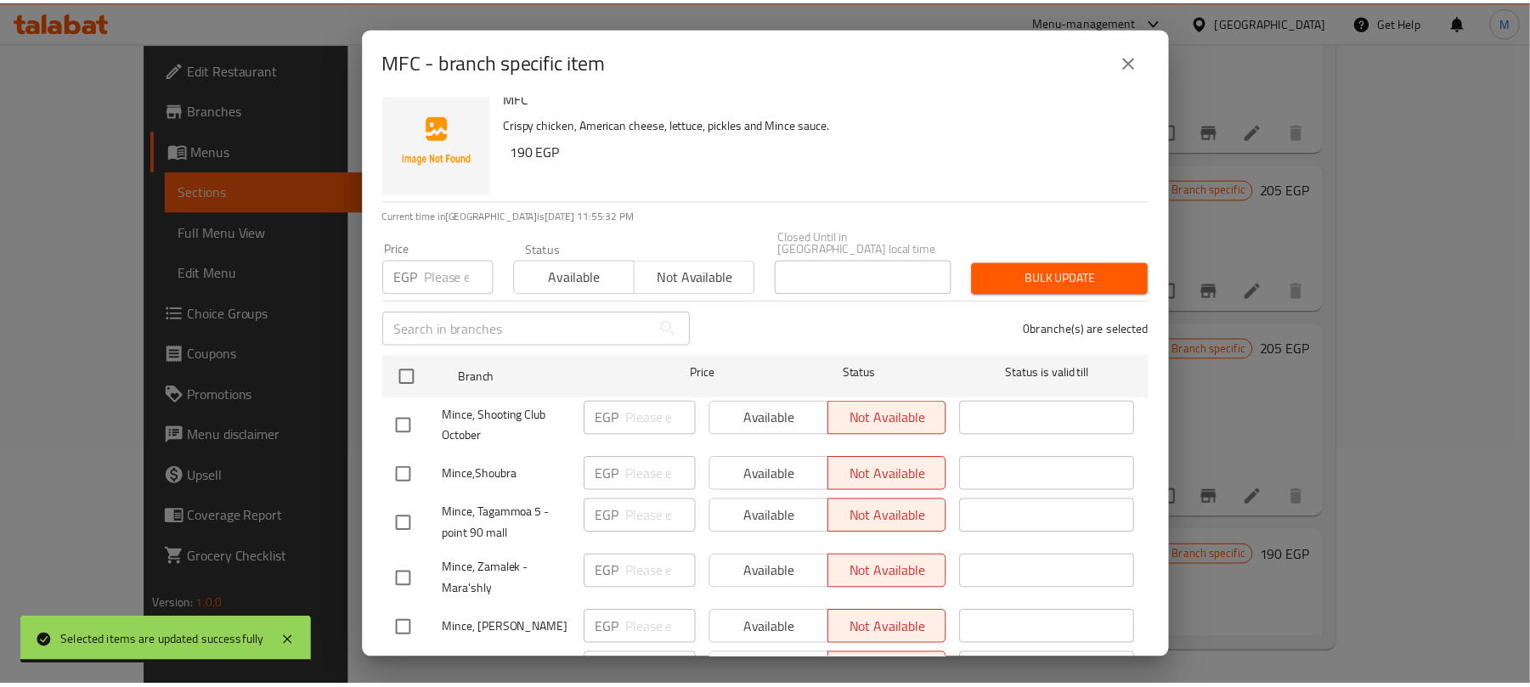
scroll to position [0, 0]
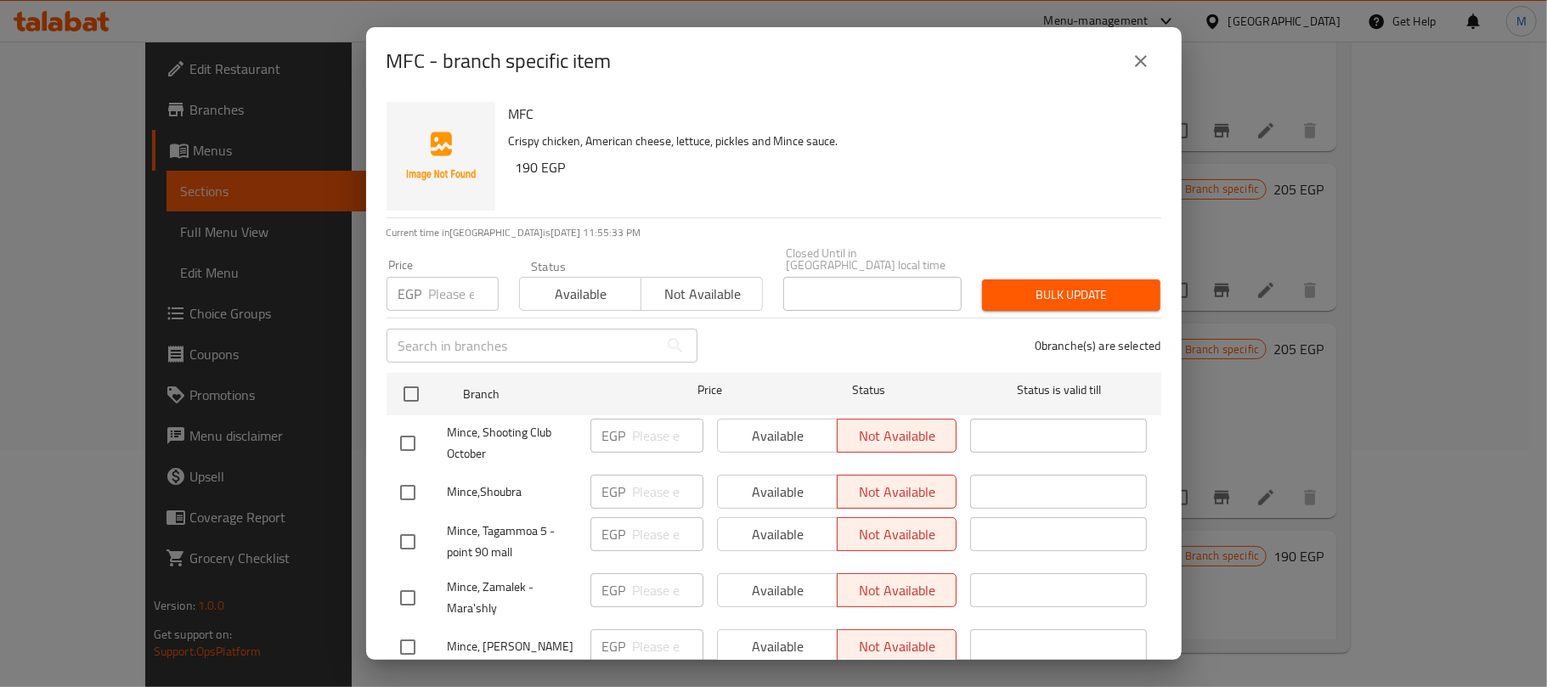
click at [1143, 52] on icon "close" at bounding box center [1141, 61] width 20 height 20
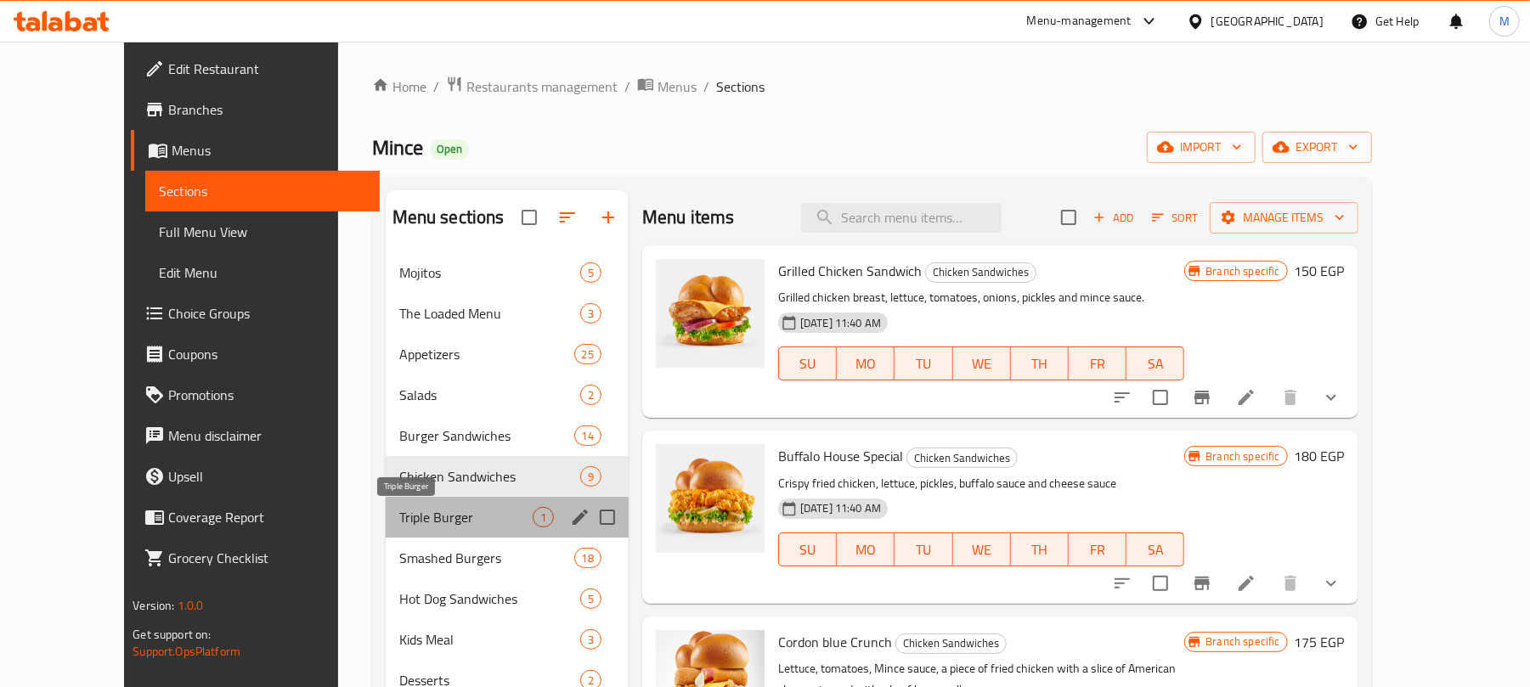
click at [399, 527] on span "Triple Burger" at bounding box center [465, 517] width 133 height 20
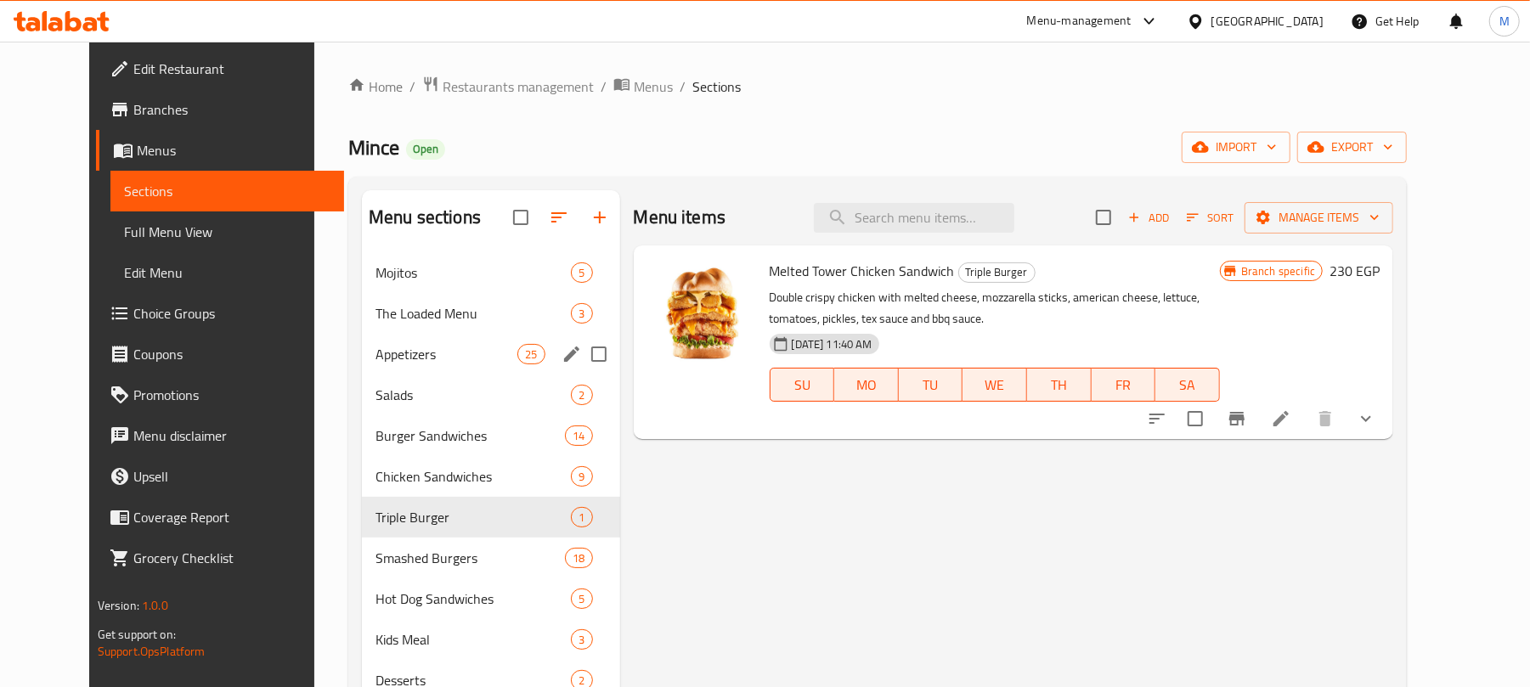
click at [411, 342] on div "Appetizers 25" at bounding box center [491, 354] width 258 height 41
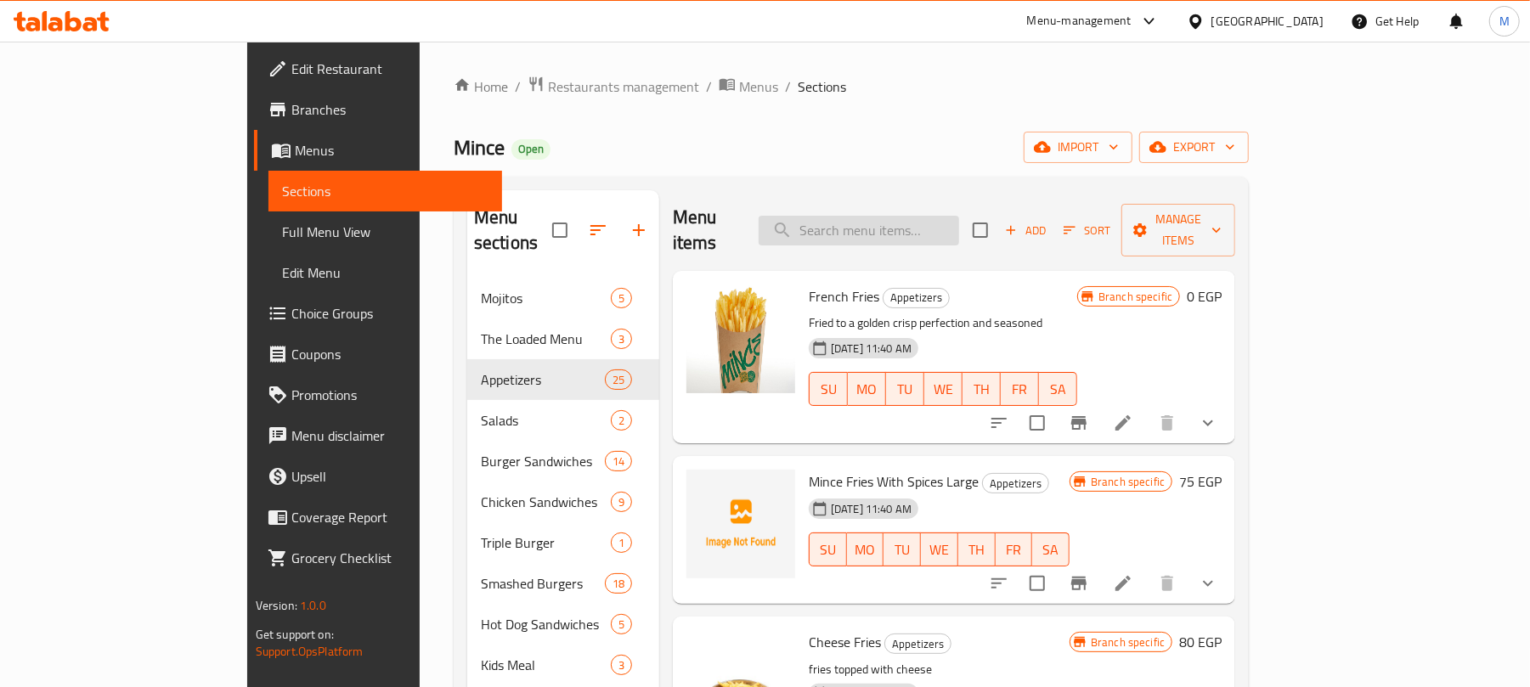
click at [924, 221] on input "search" at bounding box center [859, 231] width 201 height 30
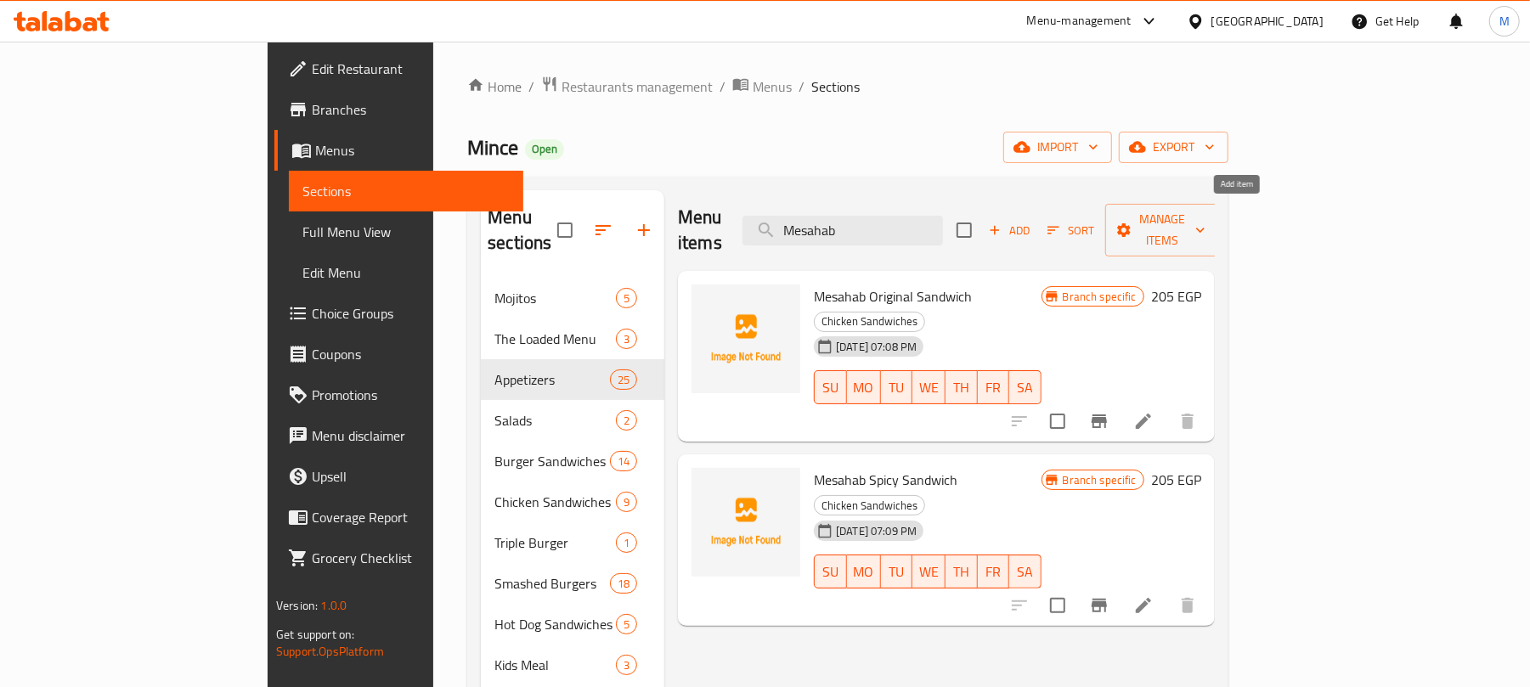
type input "Mesahab"
click at [1032, 229] on span "Add" at bounding box center [1009, 231] width 46 height 20
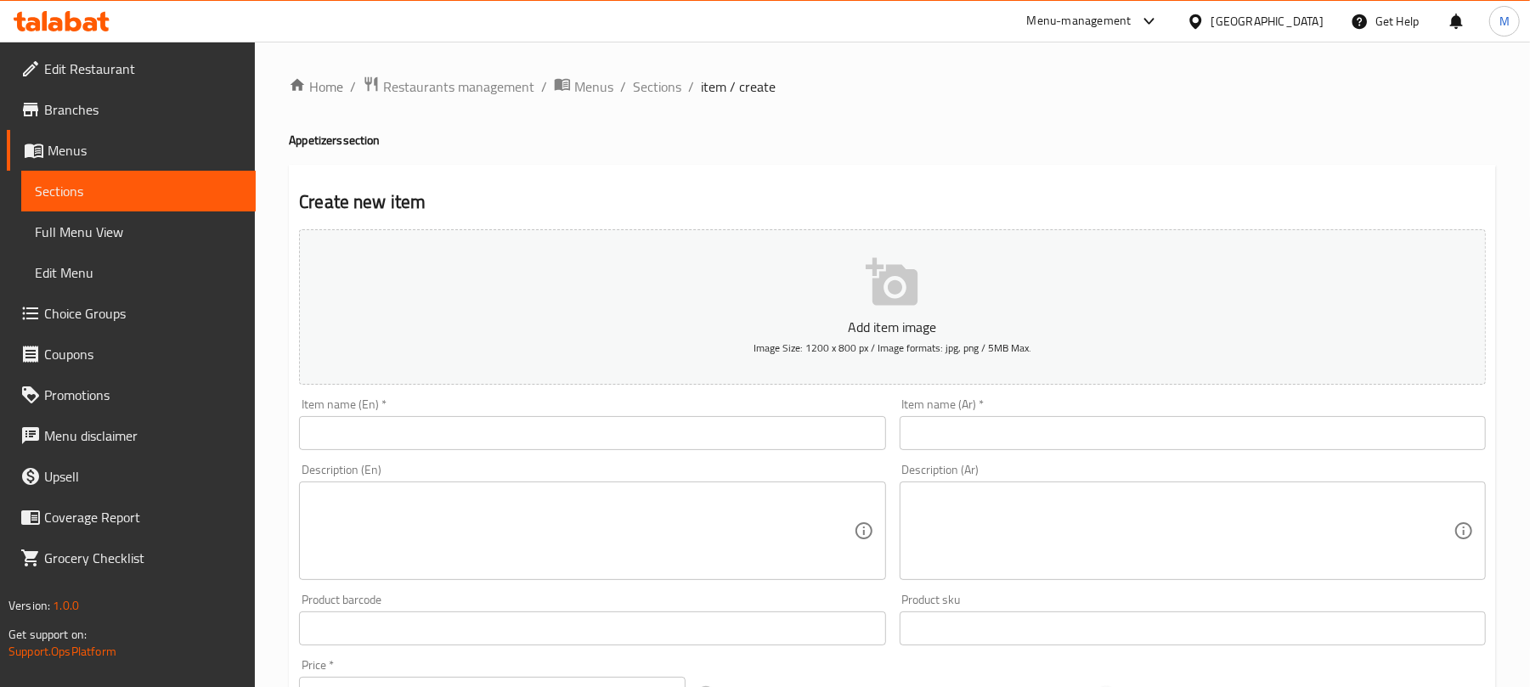
click at [371, 438] on input "text" at bounding box center [592, 433] width 586 height 34
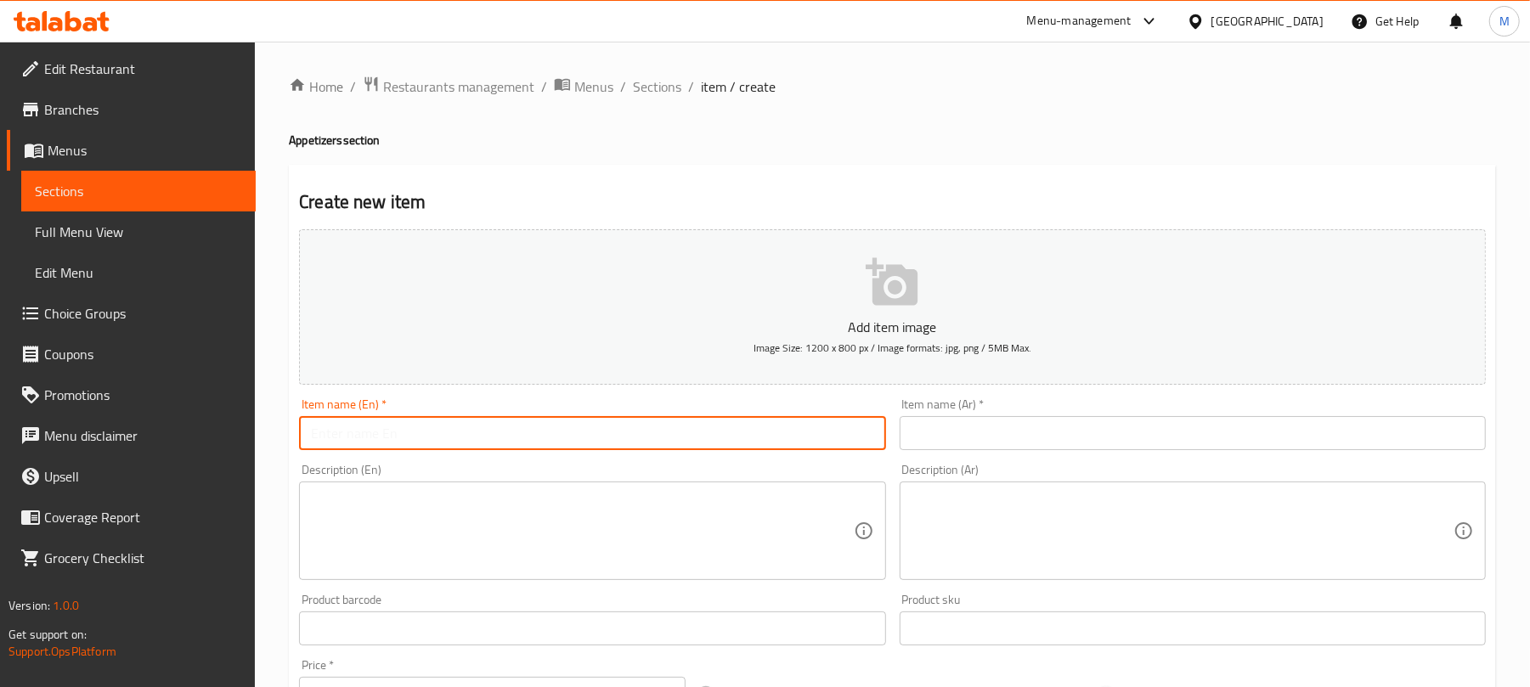
paste input "5PCs Mesahab + Sauce"
type input "5 Pieces Mesahab And Sauce"
click at [975, 445] on input "text" at bounding box center [1193, 433] width 586 height 34
paste input "5 قطع مسحب وصلصة"
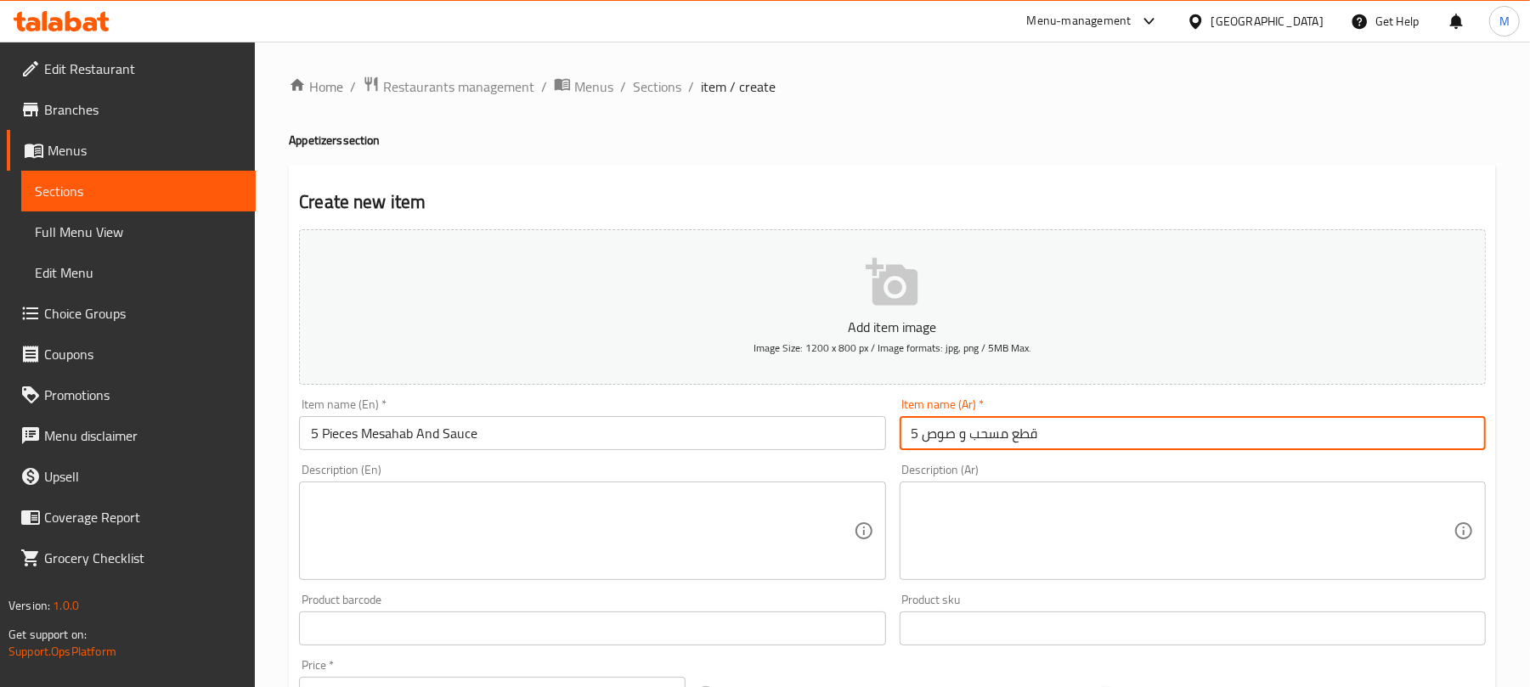
scroll to position [453, 0]
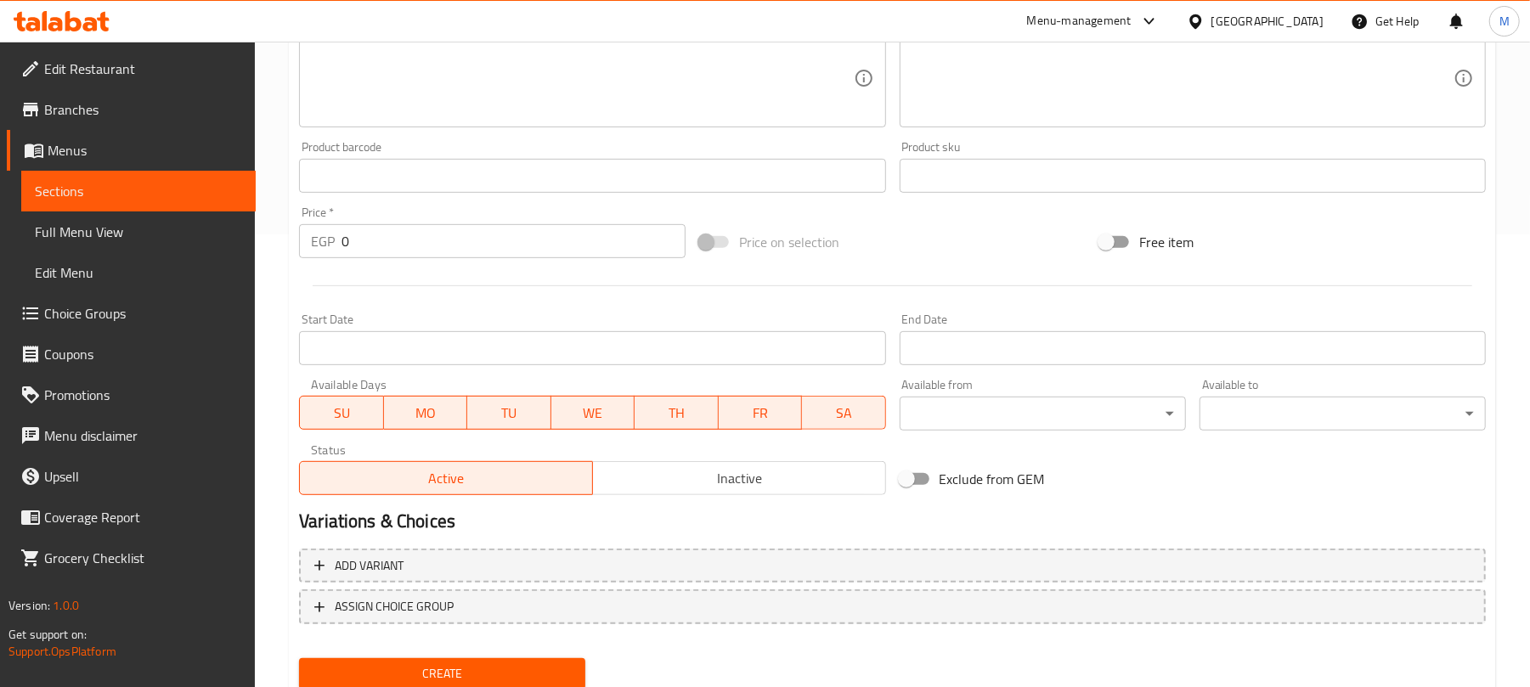
type input "5 قطع مسحب و صوص"
click at [718, 487] on span "Inactive" at bounding box center [740, 478] width 280 height 25
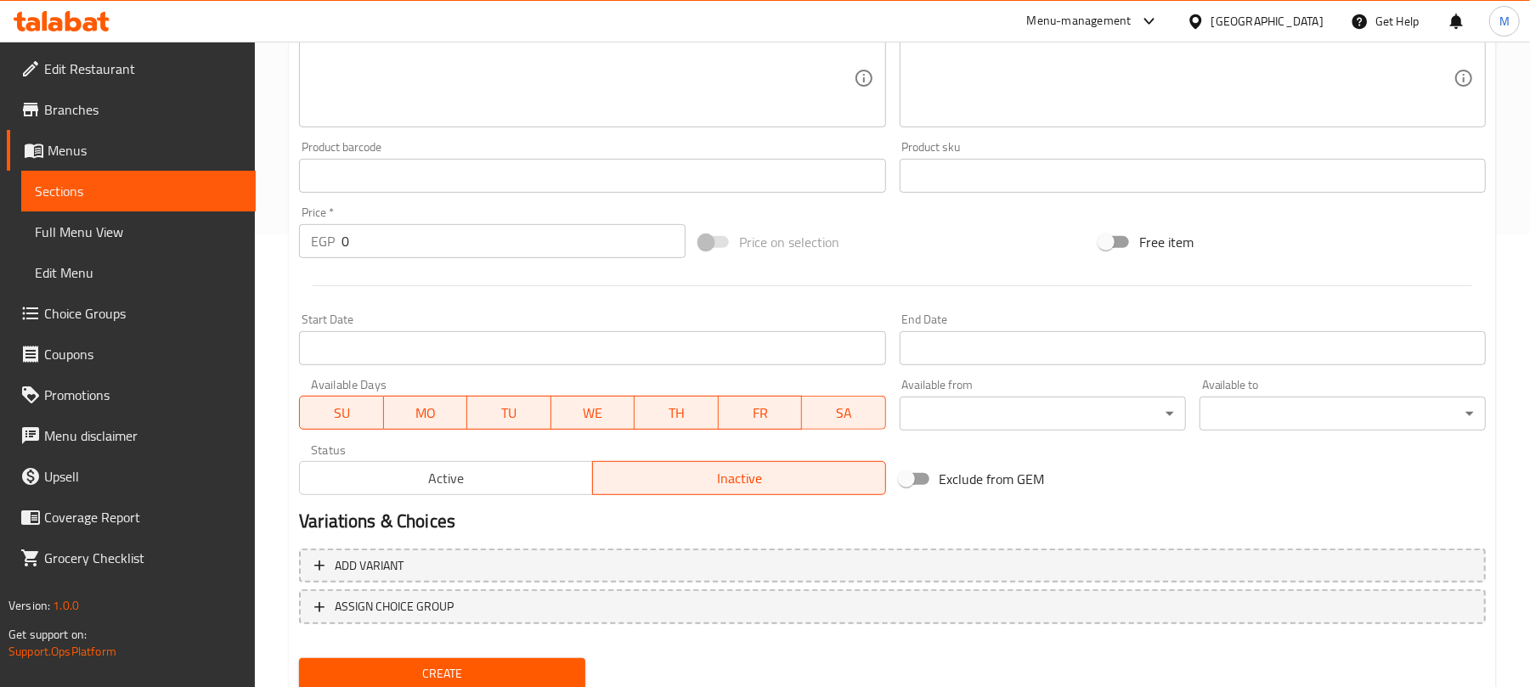
type button "1"
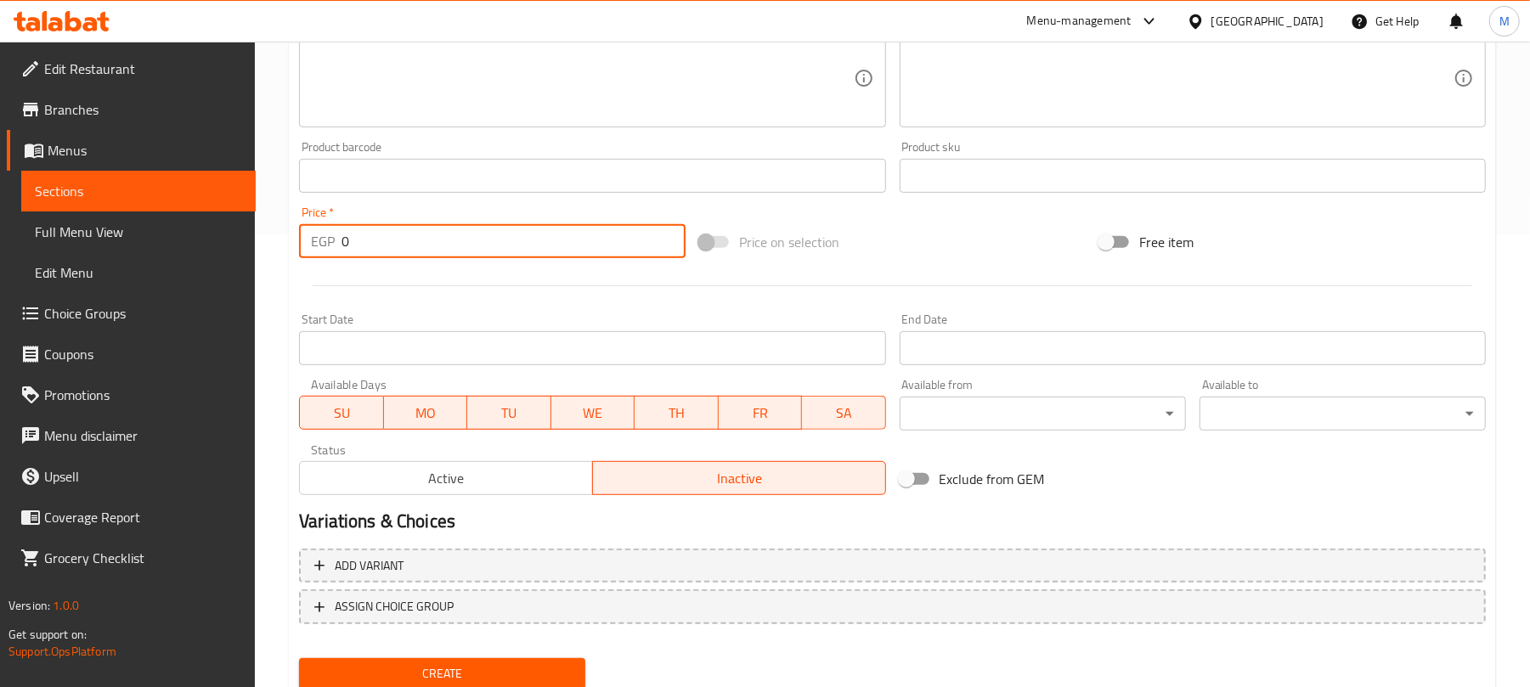
click at [527, 232] on input "0" at bounding box center [514, 241] width 344 height 34
paste input "185.0"
type input "185.00"
click at [299, 658] on button "Create" at bounding box center [442, 673] width 286 height 31
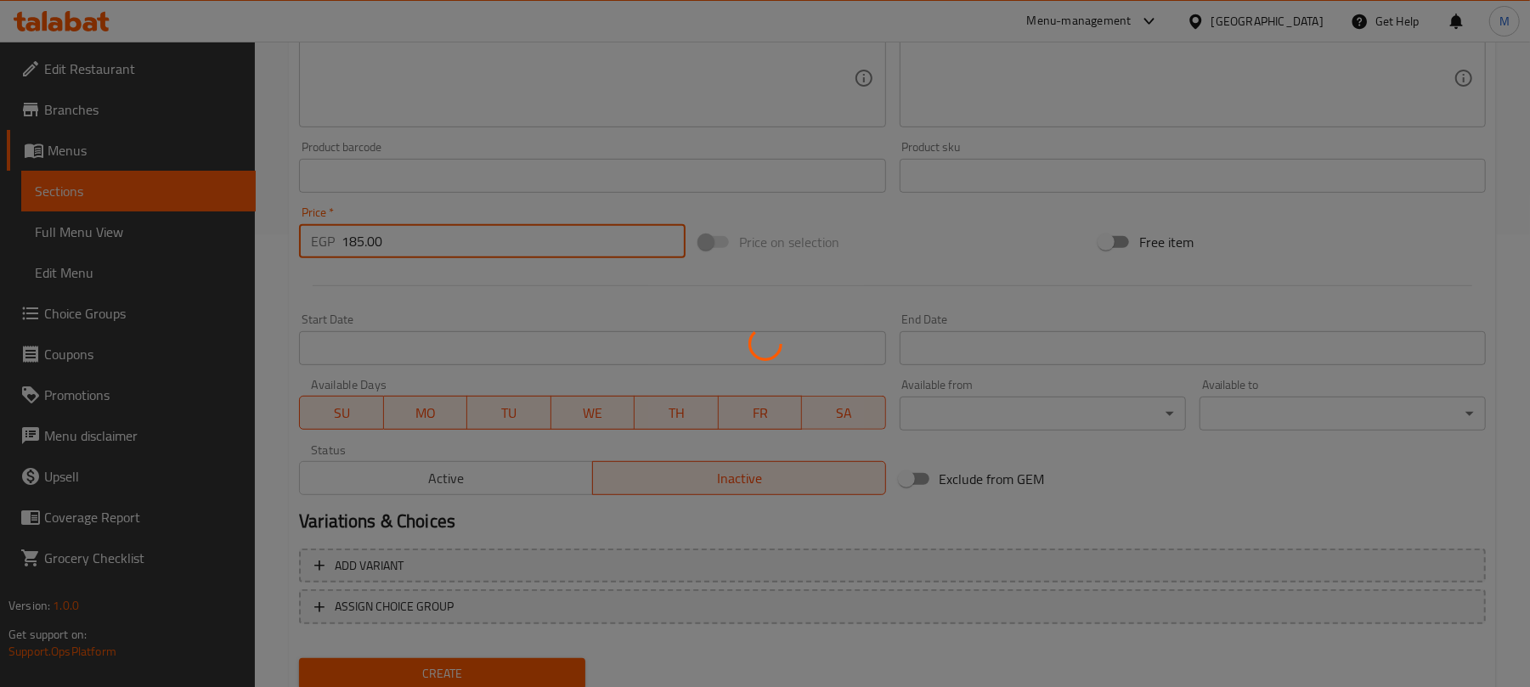
type input "0"
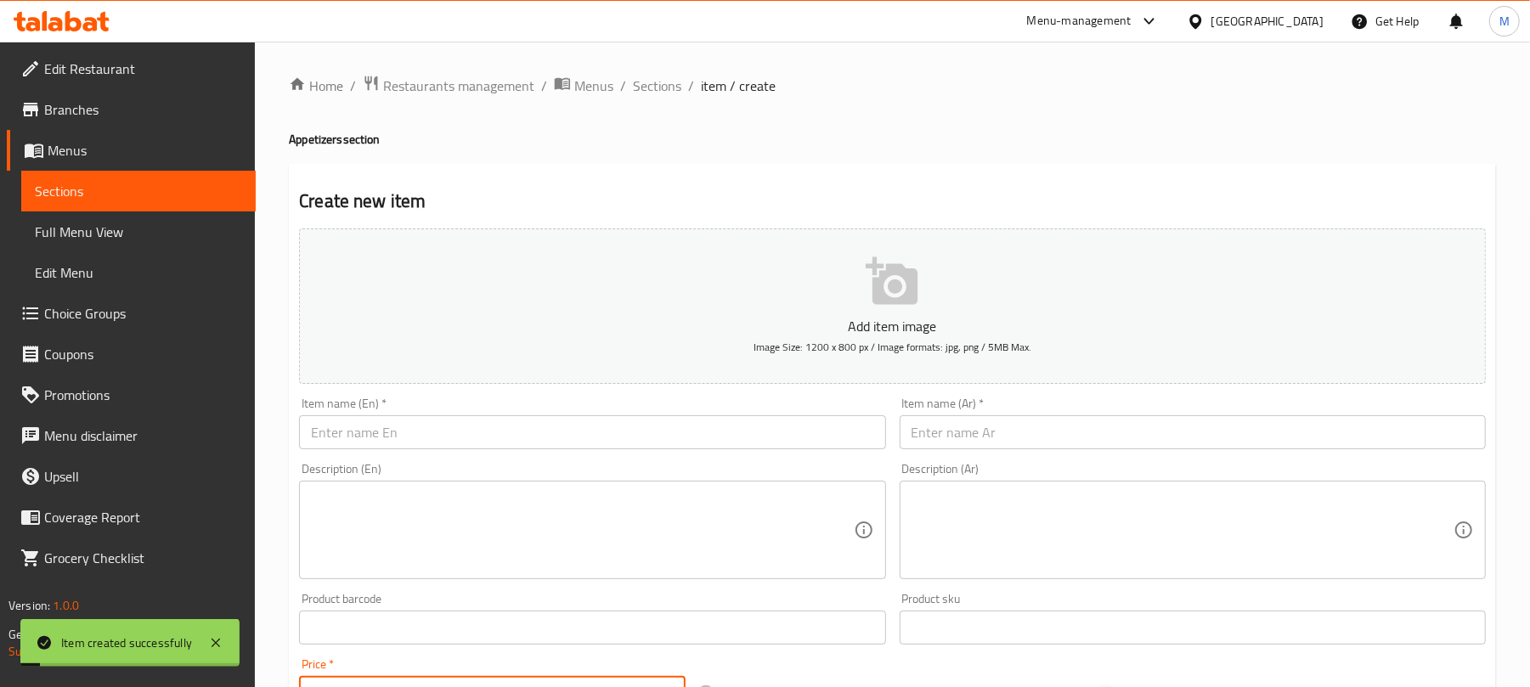
scroll to position [0, 0]
click at [659, 79] on span "Sections" at bounding box center [657, 86] width 48 height 20
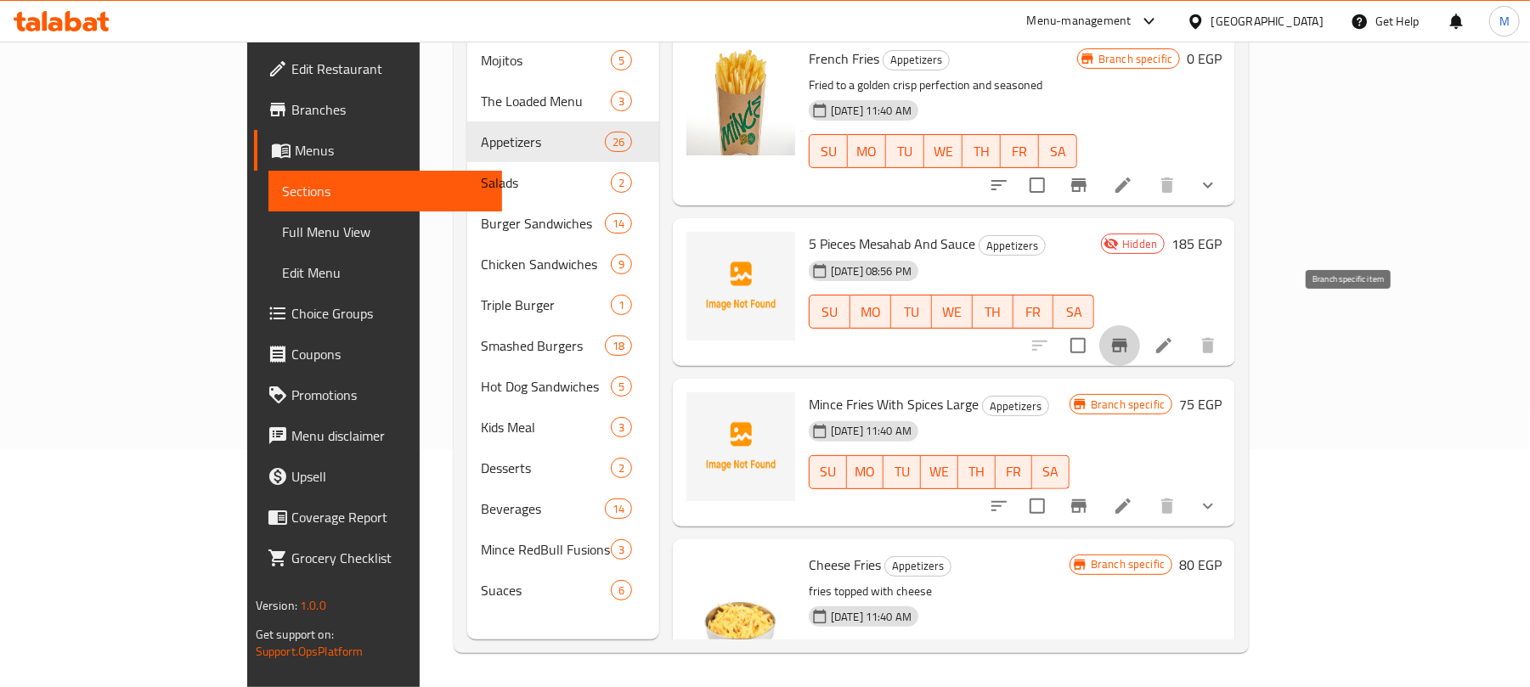
click at [1130, 336] on icon "Branch-specific-item" at bounding box center [1120, 346] width 20 height 20
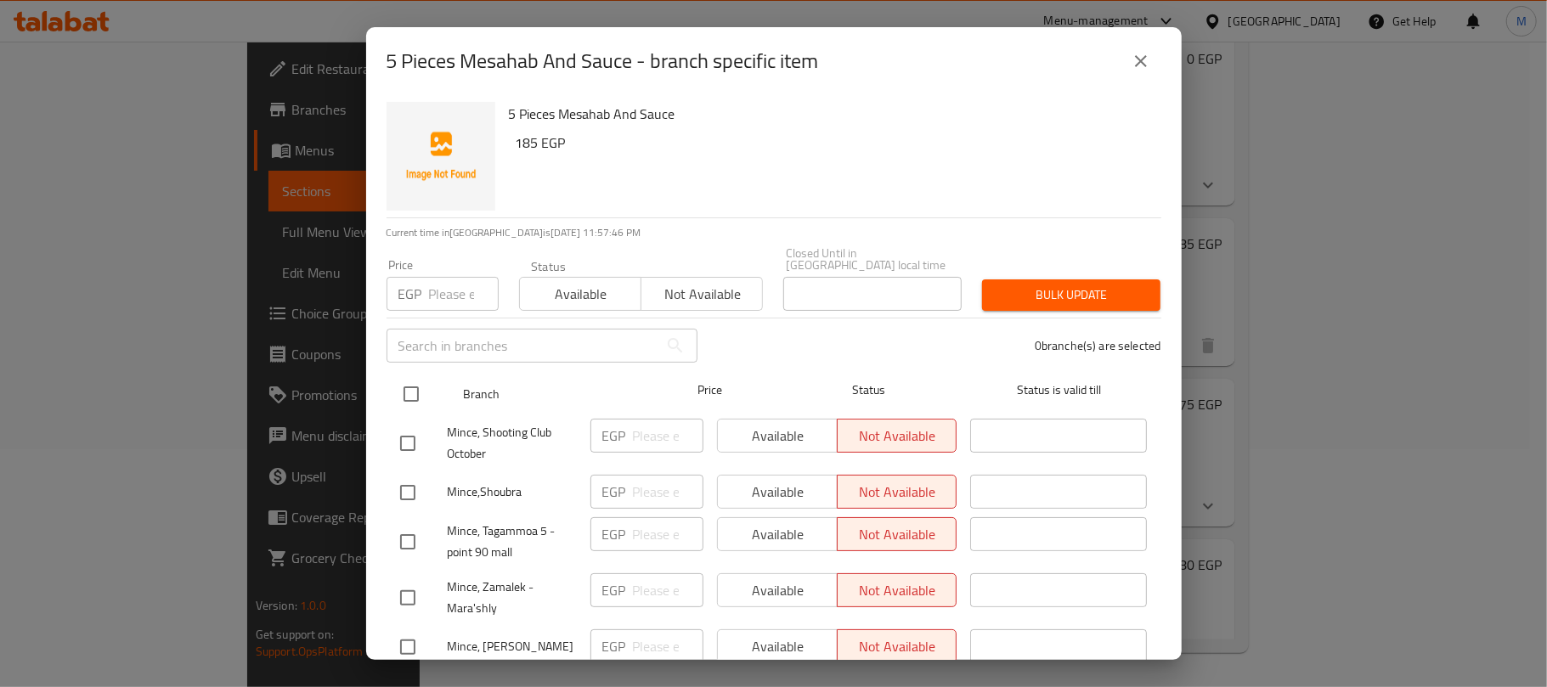
click at [410, 376] on input "checkbox" at bounding box center [411, 394] width 36 height 36
checkbox input "true"
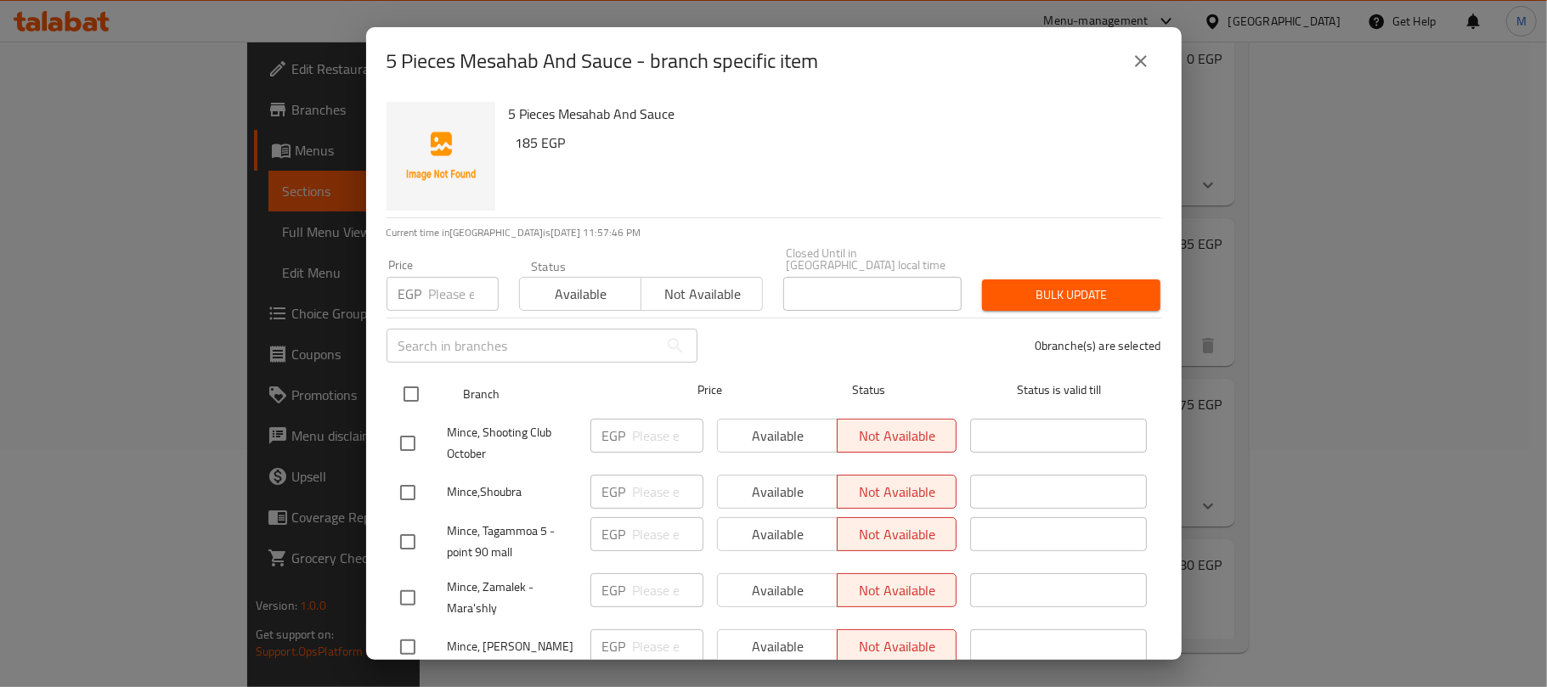
checkbox input "true"
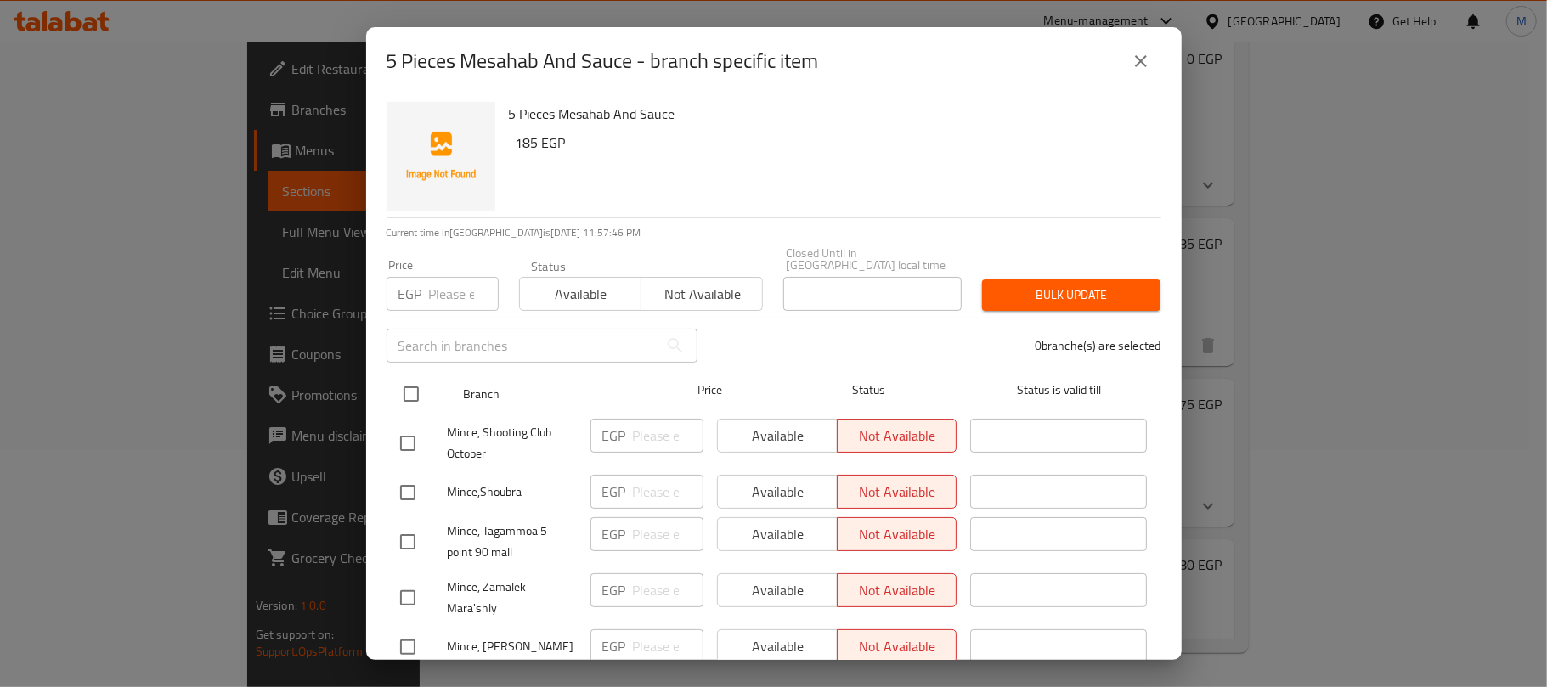
checkbox input "true"
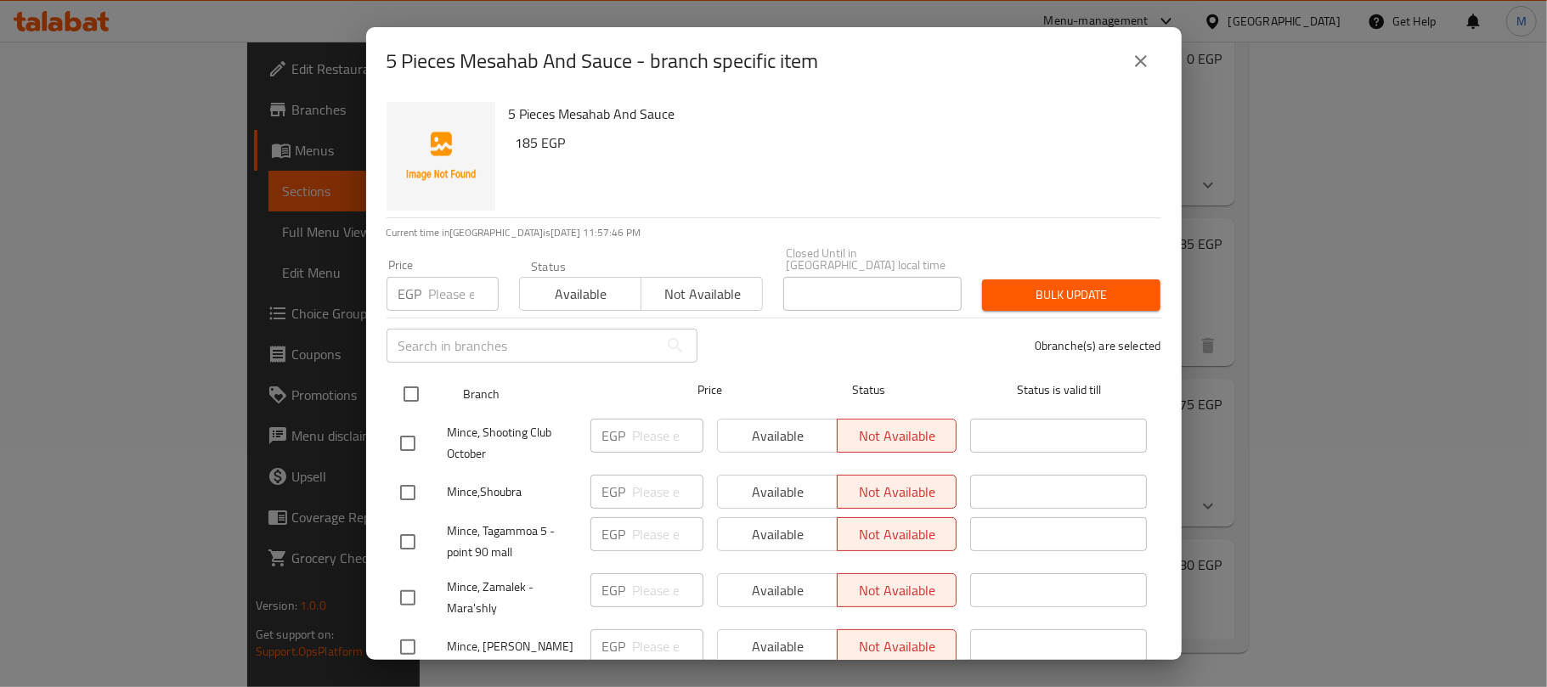
checkbox input "true"
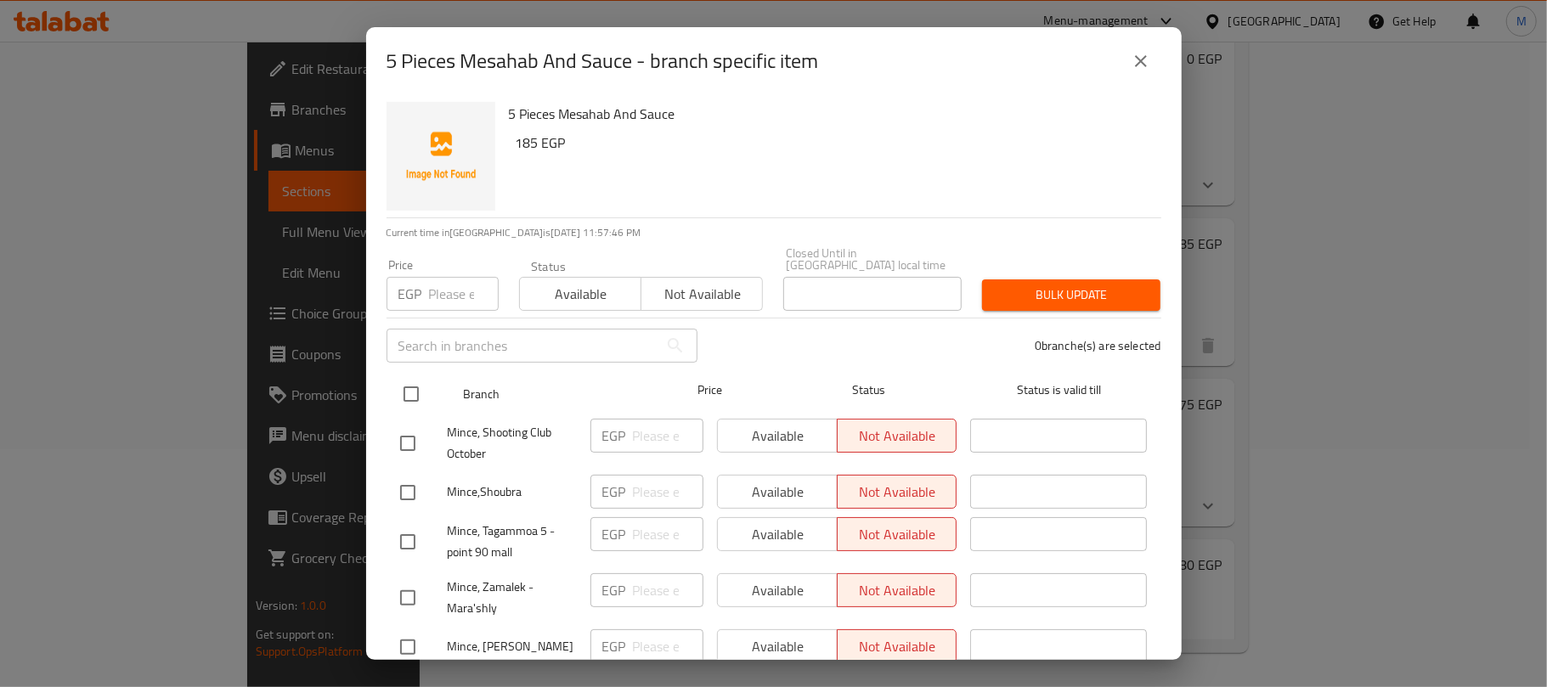
checkbox input "true"
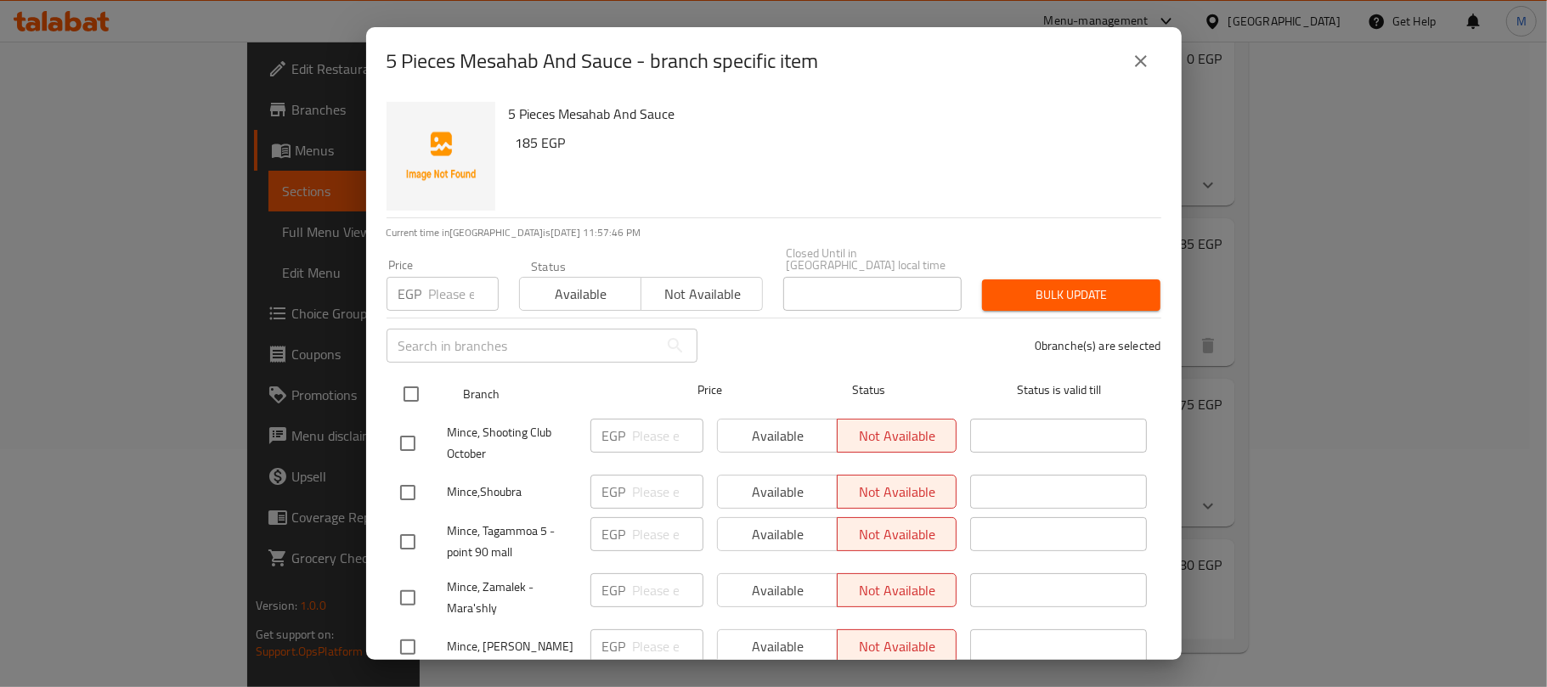
checkbox input "true"
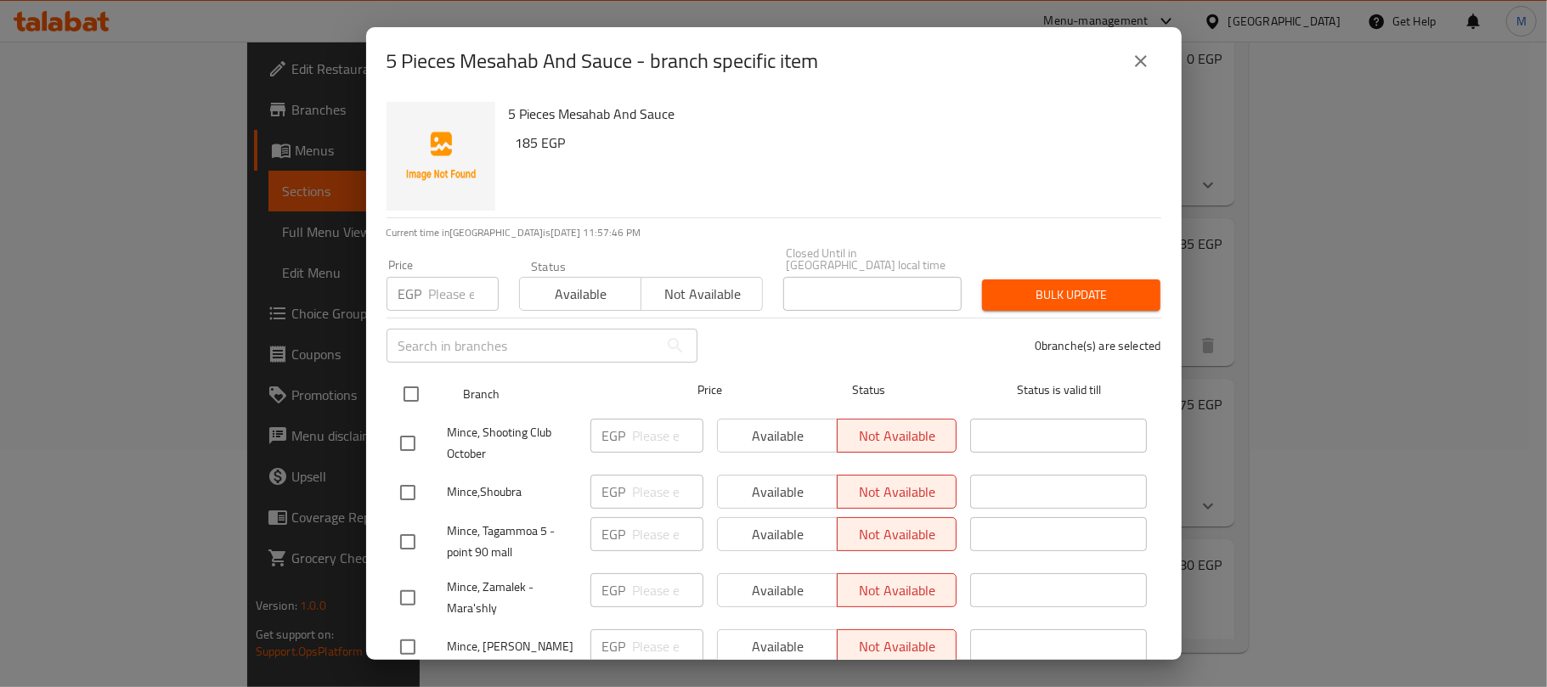
checkbox input "true"
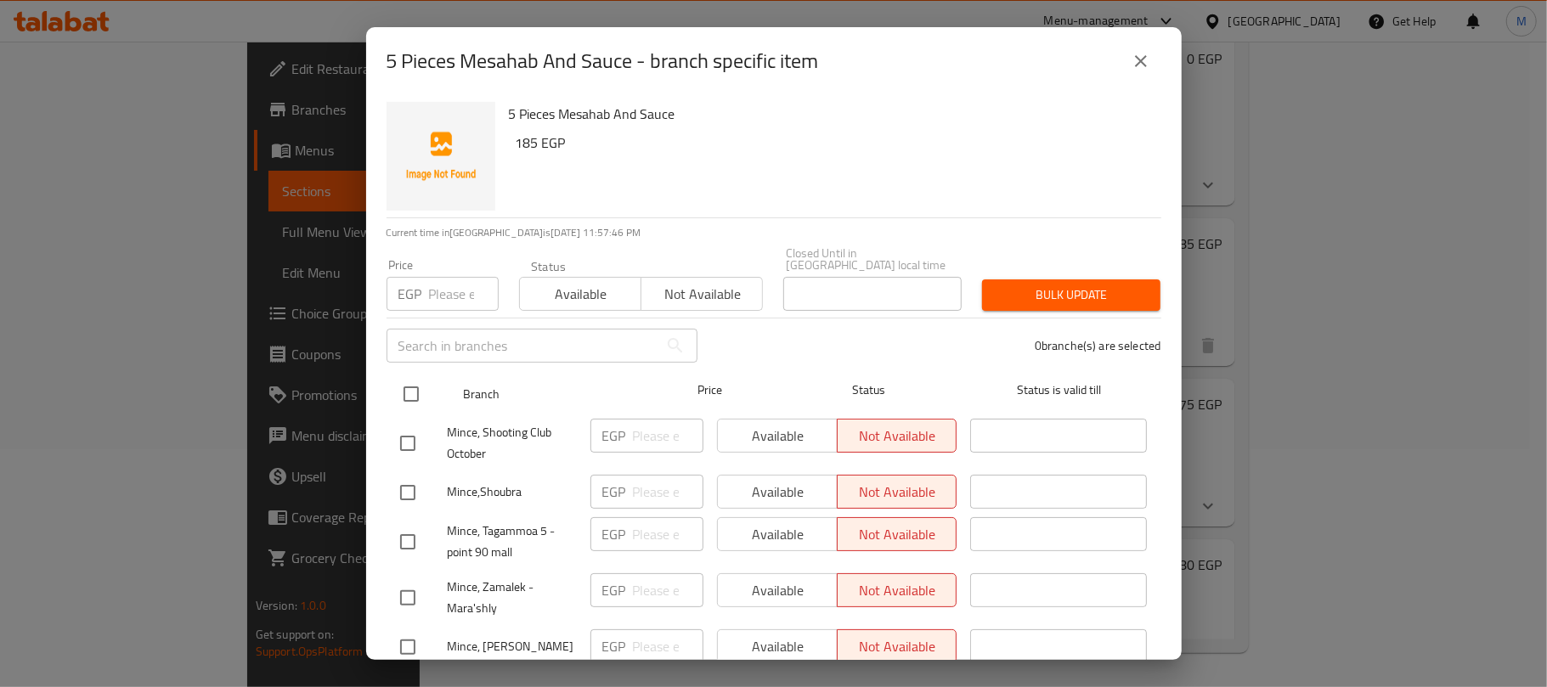
checkbox input "true"
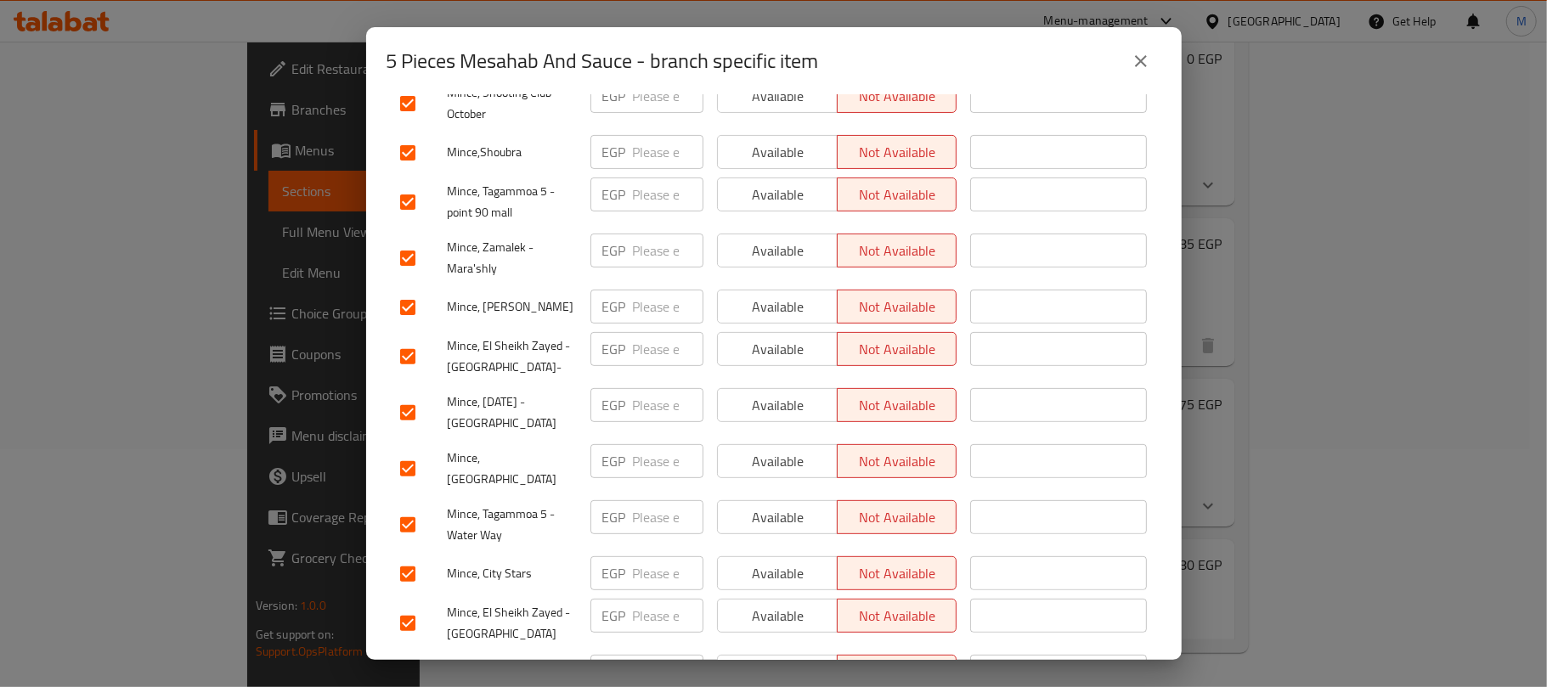
scroll to position [453, 0]
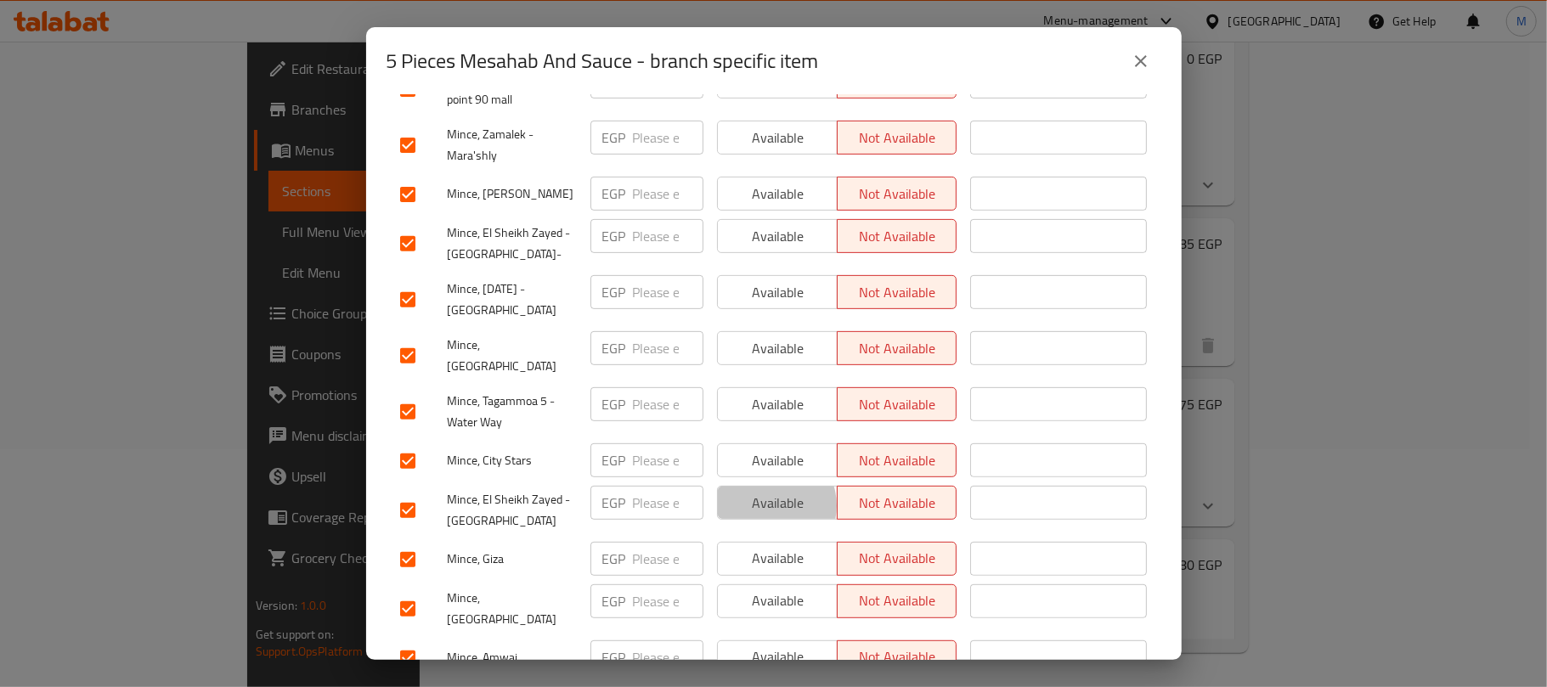
click at [761, 491] on span "Available" at bounding box center [778, 503] width 106 height 25
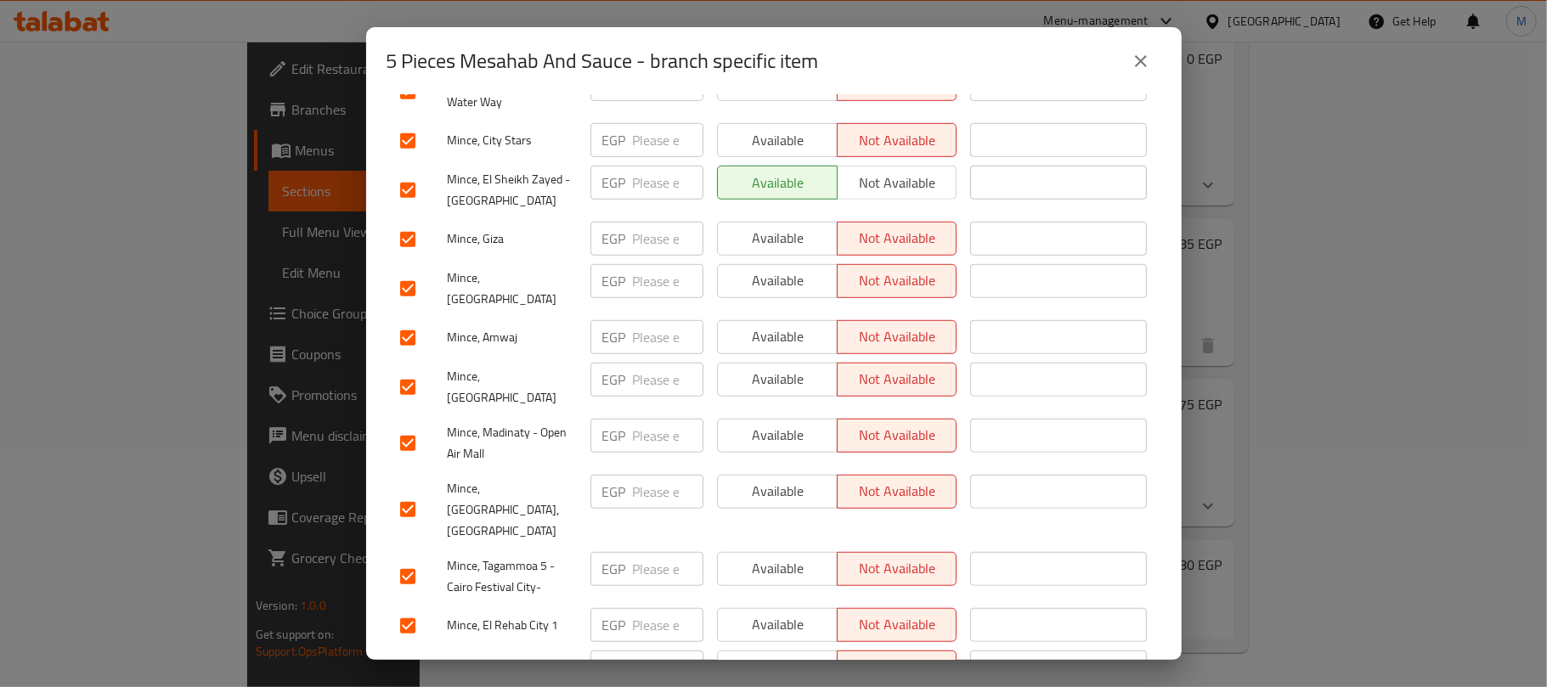
scroll to position [793, 0]
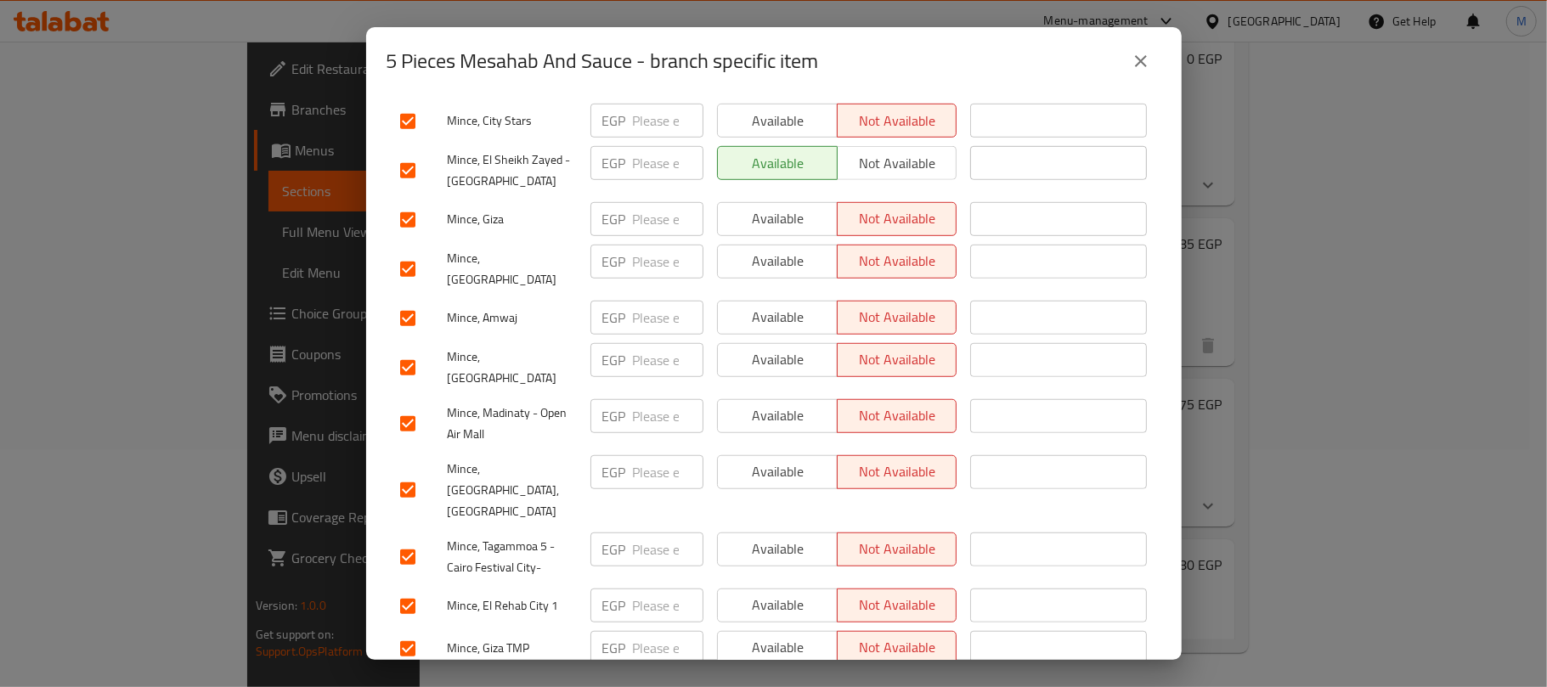
click at [796, 404] on span "Available" at bounding box center [778, 416] width 106 height 25
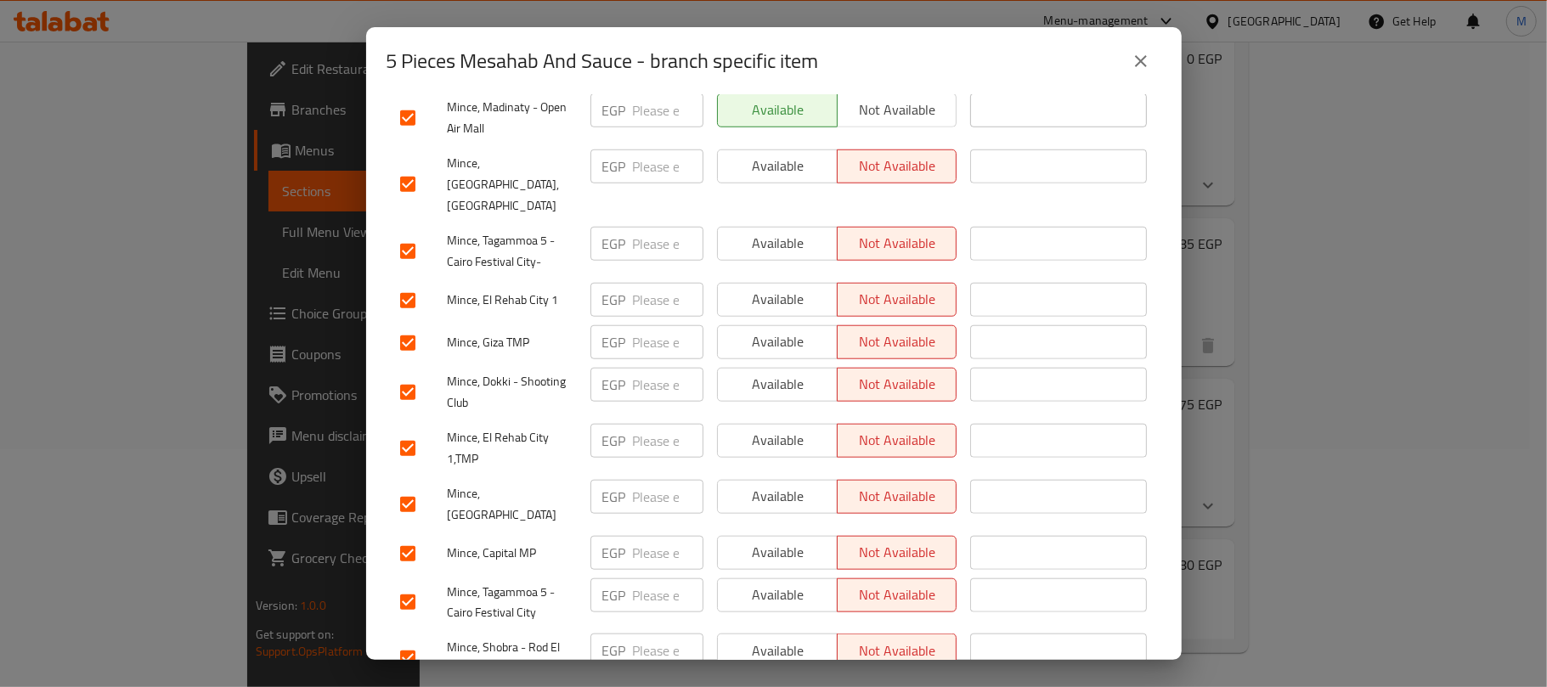
scroll to position [1133, 0]
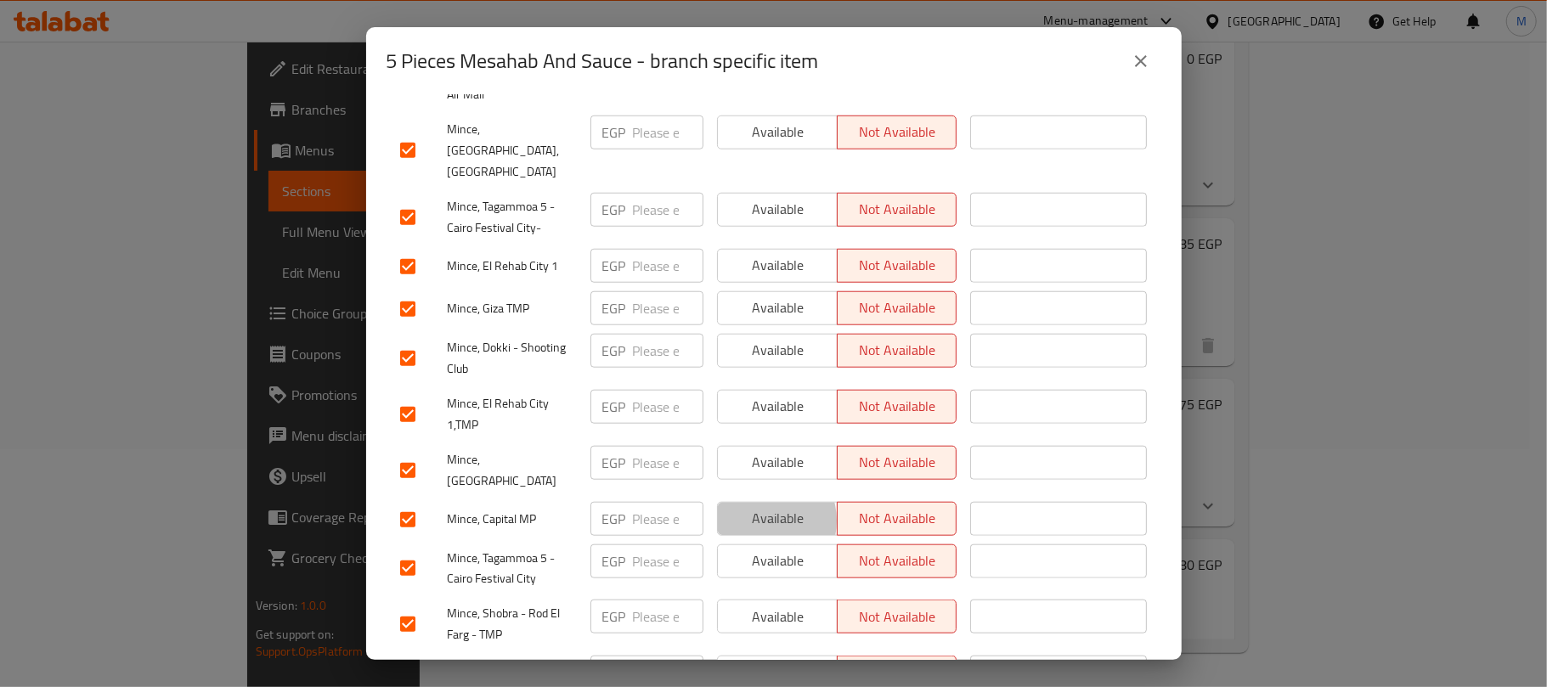
click at [755, 506] on span "Available" at bounding box center [778, 518] width 106 height 25
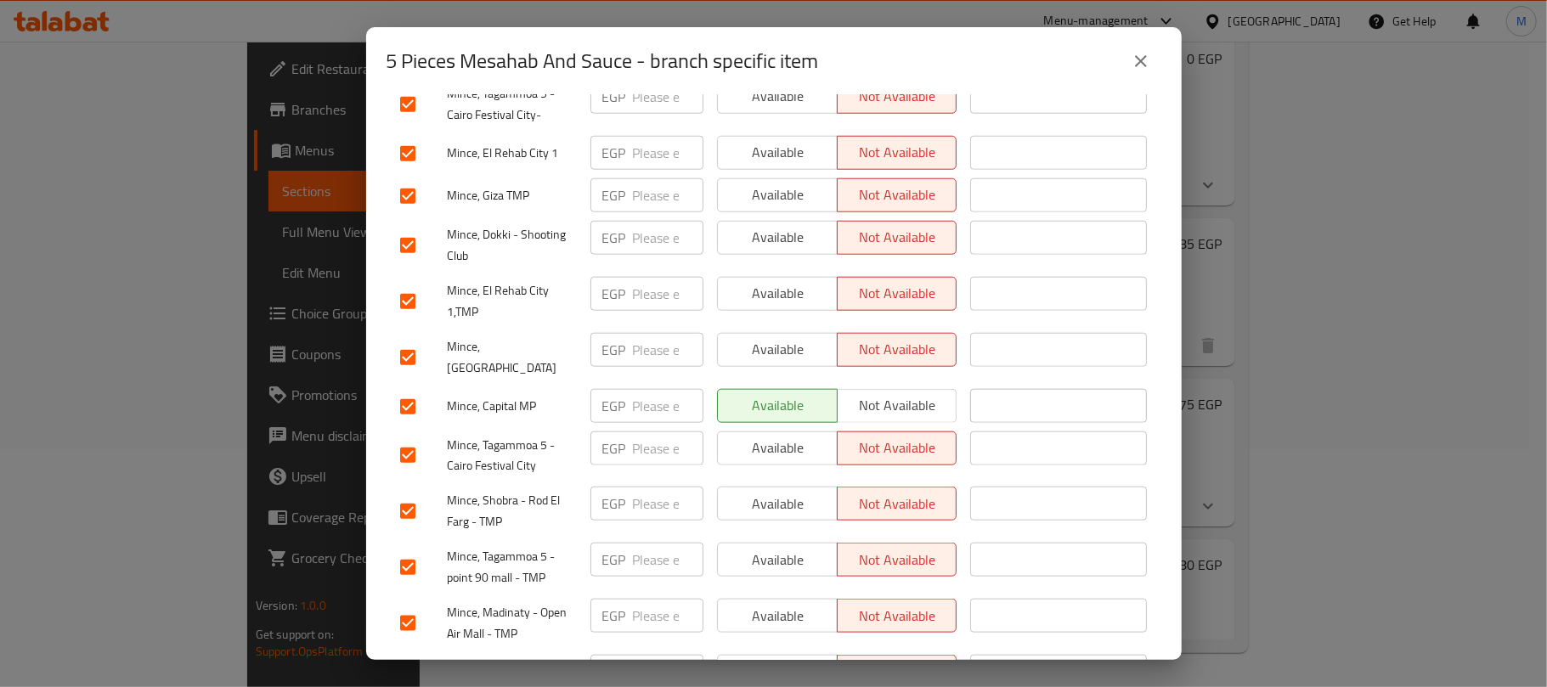
scroll to position [1359, 0]
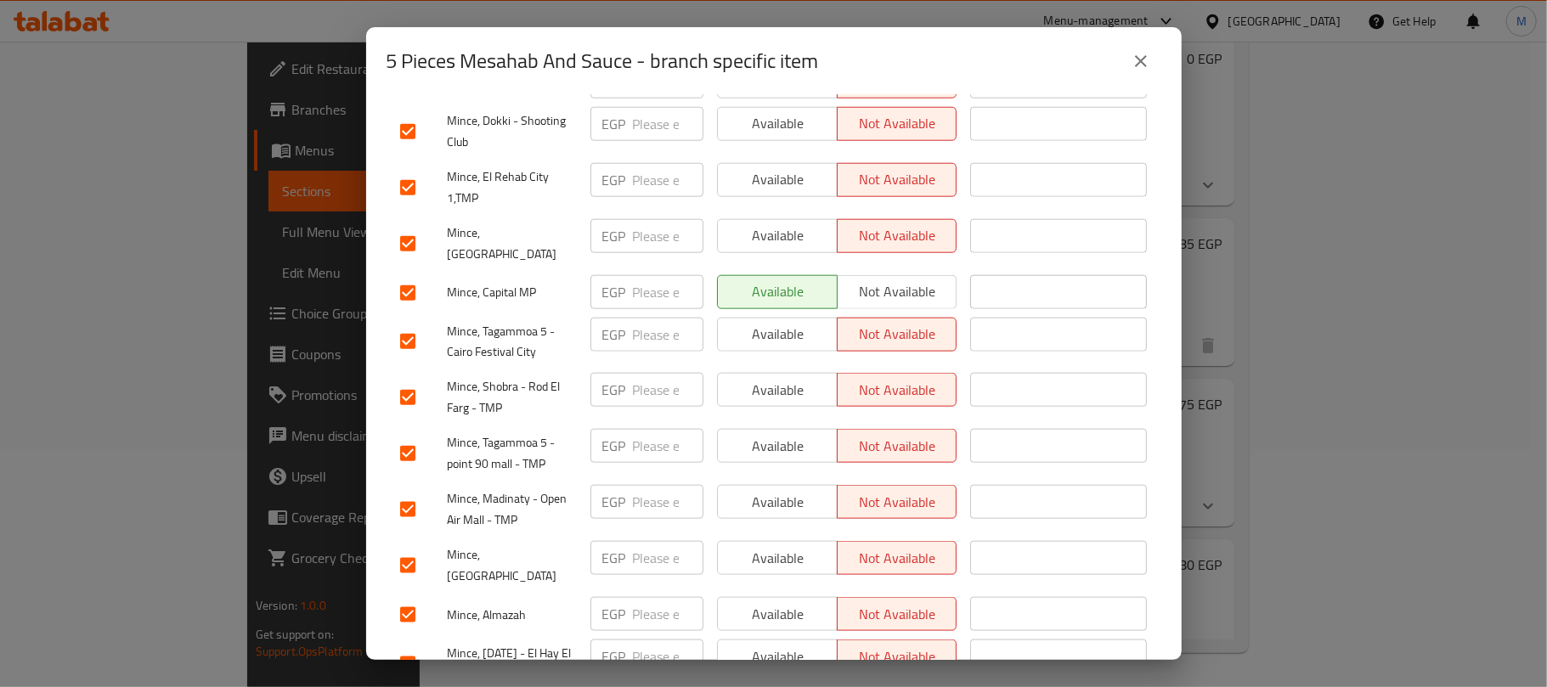
click at [756, 490] on span "Available" at bounding box center [778, 502] width 106 height 25
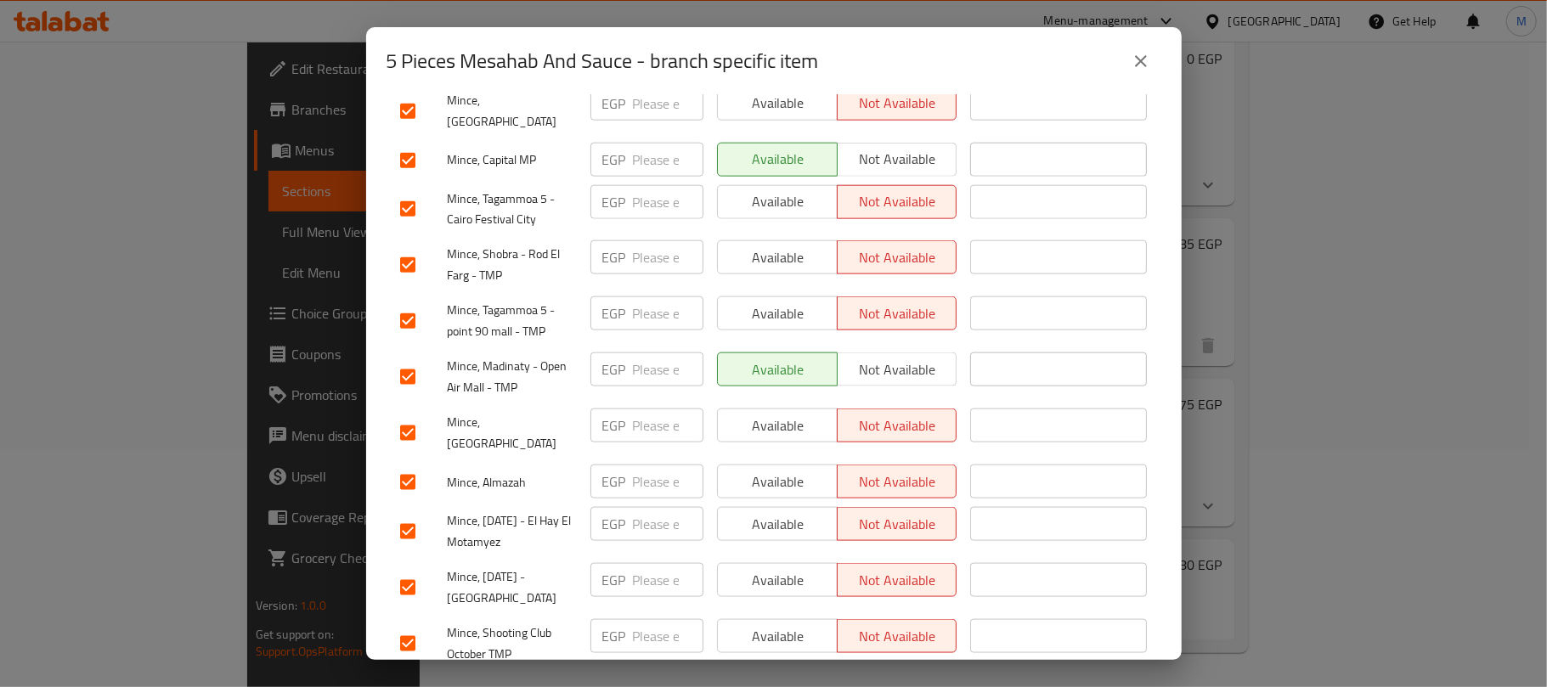
scroll to position [1585, 0]
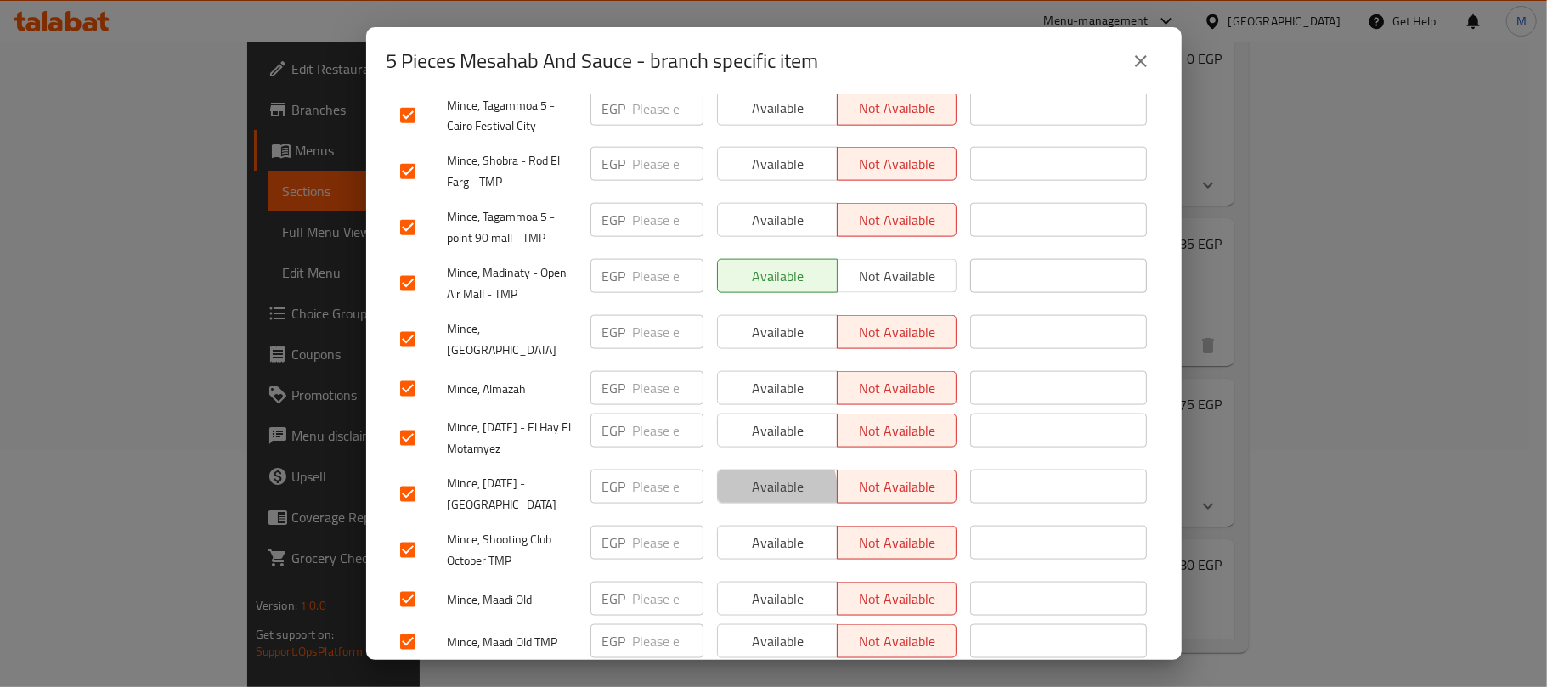
click at [754, 475] on span "Available" at bounding box center [778, 487] width 106 height 25
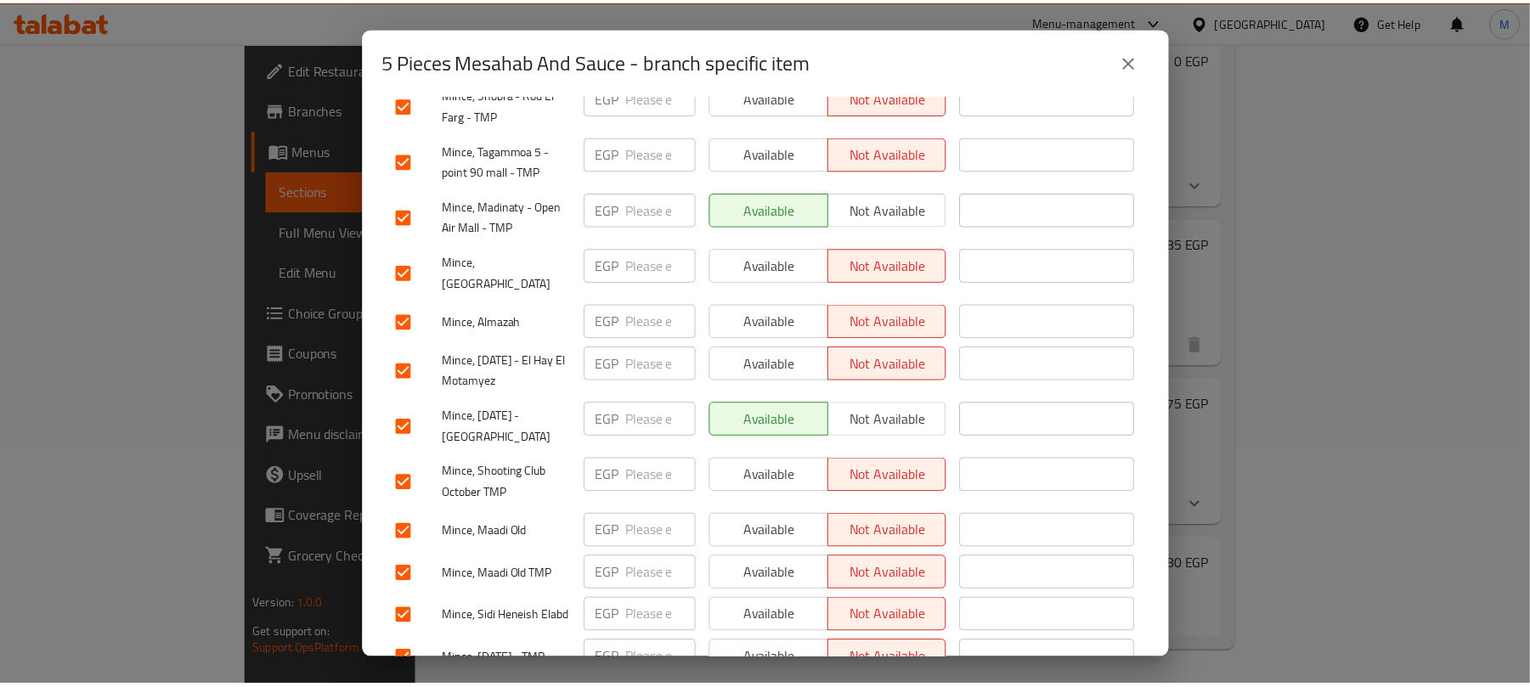
scroll to position [1658, 0]
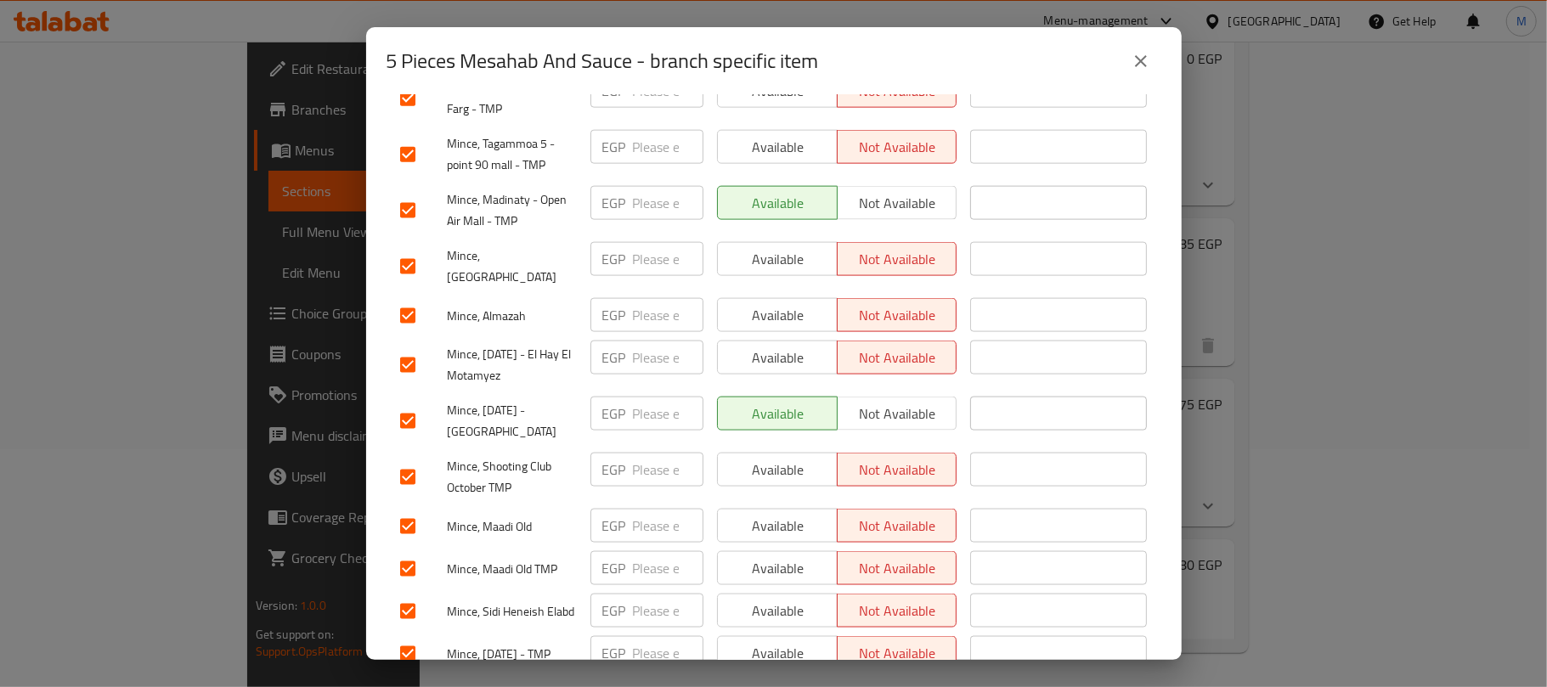
click at [616, 687] on span "Save" at bounding box center [774, 697] width 748 height 21
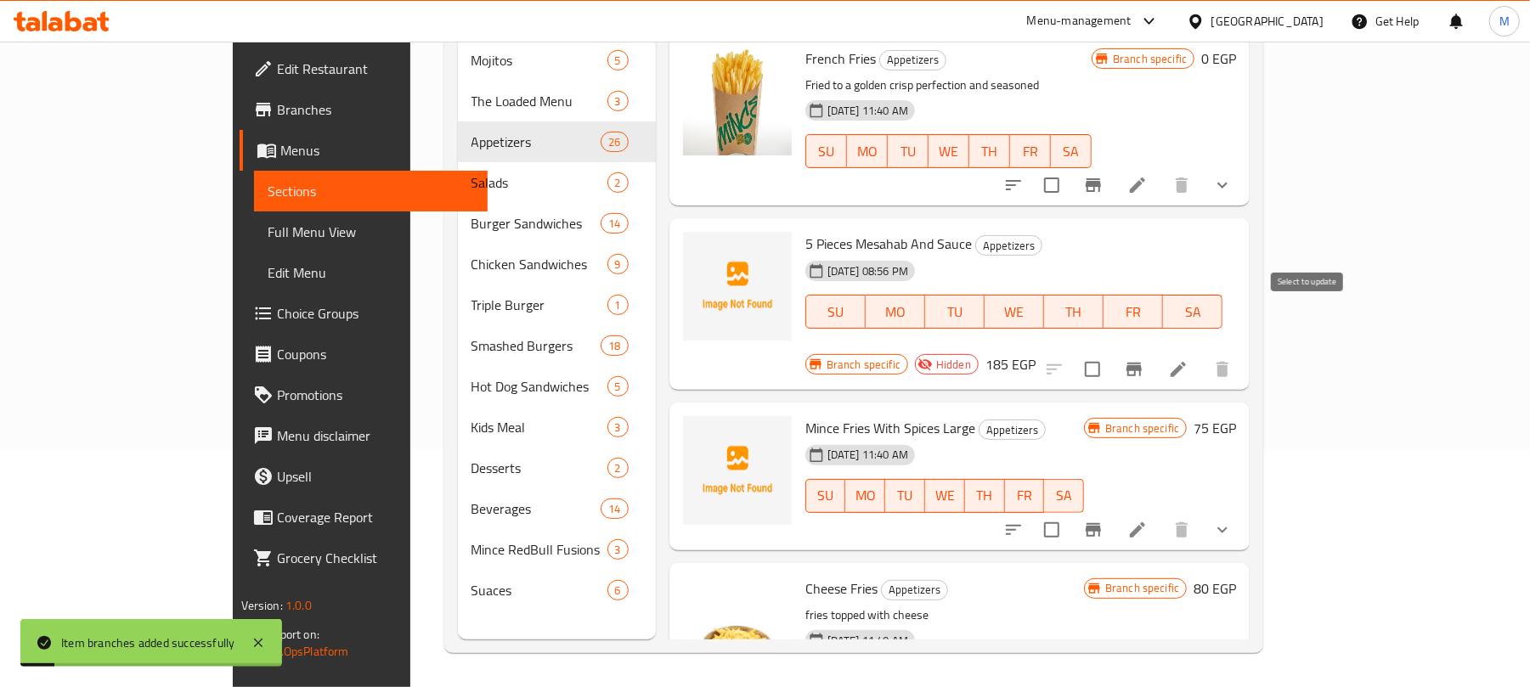
click at [1110, 352] on input "checkbox" at bounding box center [1093, 370] width 36 height 36
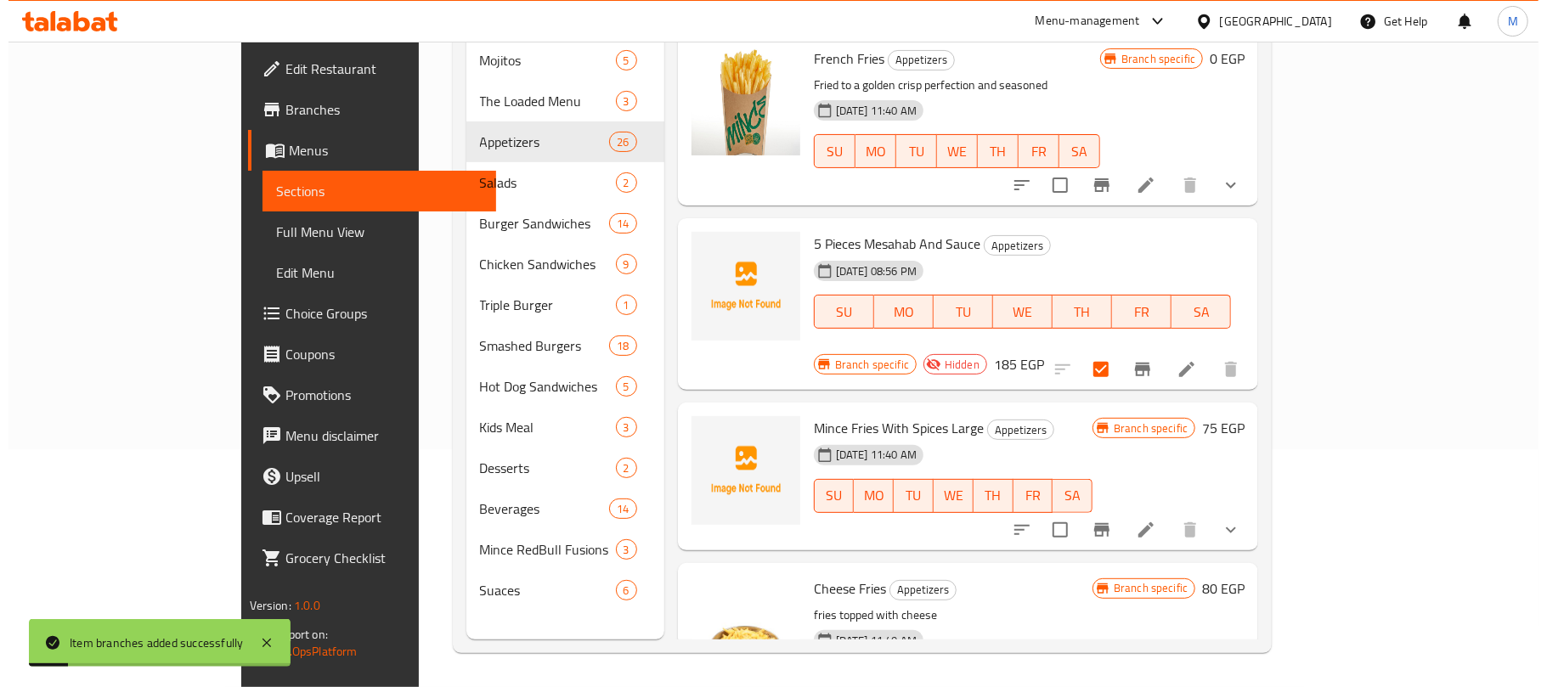
scroll to position [0, 0]
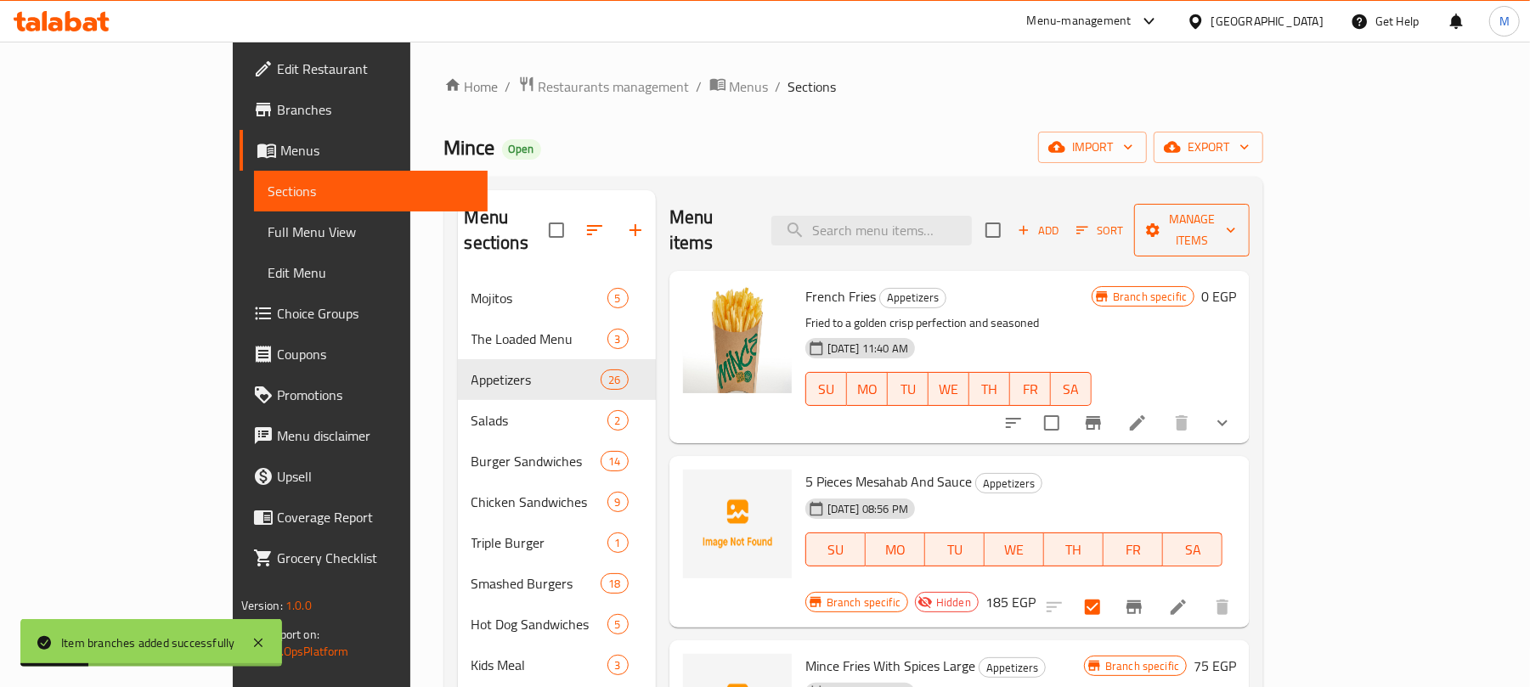
click at [1236, 229] on span "Manage items" at bounding box center [1192, 230] width 88 height 42
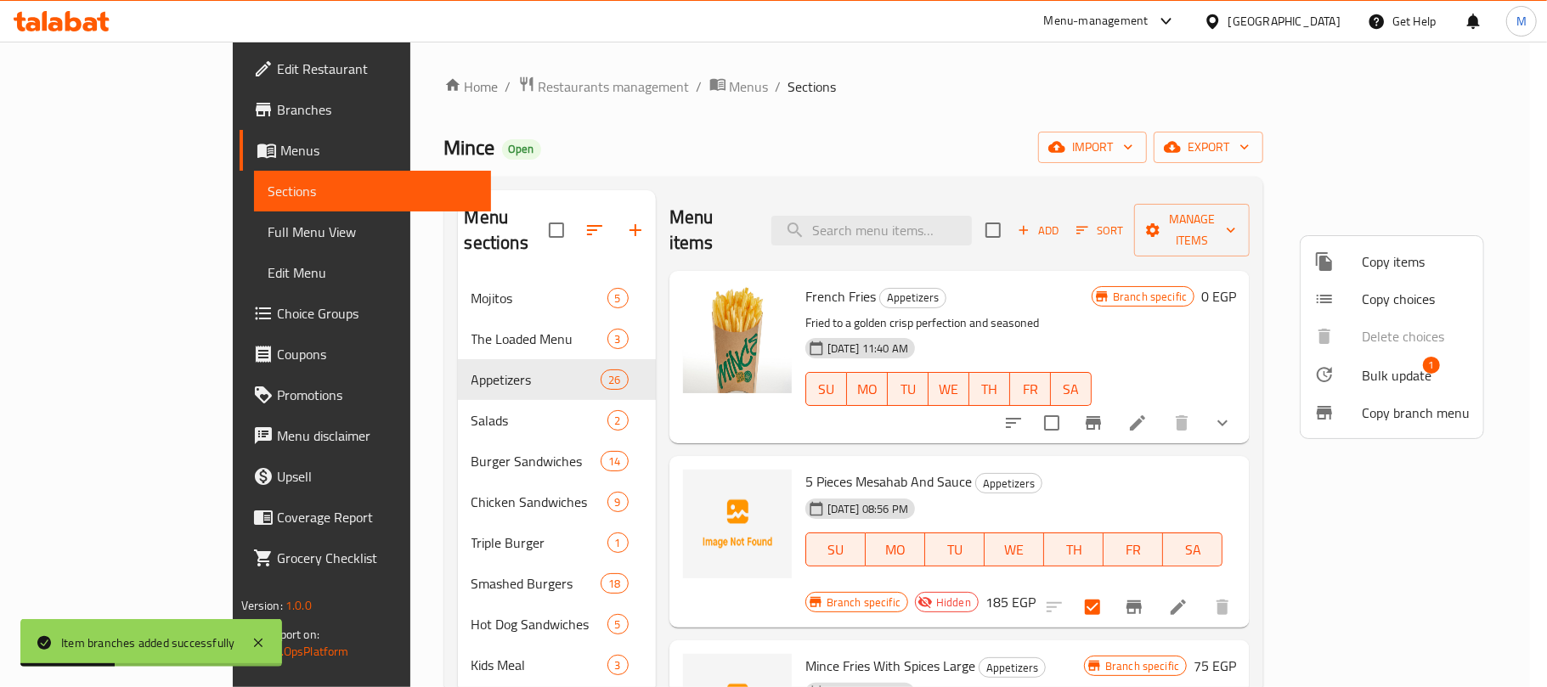
click at [1354, 381] on div at bounding box center [1338, 374] width 48 height 20
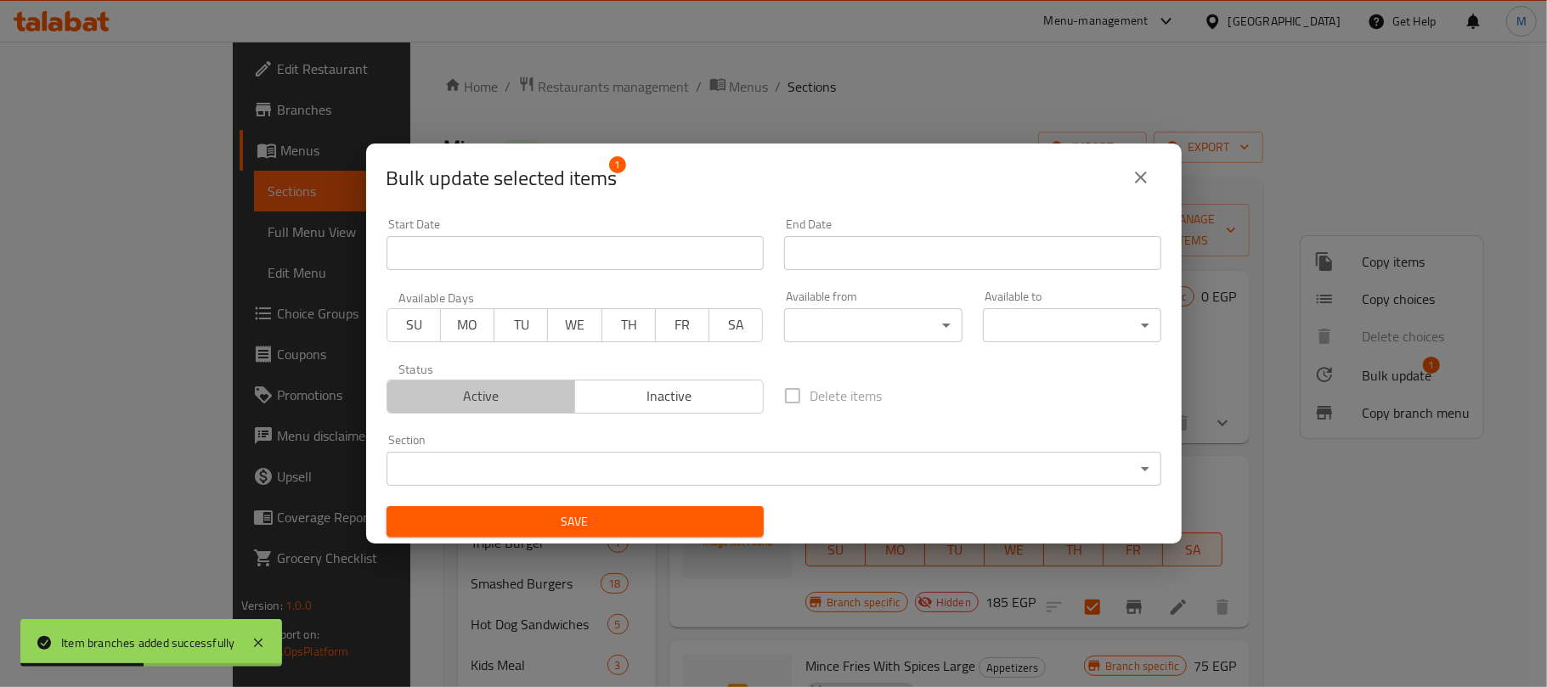
click at [481, 396] on span "Active" at bounding box center [481, 396] width 175 height 25
click at [624, 530] on span "Save" at bounding box center [575, 521] width 350 height 21
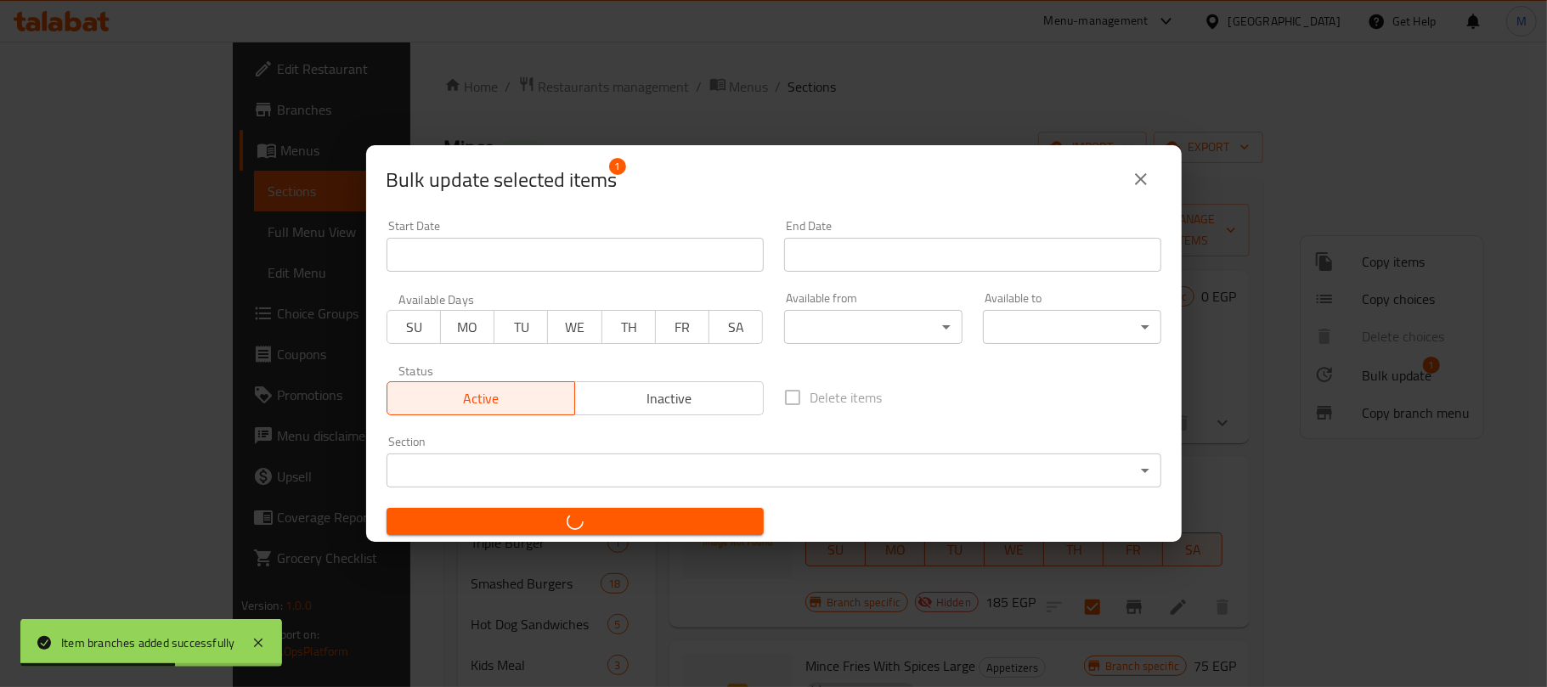
checkbox input "false"
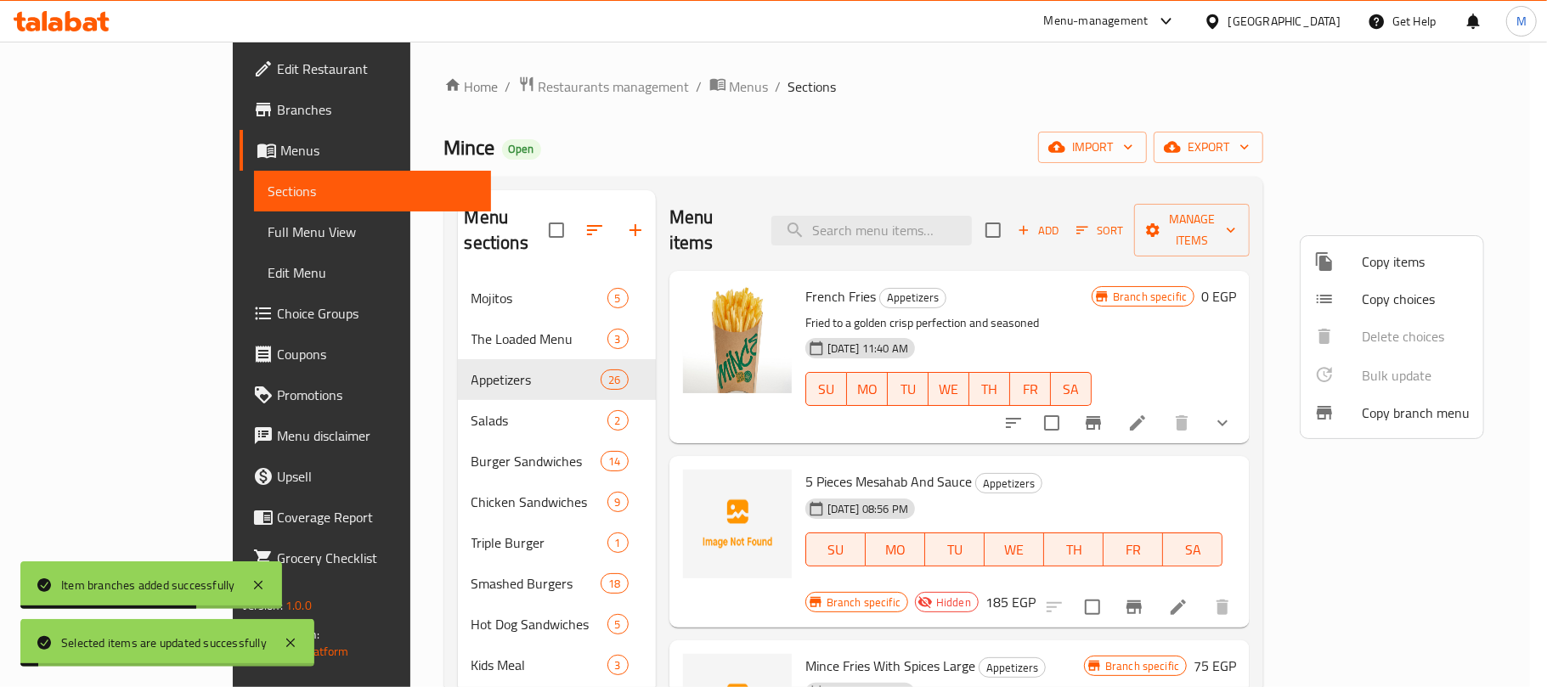
click at [771, 189] on div at bounding box center [773, 343] width 1547 height 687
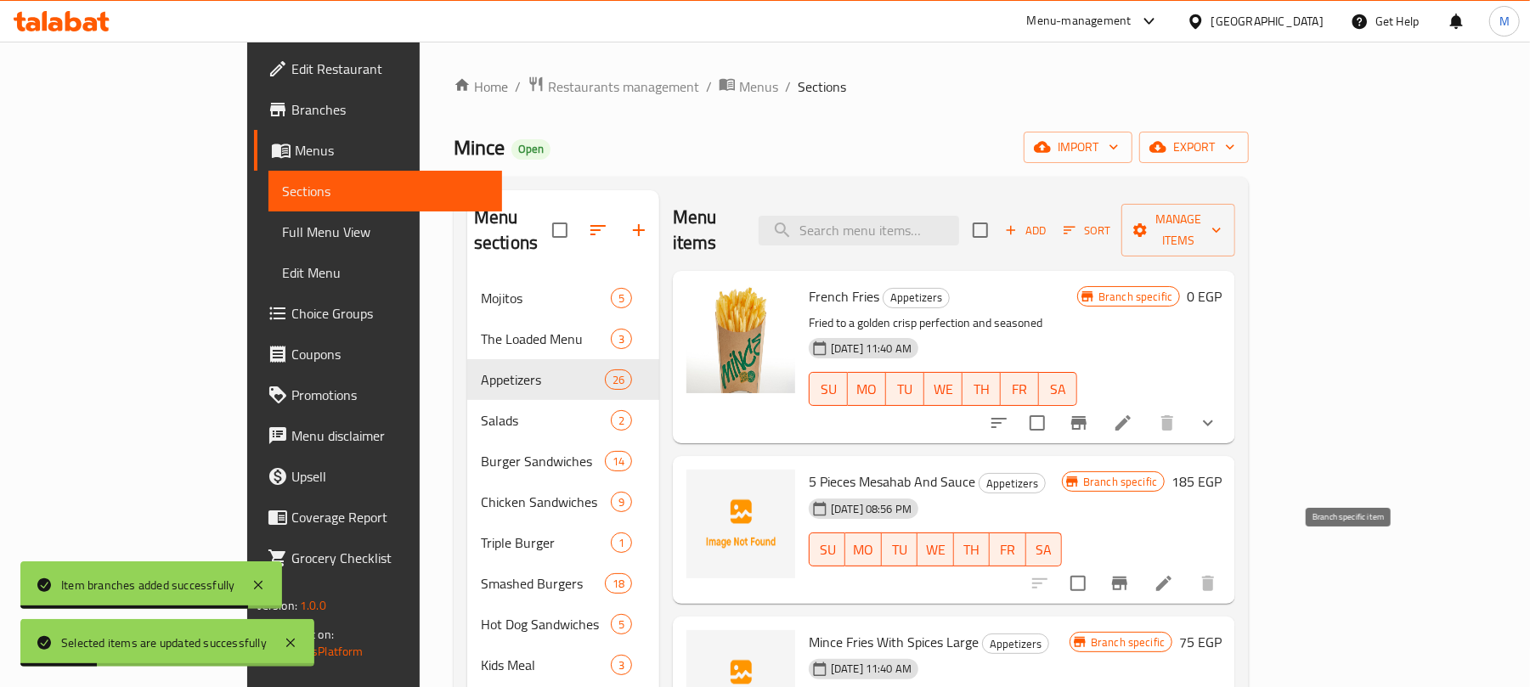
click at [1140, 563] on button "Branch-specific-item" at bounding box center [1119, 583] width 41 height 41
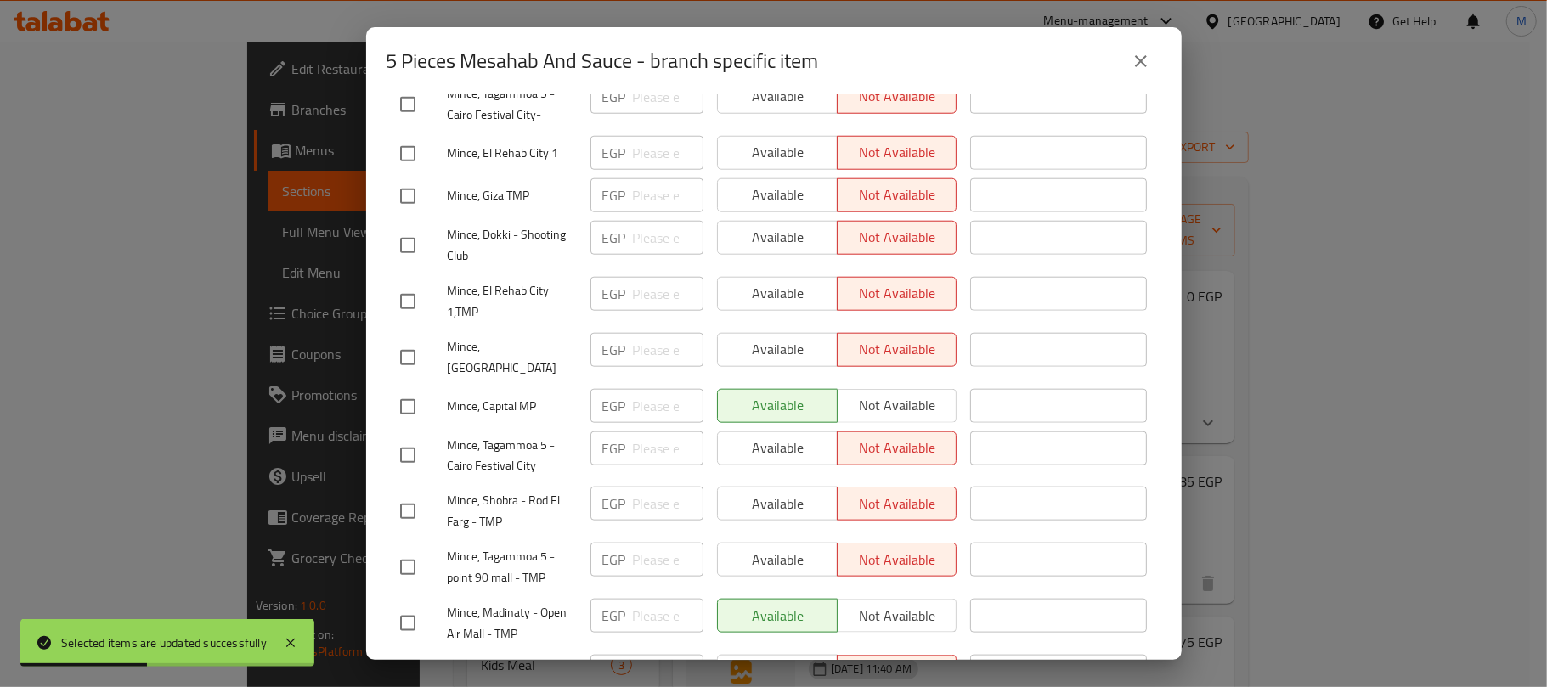
scroll to position [1658, 0]
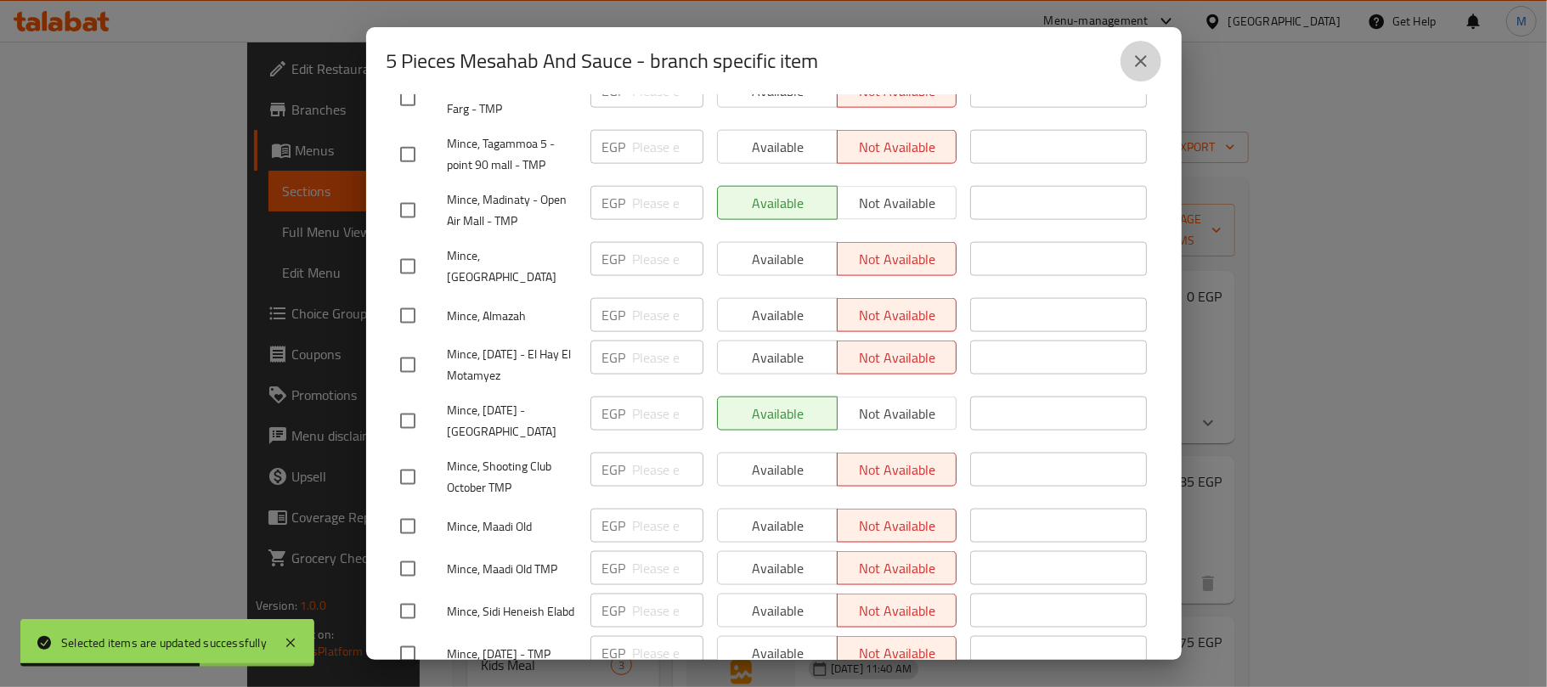
click at [1125, 66] on button "close" at bounding box center [1141, 61] width 41 height 41
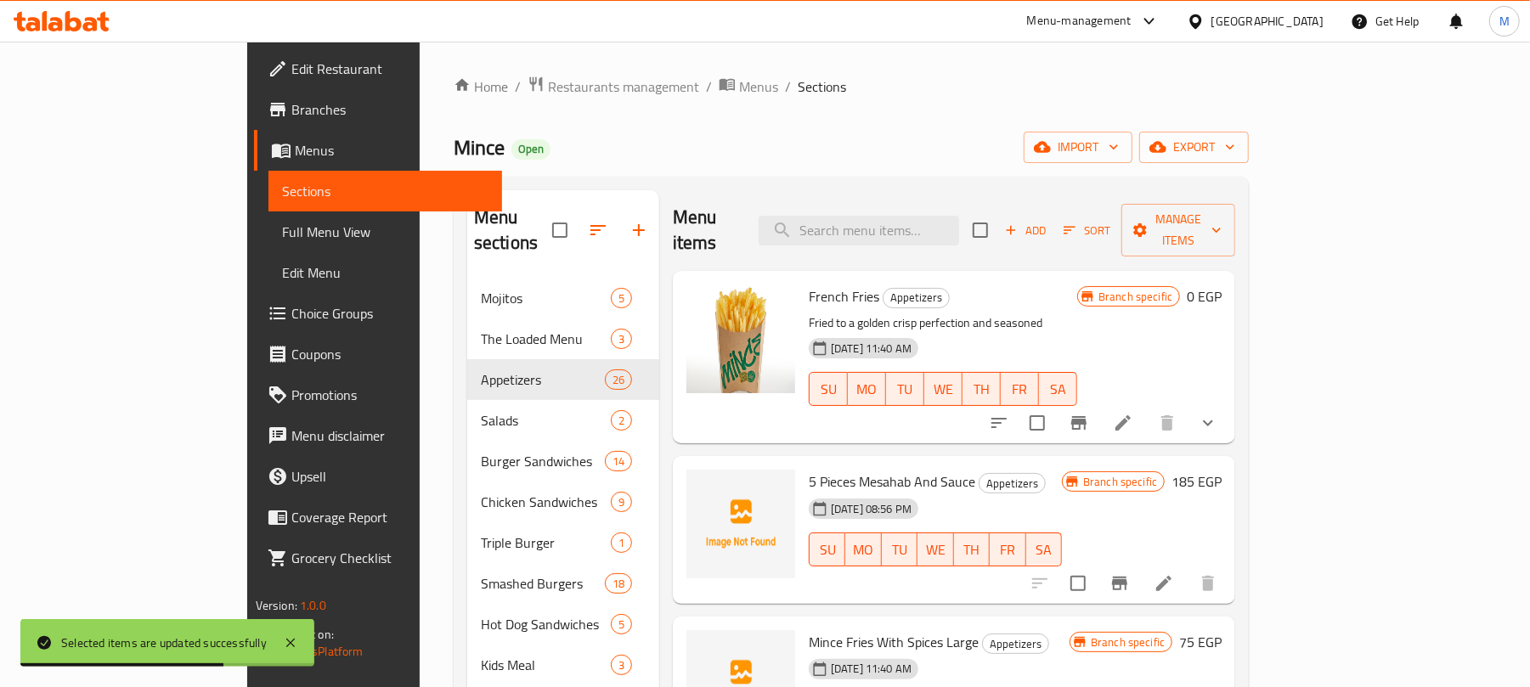
click at [683, 194] on div "Menu items Add Sort Manage items" at bounding box center [954, 230] width 562 height 81
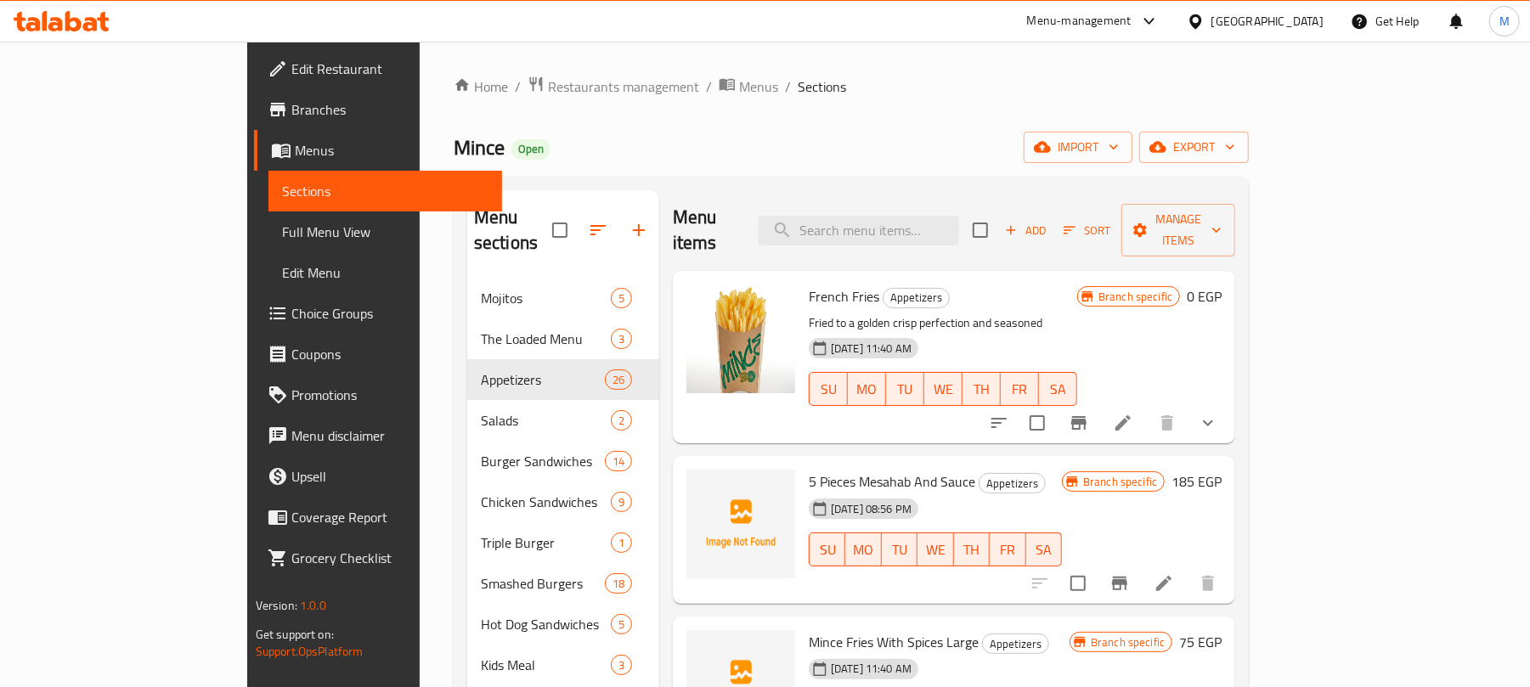
click at [1229, 411] on button "show more" at bounding box center [1208, 423] width 41 height 41
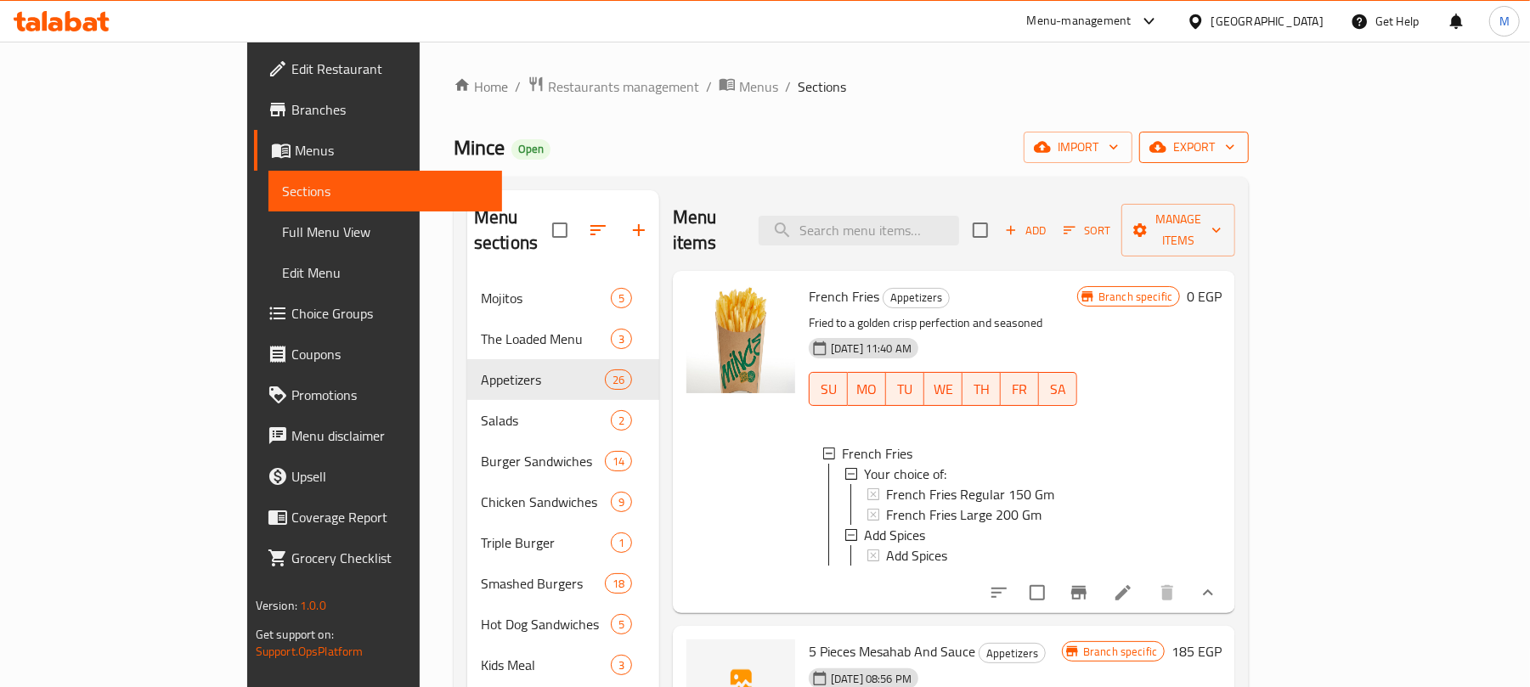
click at [1235, 157] on span "export" at bounding box center [1194, 147] width 82 height 21
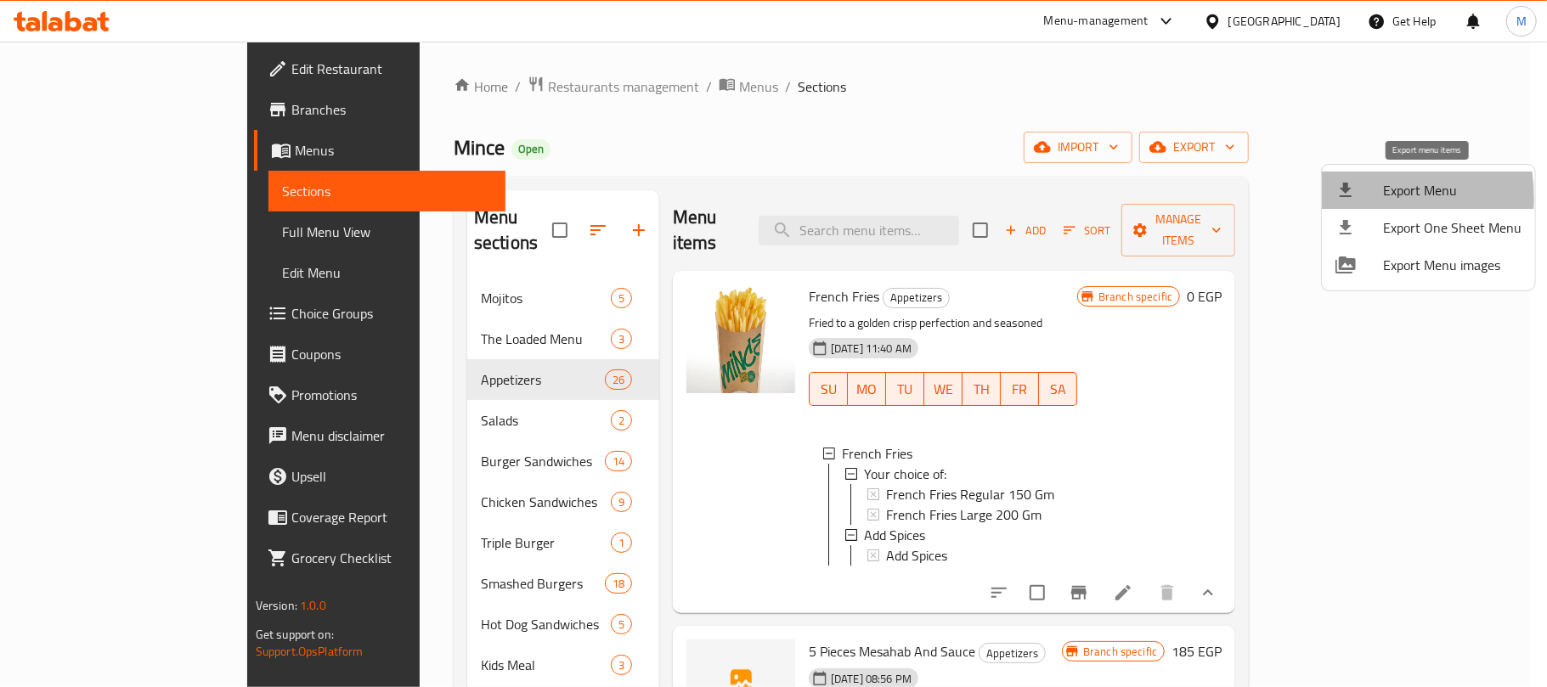
click at [1347, 198] on icon at bounding box center [1346, 190] width 20 height 20
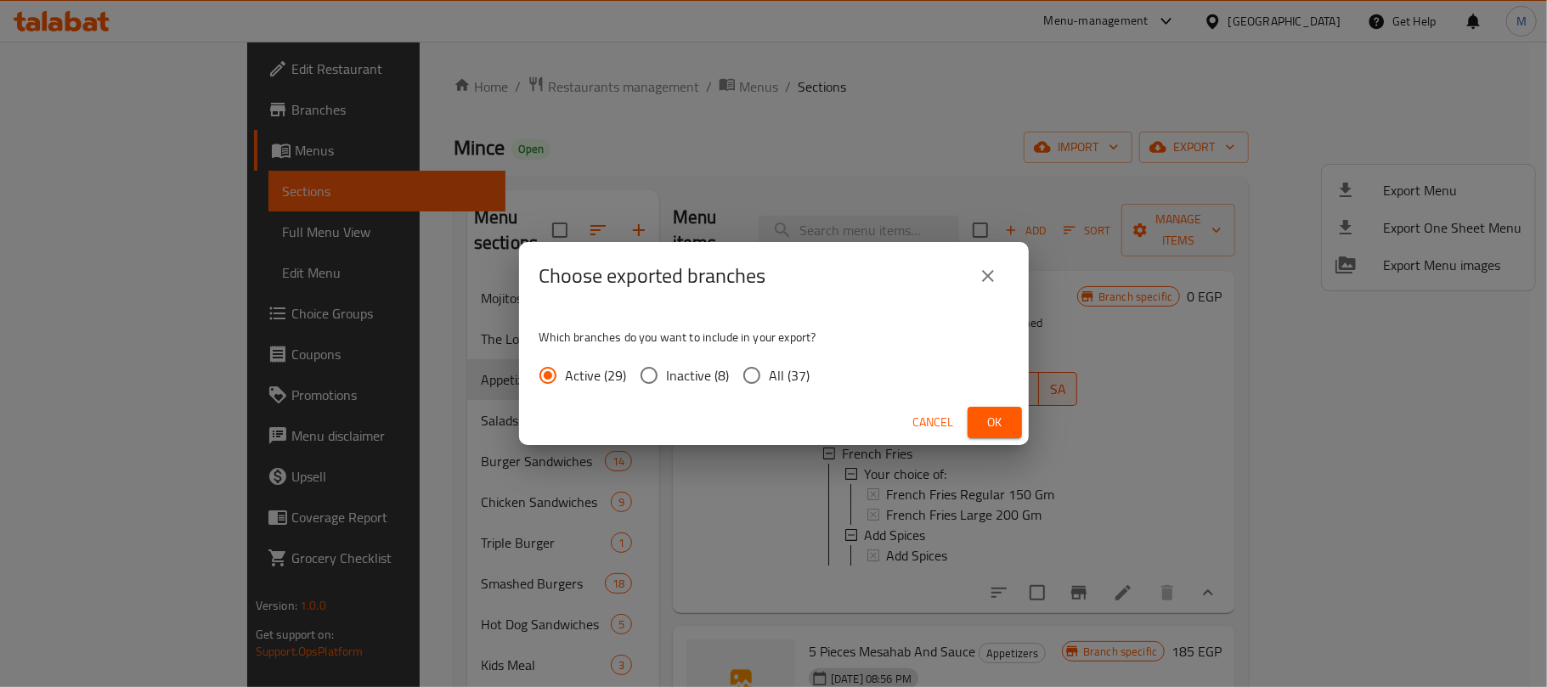
click at [993, 409] on button "Ok" at bounding box center [995, 422] width 54 height 31
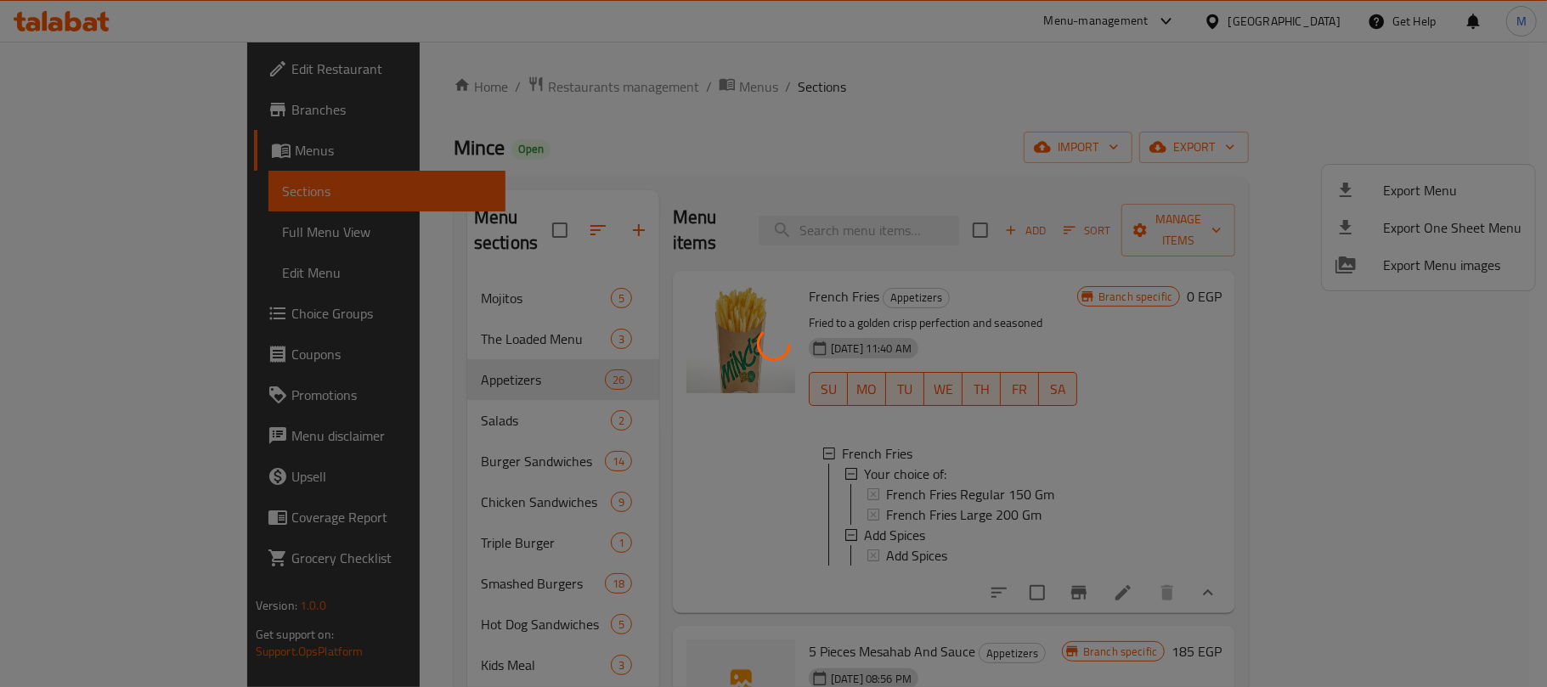
click at [770, 168] on div at bounding box center [773, 343] width 1547 height 687
